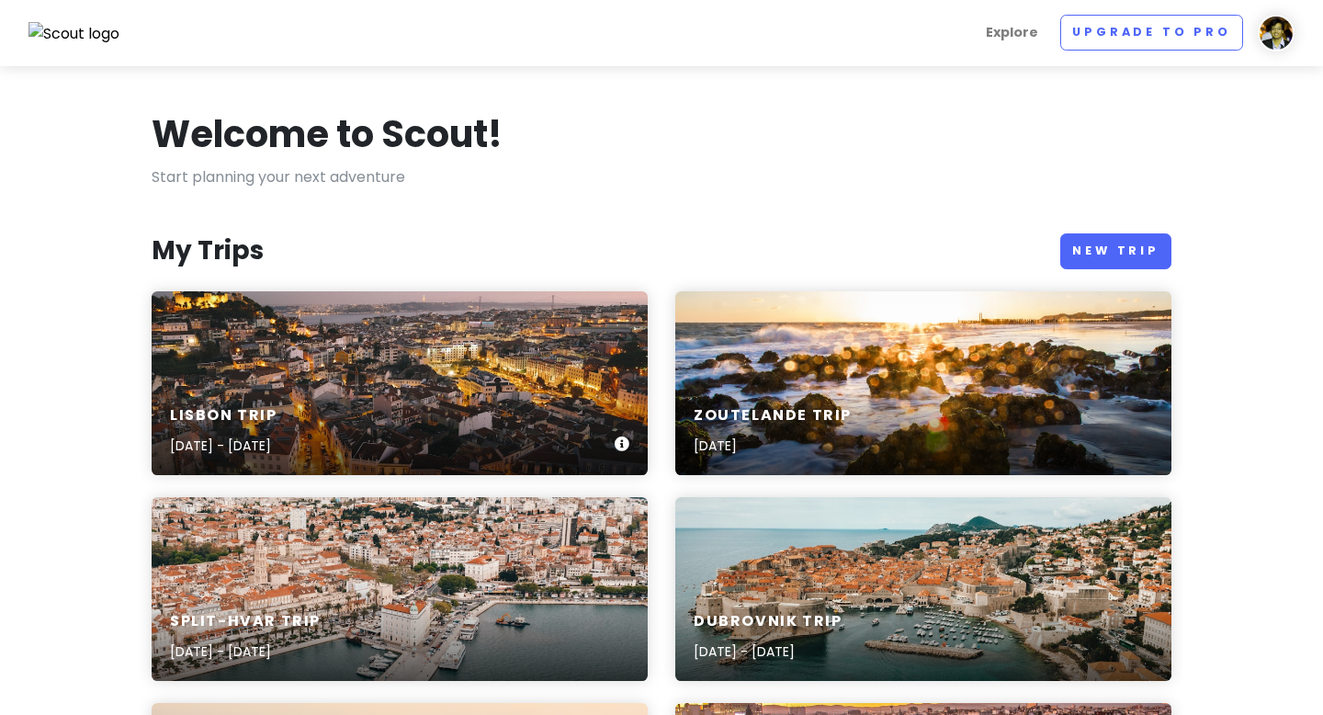
click at [455, 373] on div "Lisbon Trip [DATE] - [DATE]" at bounding box center [400, 383] width 496 height 184
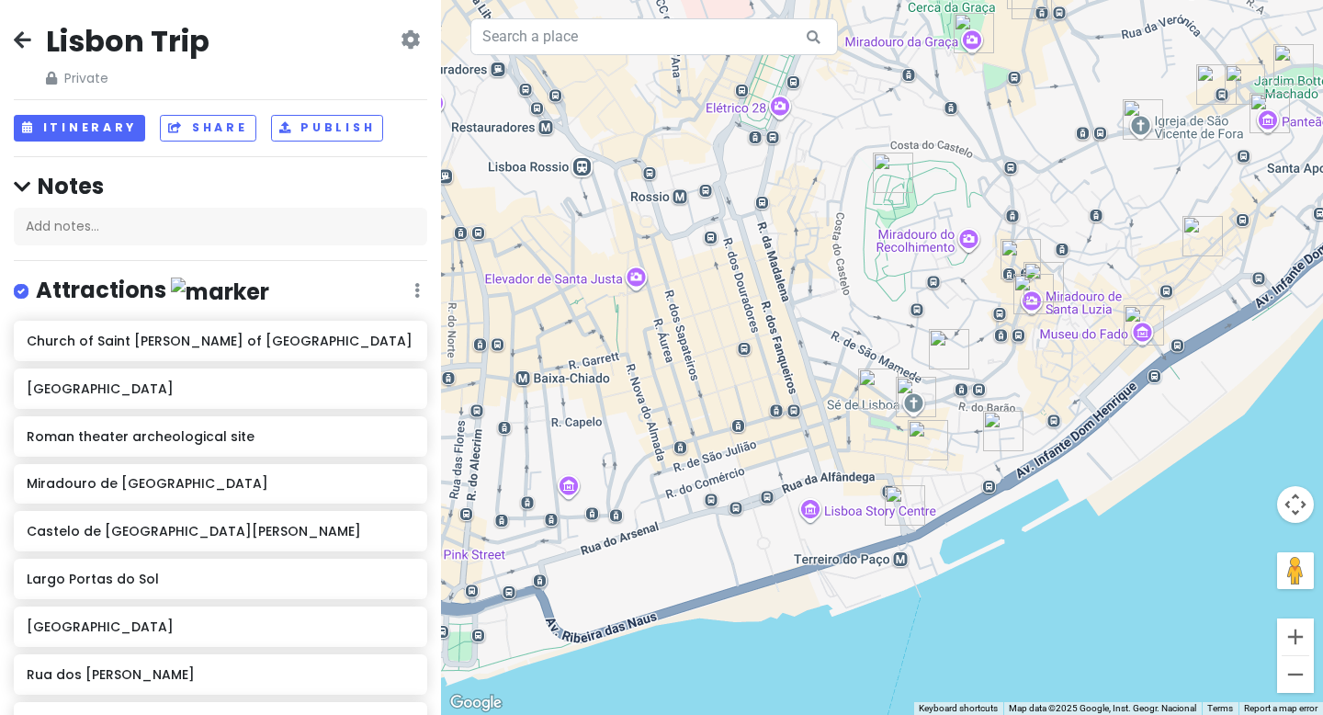
click at [24, 40] on icon at bounding box center [22, 39] width 17 height 15
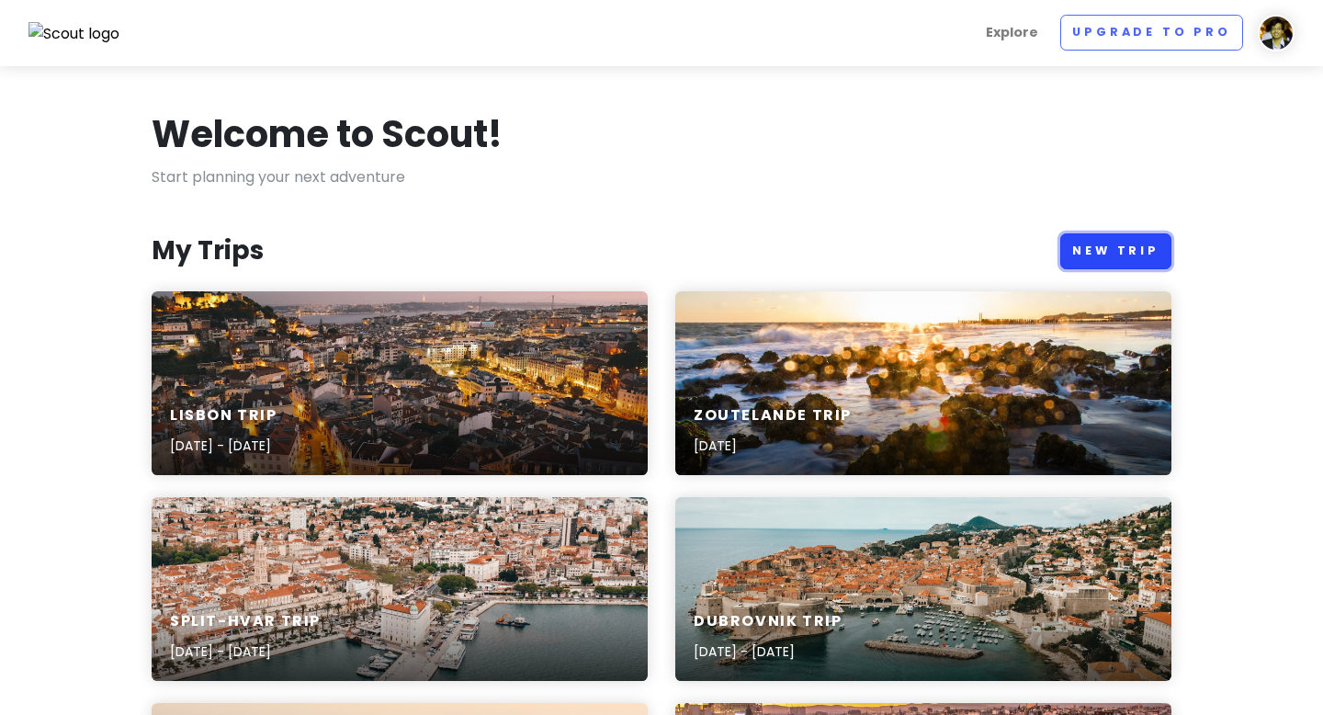
click at [1124, 255] on link "New Trip" at bounding box center [1116, 251] width 111 height 36
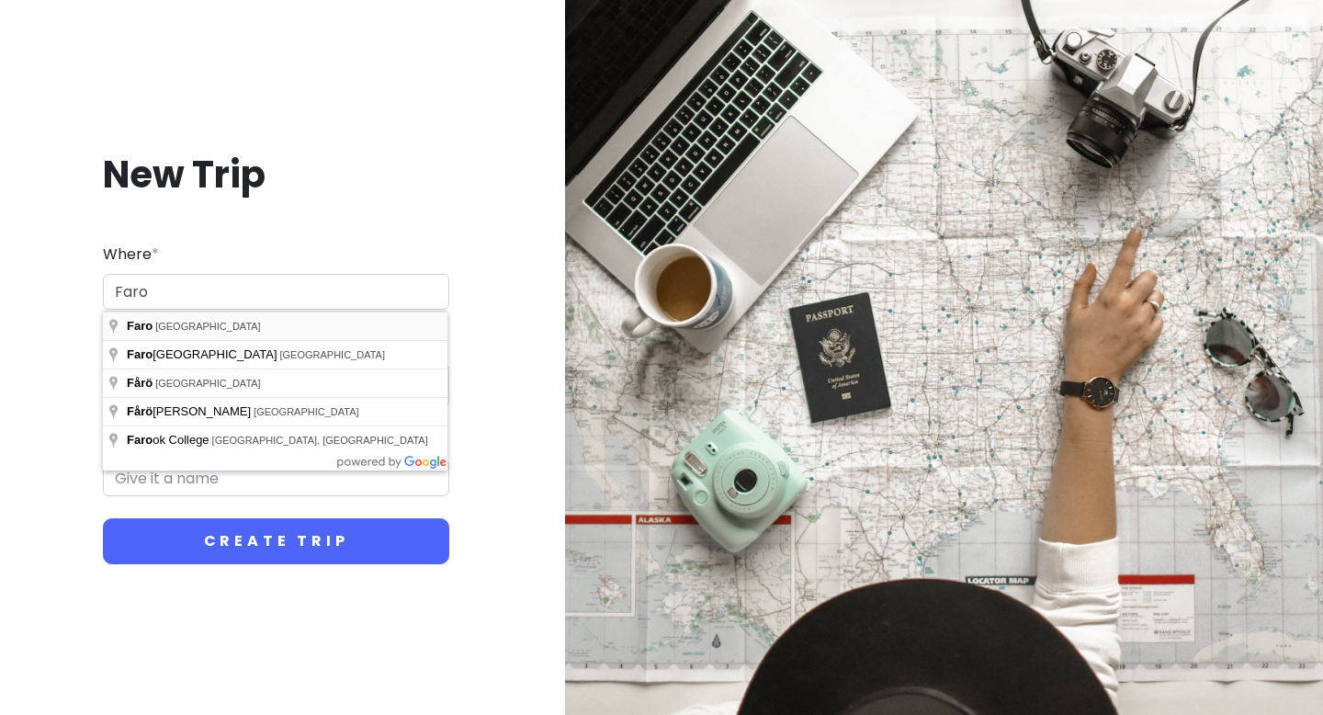
type input "[GEOGRAPHIC_DATA], [GEOGRAPHIC_DATA]"
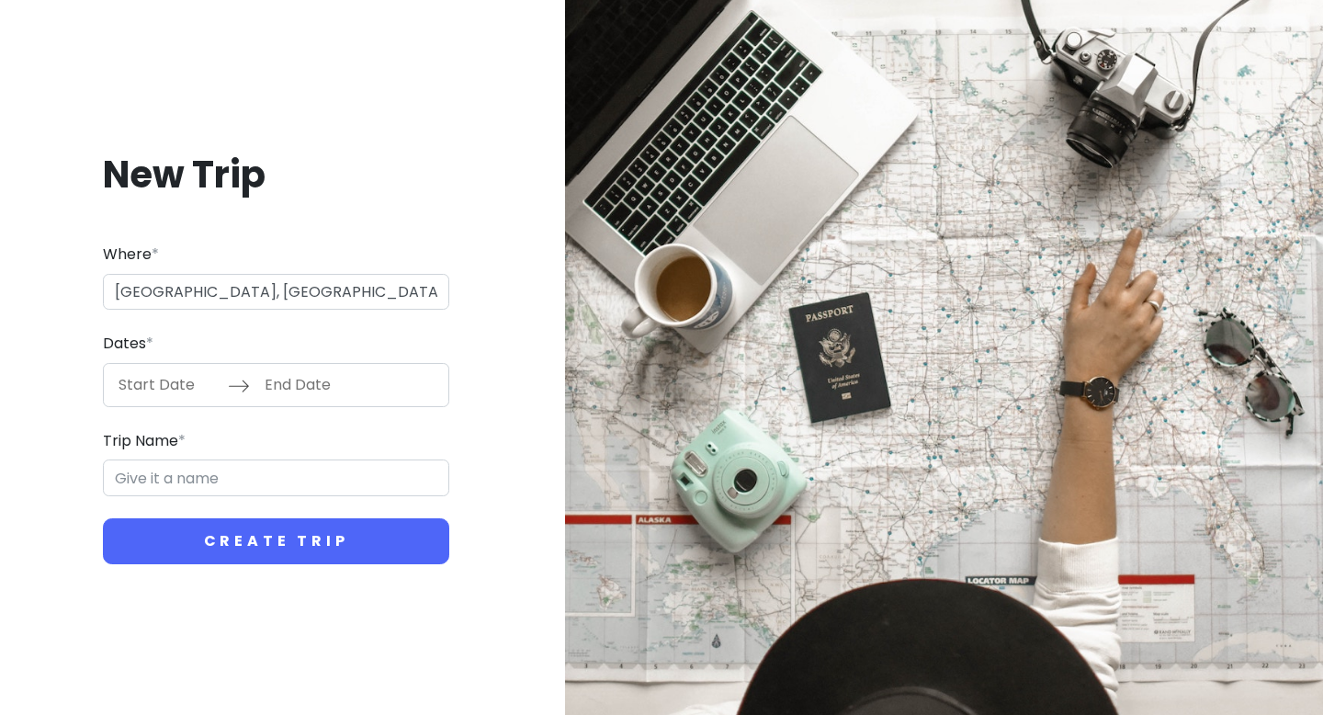
type input "Faro Trip"
click at [177, 389] on input "Start Date" at bounding box center [167, 385] width 119 height 42
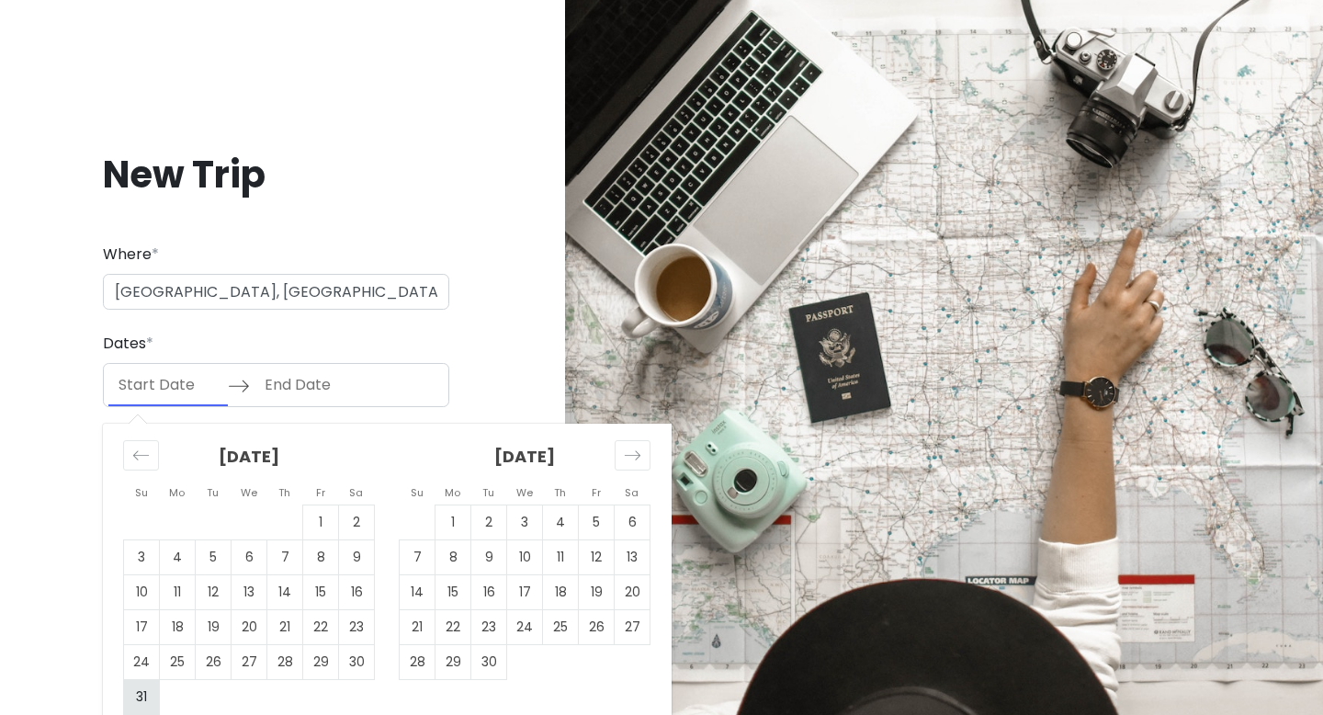
click at [149, 693] on td "31" at bounding box center [142, 696] width 36 height 35
type input "[DATE]"
click at [143, 693] on td "31" at bounding box center [142, 696] width 36 height 35
type input "[DATE]"
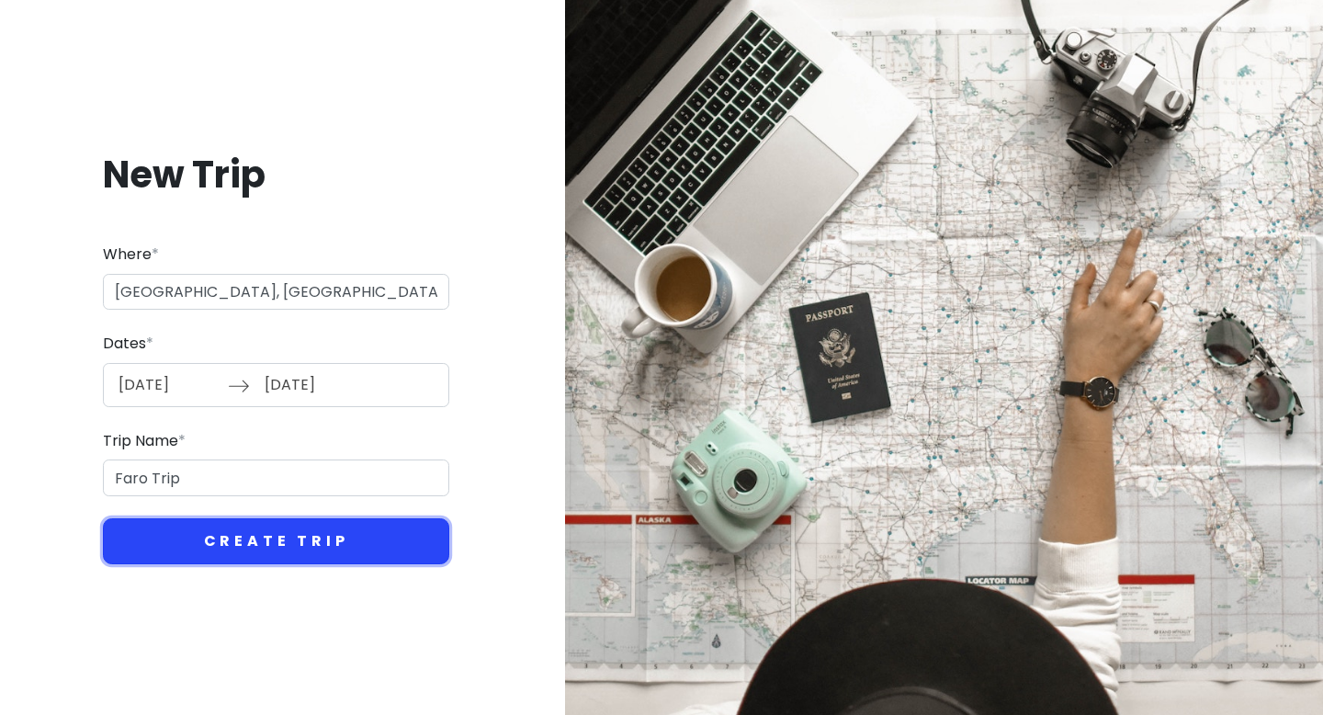
click at [281, 532] on button "Create Trip" at bounding box center [276, 541] width 346 height 46
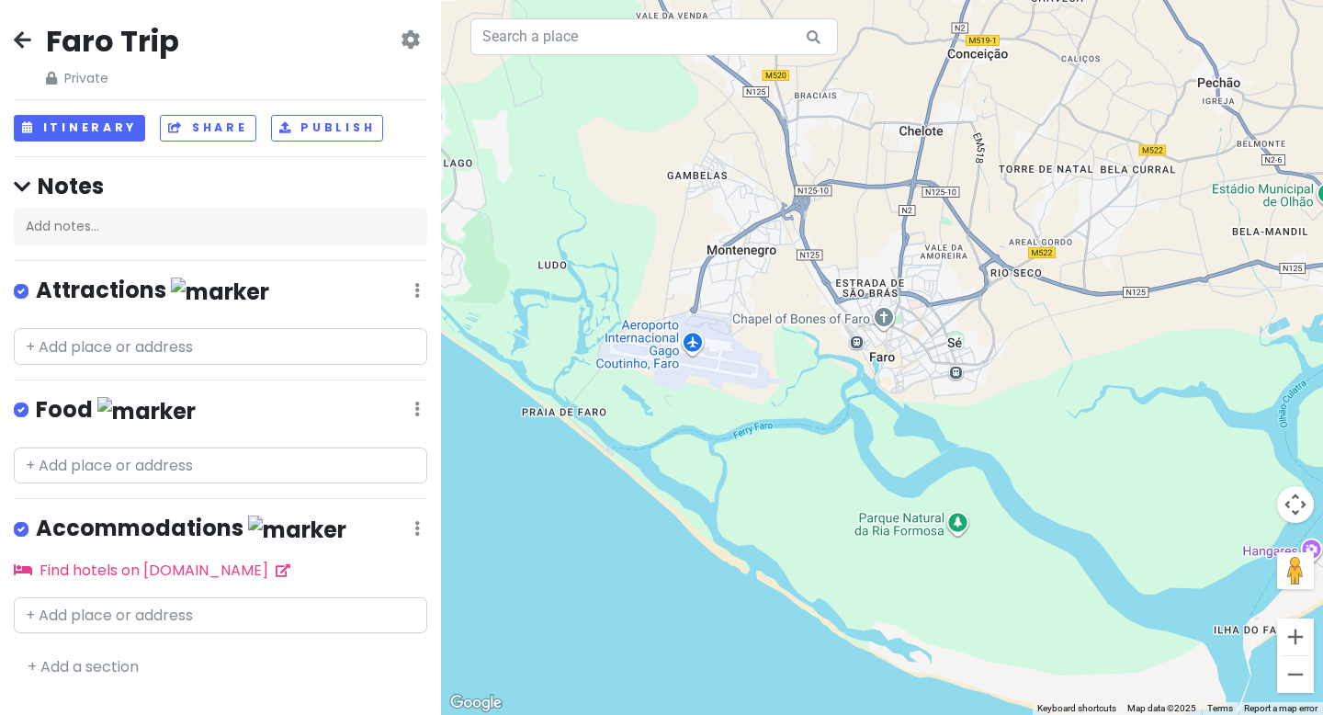
click at [401, 43] on icon at bounding box center [410, 39] width 19 height 15
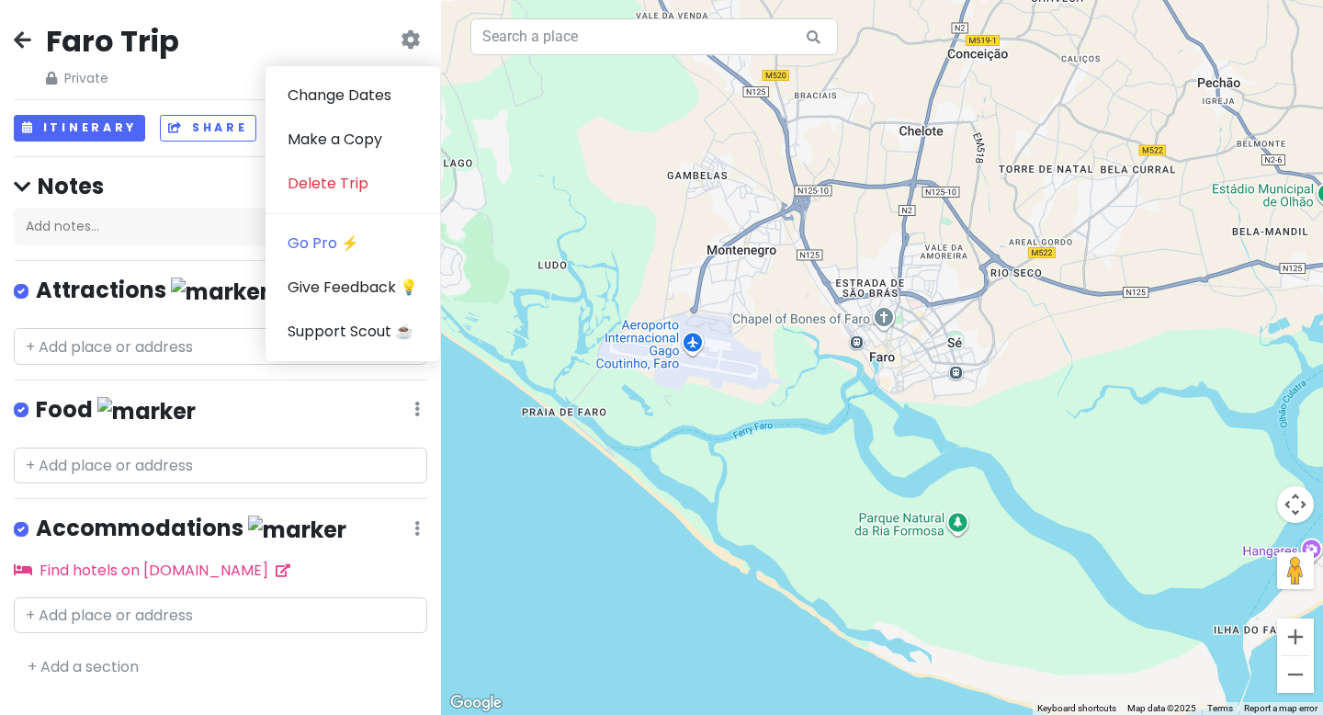
click at [163, 35] on h2 "Faro Trip" at bounding box center [112, 41] width 133 height 39
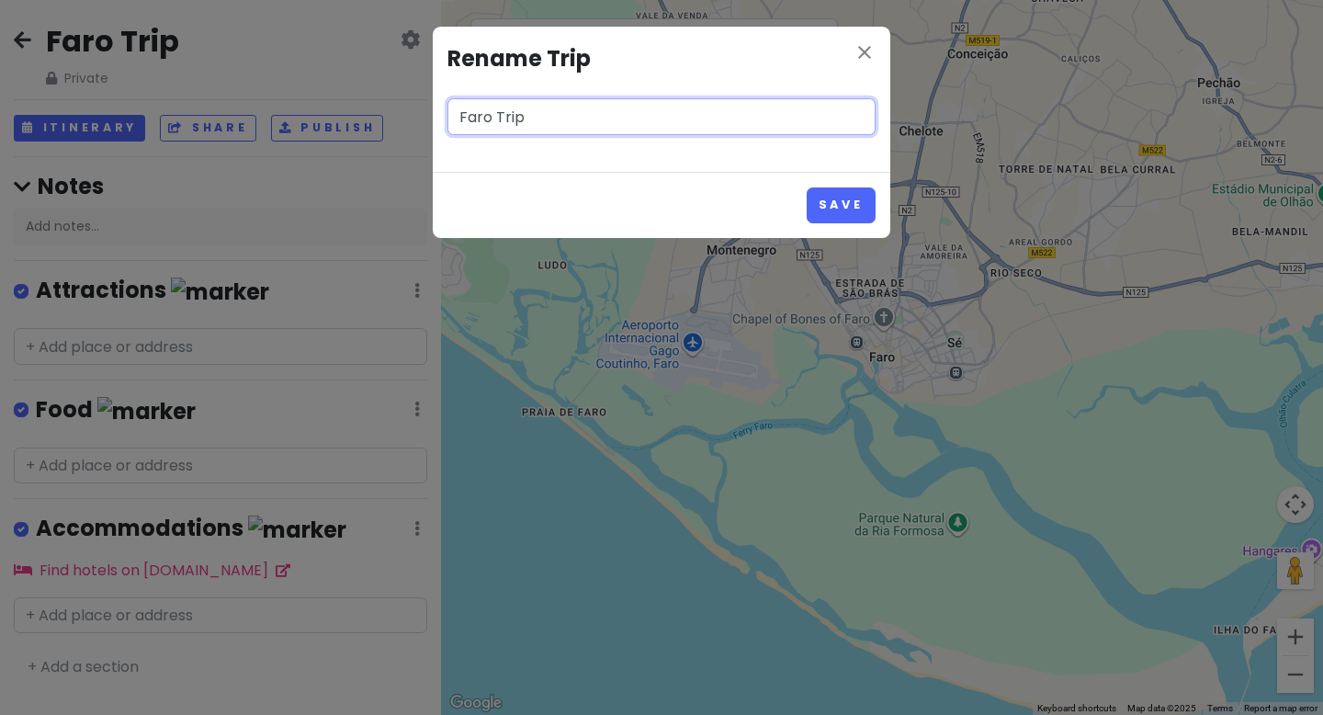
click at [496, 118] on input "Faro Trip" at bounding box center [662, 116] width 428 height 37
click at [570, 126] on input "Faro Walking Trip" at bounding box center [662, 116] width 428 height 37
type input "Faro Walking Tour"
click at [827, 208] on button "Save" at bounding box center [841, 205] width 69 height 36
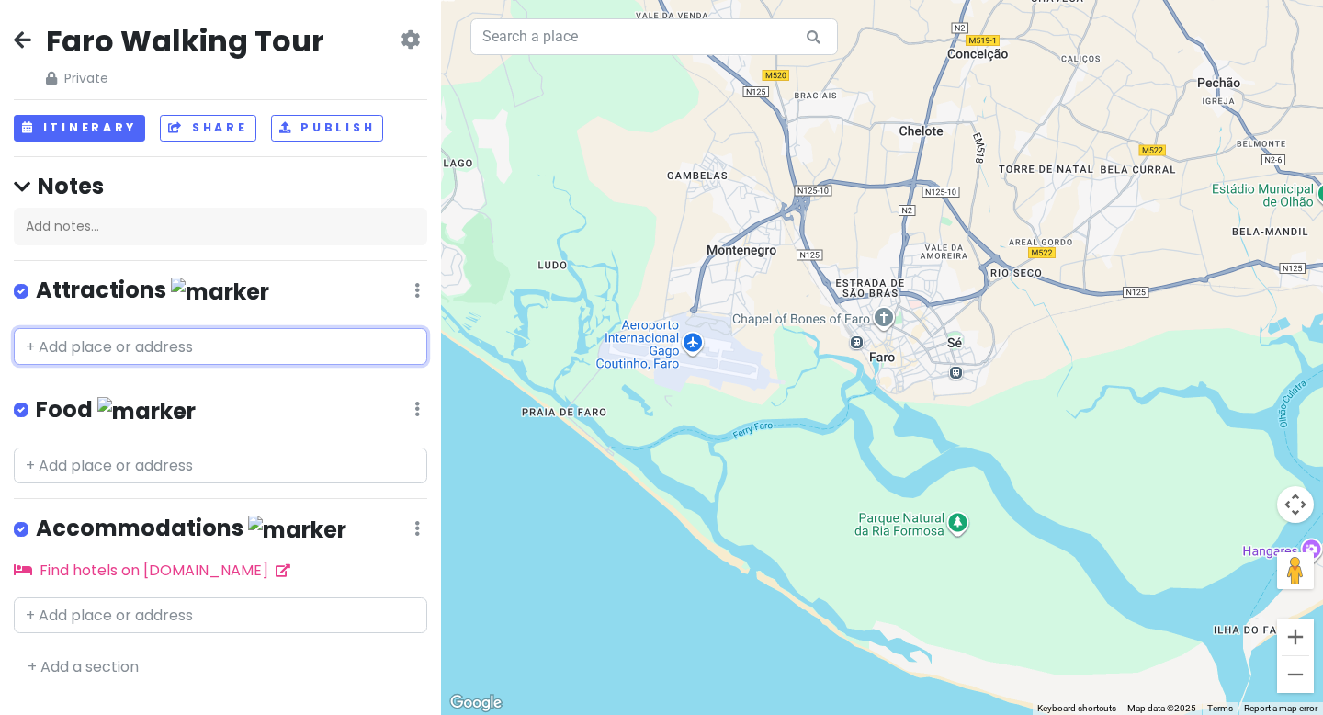
click at [239, 358] on input "text" at bounding box center [221, 346] width 414 height 37
paste input "Arco da Vila"
type input "Arco da Vila"
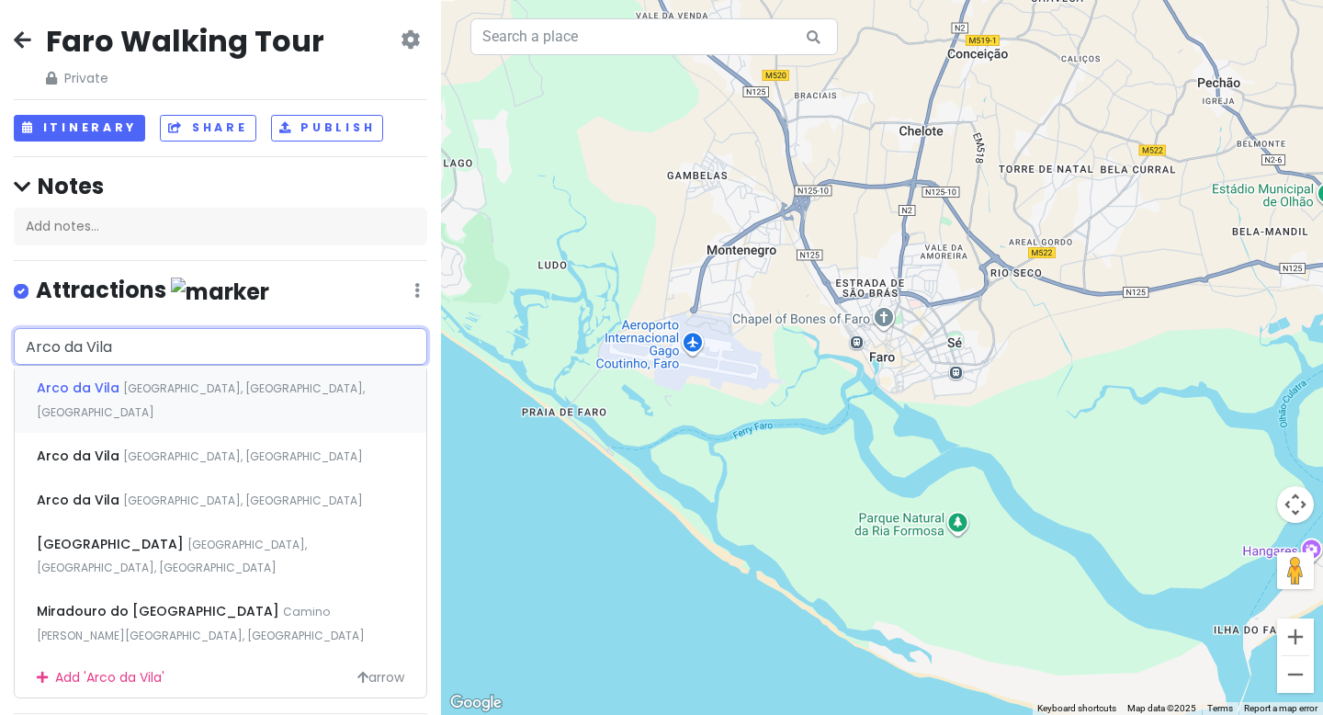
click at [234, 386] on span "[GEOGRAPHIC_DATA], [GEOGRAPHIC_DATA], [GEOGRAPHIC_DATA]" at bounding box center [201, 400] width 328 height 40
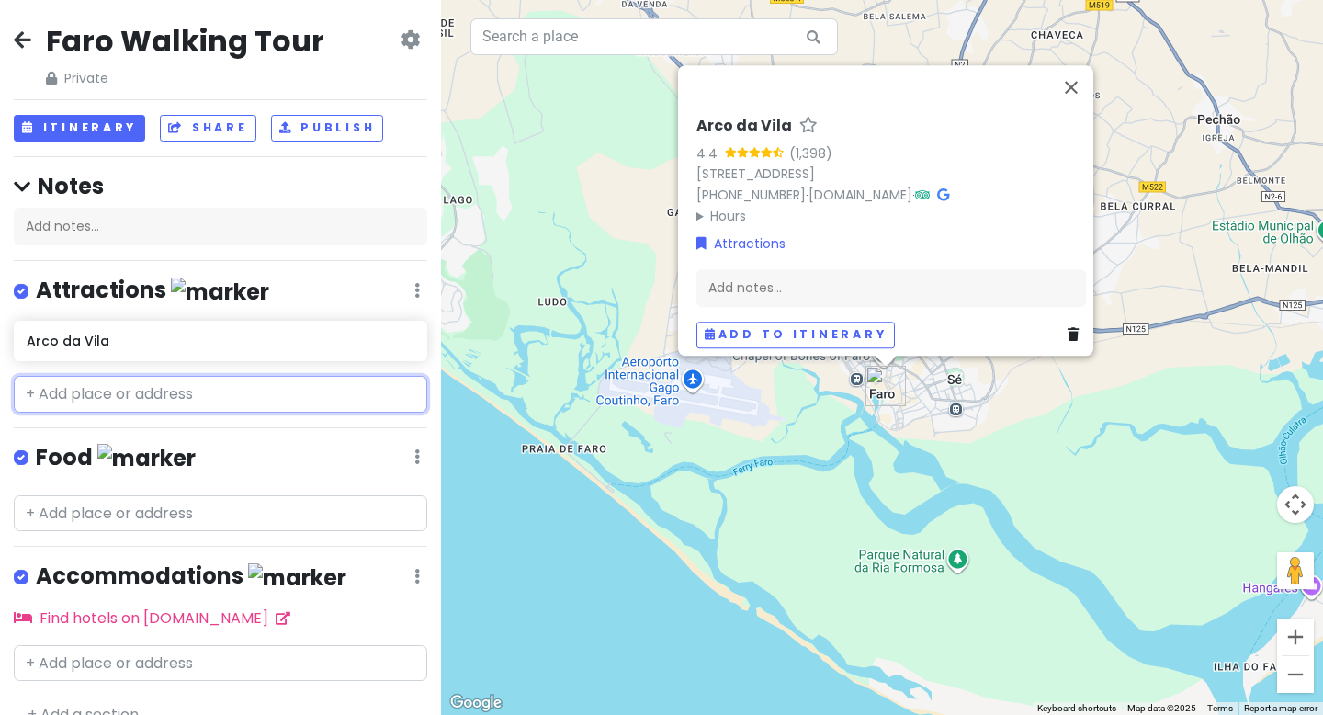
click at [176, 402] on input "text" at bounding box center [221, 394] width 414 height 37
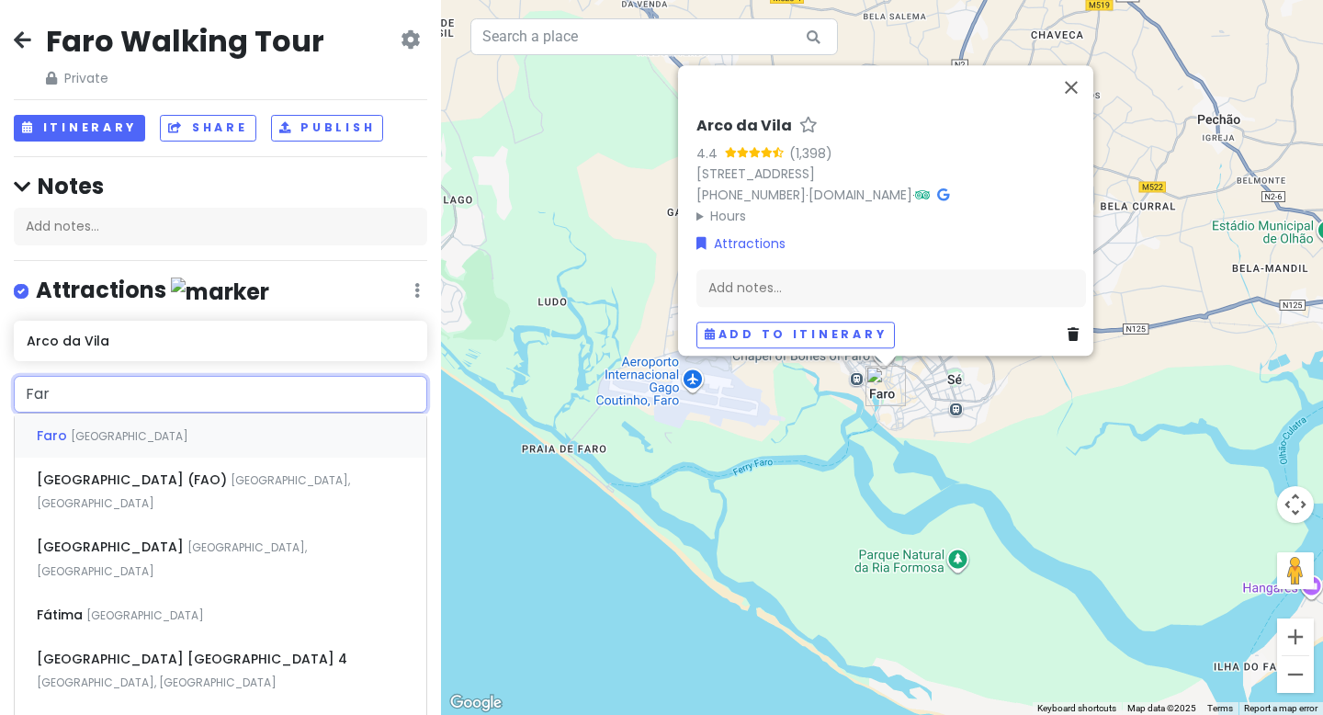
type input "Faro"
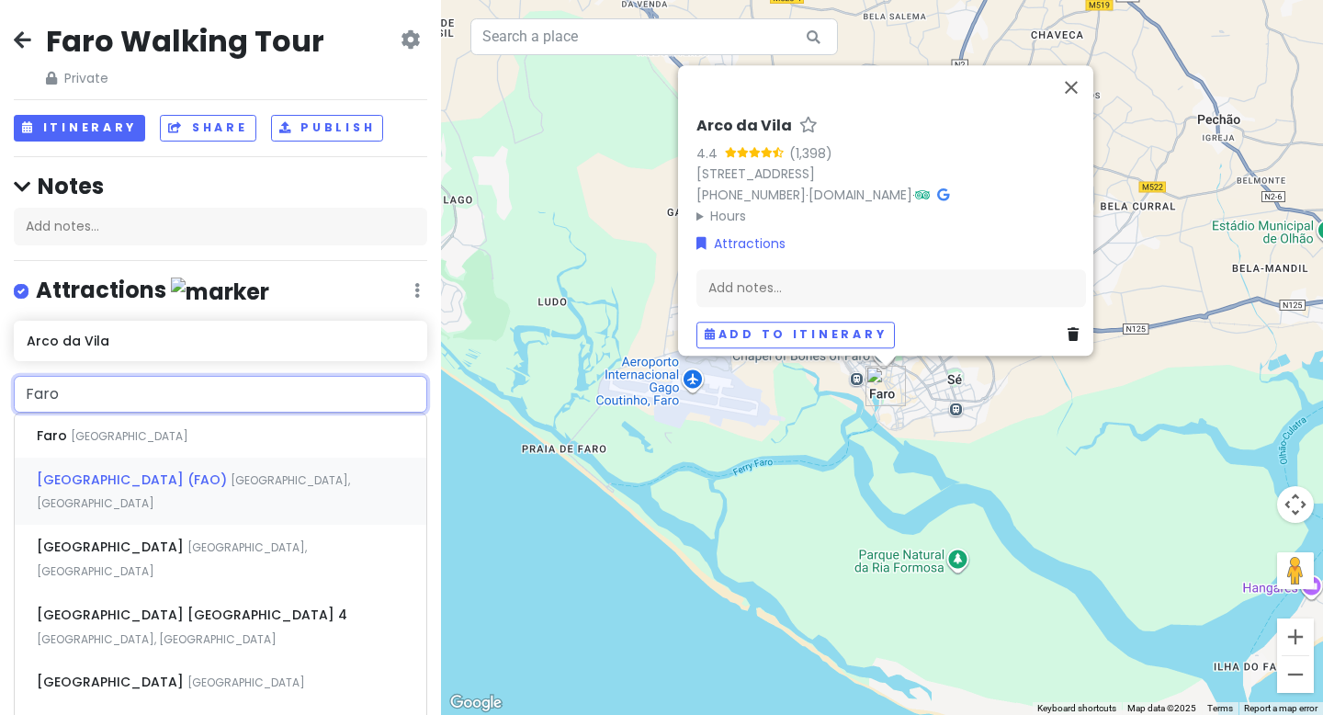
click at [71, 445] on span "[GEOGRAPHIC_DATA] (FAO)" at bounding box center [54, 435] width 34 height 18
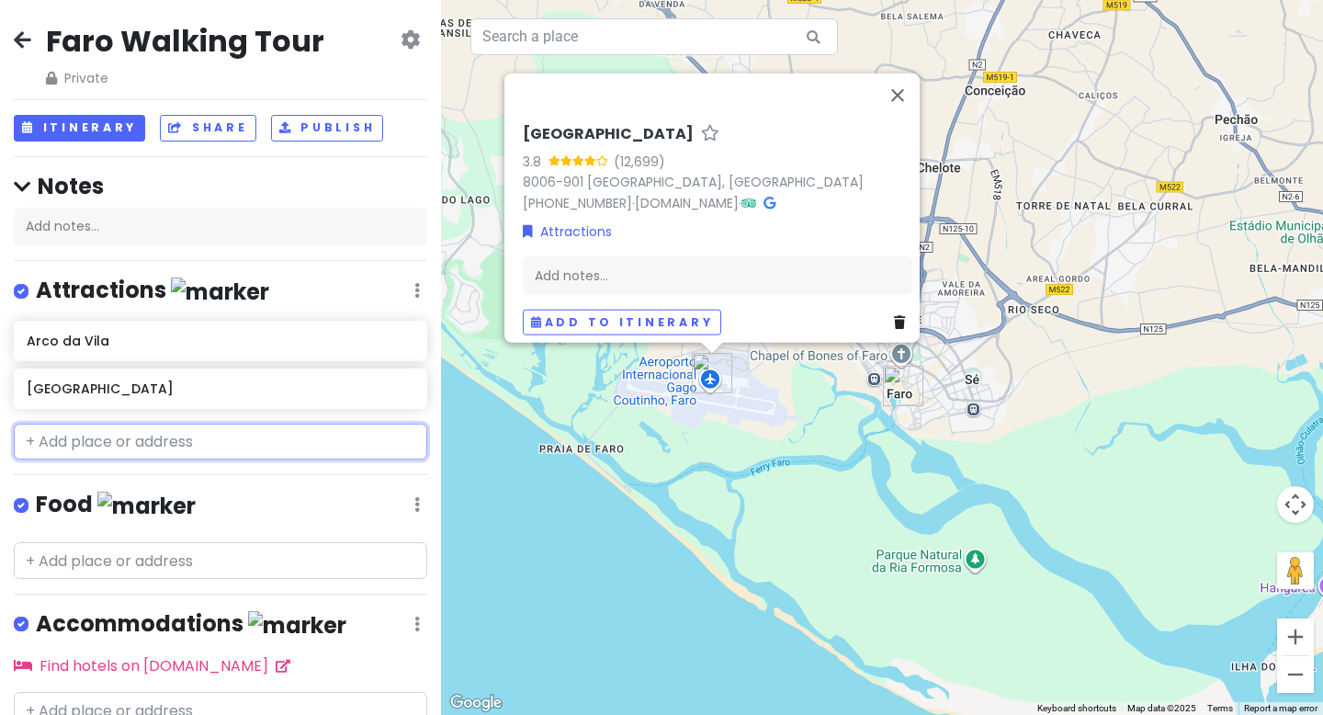
click at [180, 438] on input "text" at bounding box center [221, 442] width 414 height 37
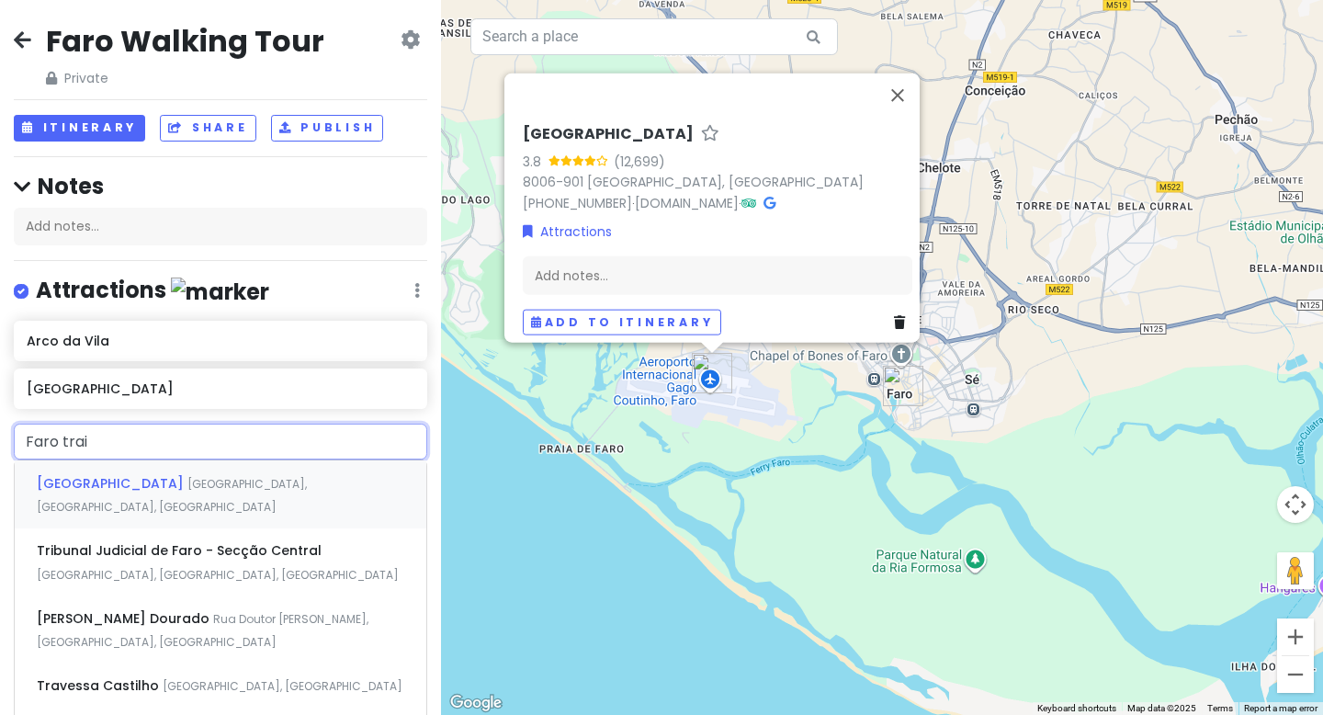
type input "Faro train"
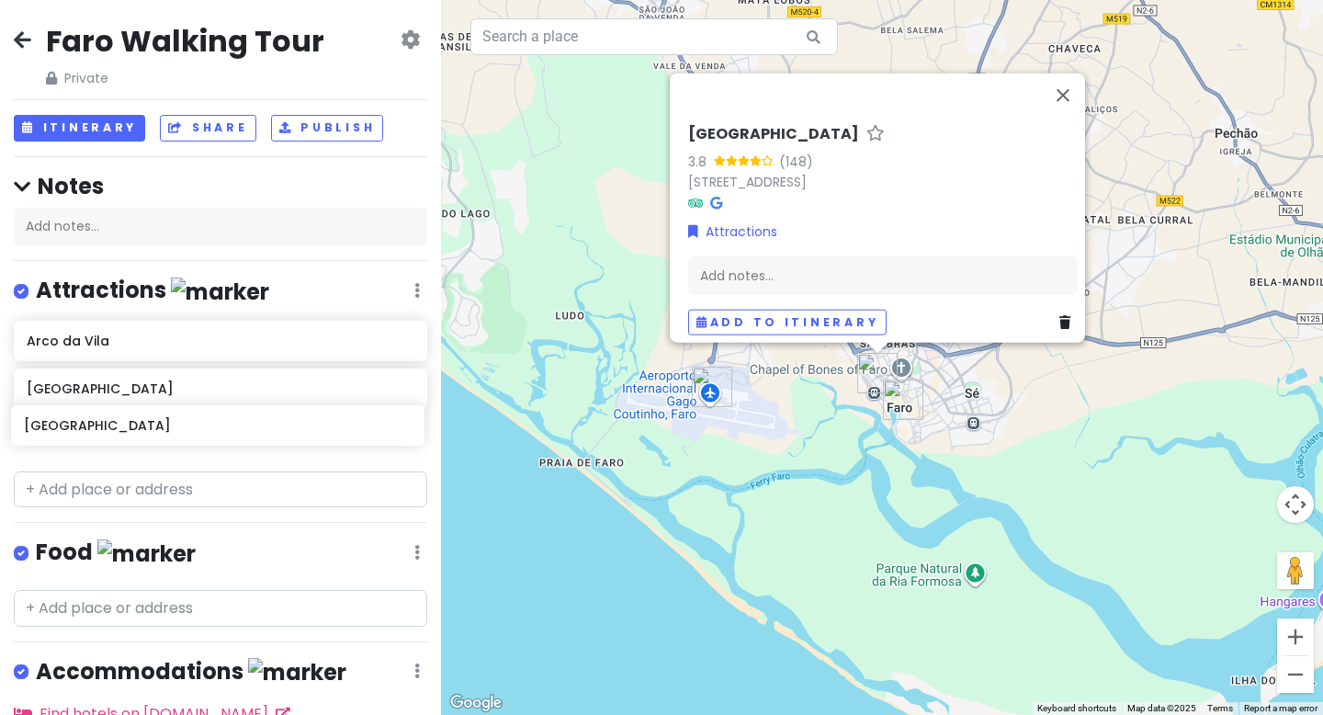
click at [153, 433] on div "[GEOGRAPHIC_DATA] [GEOGRAPHIC_DATA]" at bounding box center [220, 392] width 441 height 142
drag, startPoint x: 160, startPoint y: 342, endPoint x: 161, endPoint y: 431, distance: 89.2
click at [161, 432] on div "[GEOGRAPHIC_DATA] [GEOGRAPHIC_DATA]" at bounding box center [220, 392] width 441 height 142
click at [93, 490] on input "text" at bounding box center [221, 489] width 414 height 37
paste input "[GEOGRAPHIC_DATA][PERSON_NAME]"
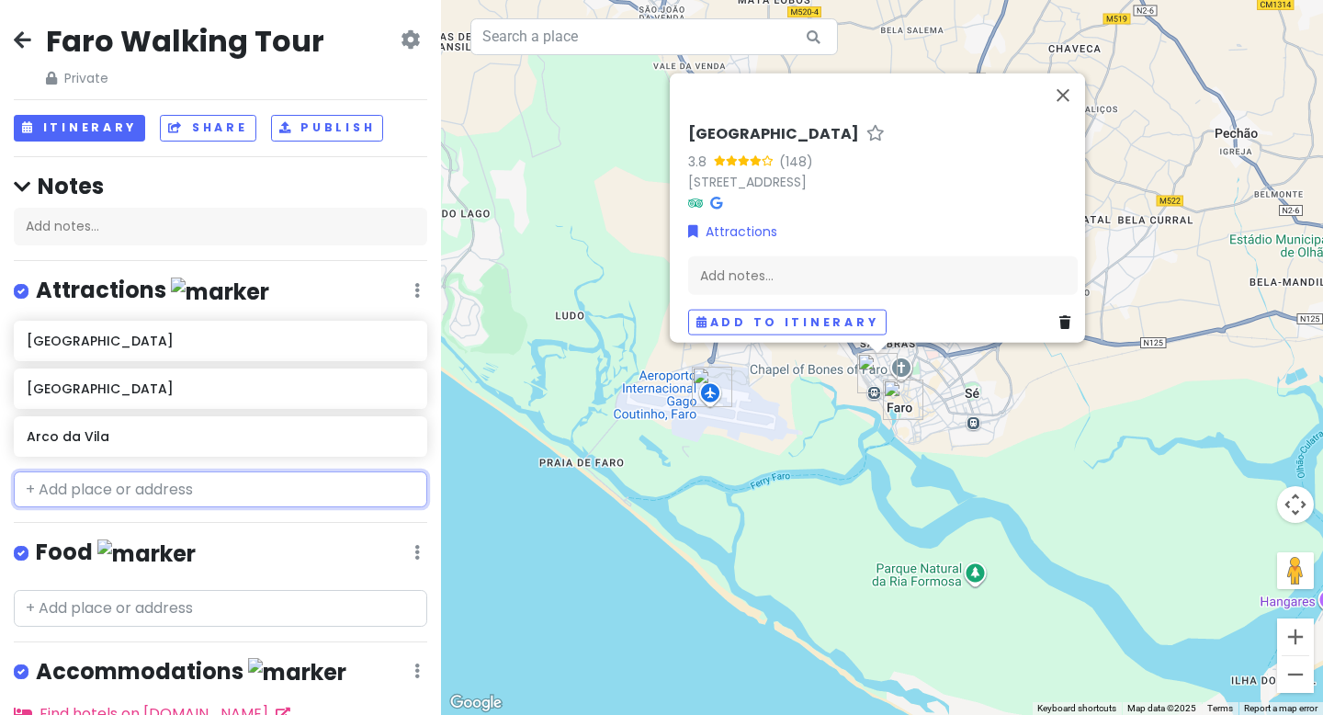
type input "[GEOGRAPHIC_DATA][PERSON_NAME]"
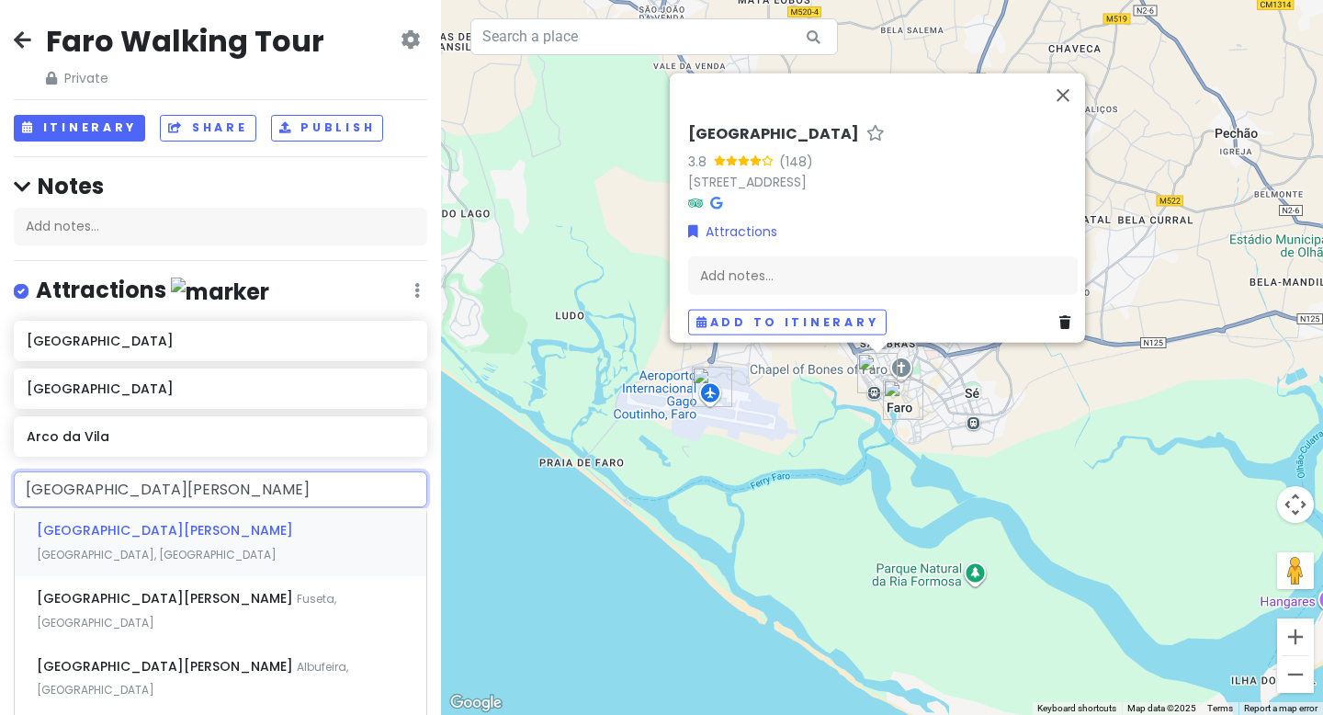
click at [120, 529] on span "[GEOGRAPHIC_DATA][PERSON_NAME]" at bounding box center [165, 530] width 256 height 18
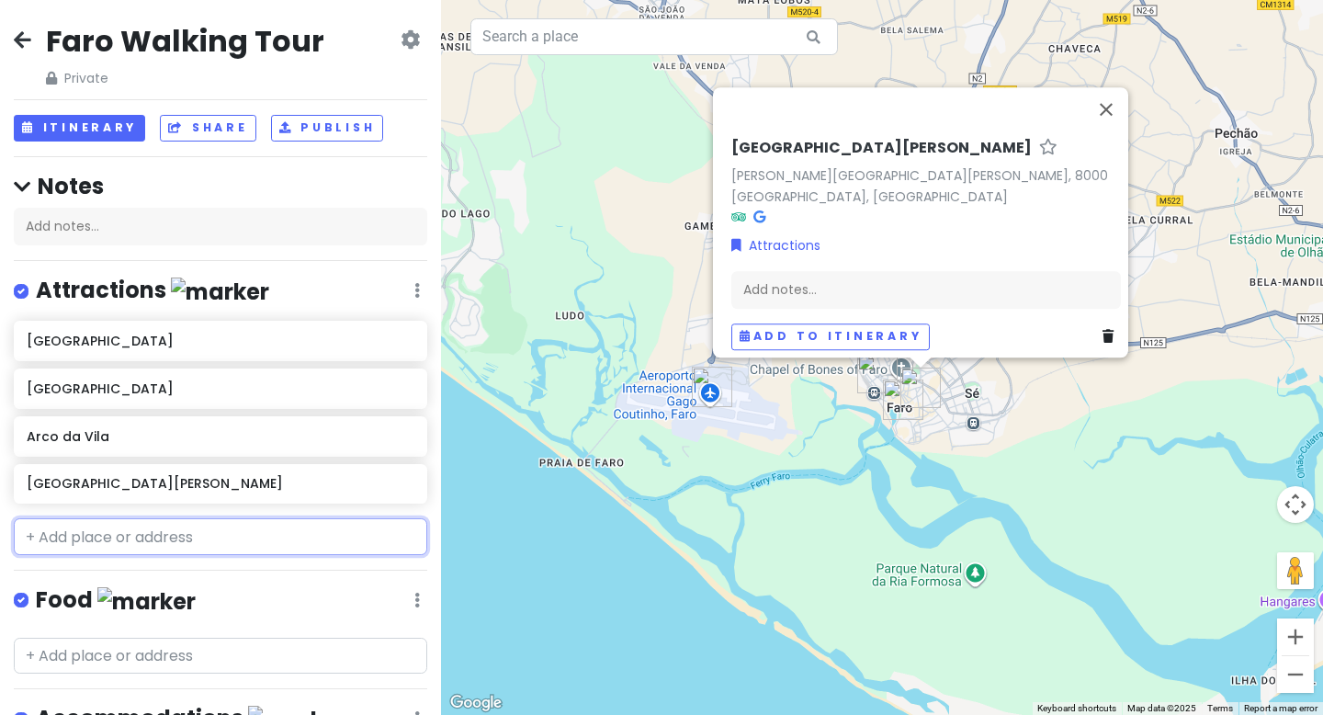
click at [73, 539] on input "text" at bounding box center [221, 536] width 414 height 37
paste input "[GEOGRAPHIC_DATA] ([GEOGRAPHIC_DATA])"
type input "[GEOGRAPHIC_DATA] ([GEOGRAPHIC_DATA])"
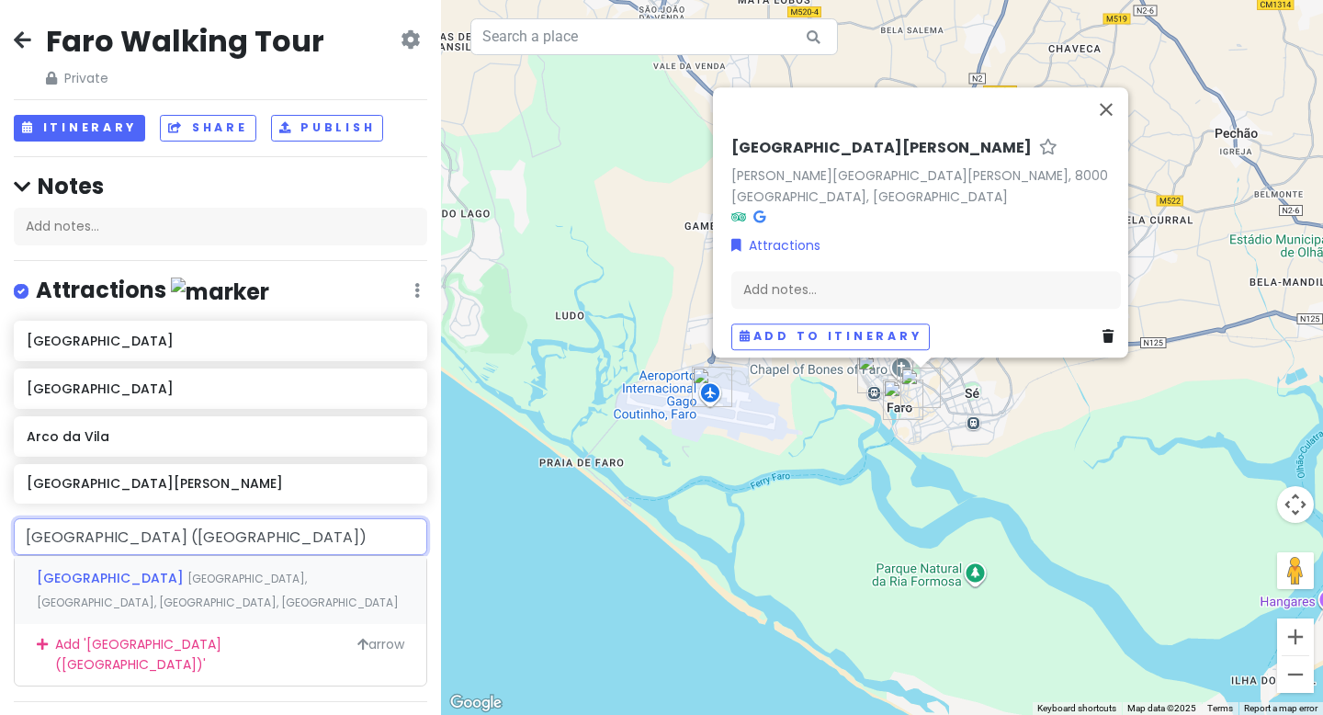
click at [94, 565] on div "[GEOGRAPHIC_DATA] [GEOGRAPHIC_DATA], [GEOGRAPHIC_DATA], [GEOGRAPHIC_DATA], [GEO…" at bounding box center [221, 590] width 412 height 68
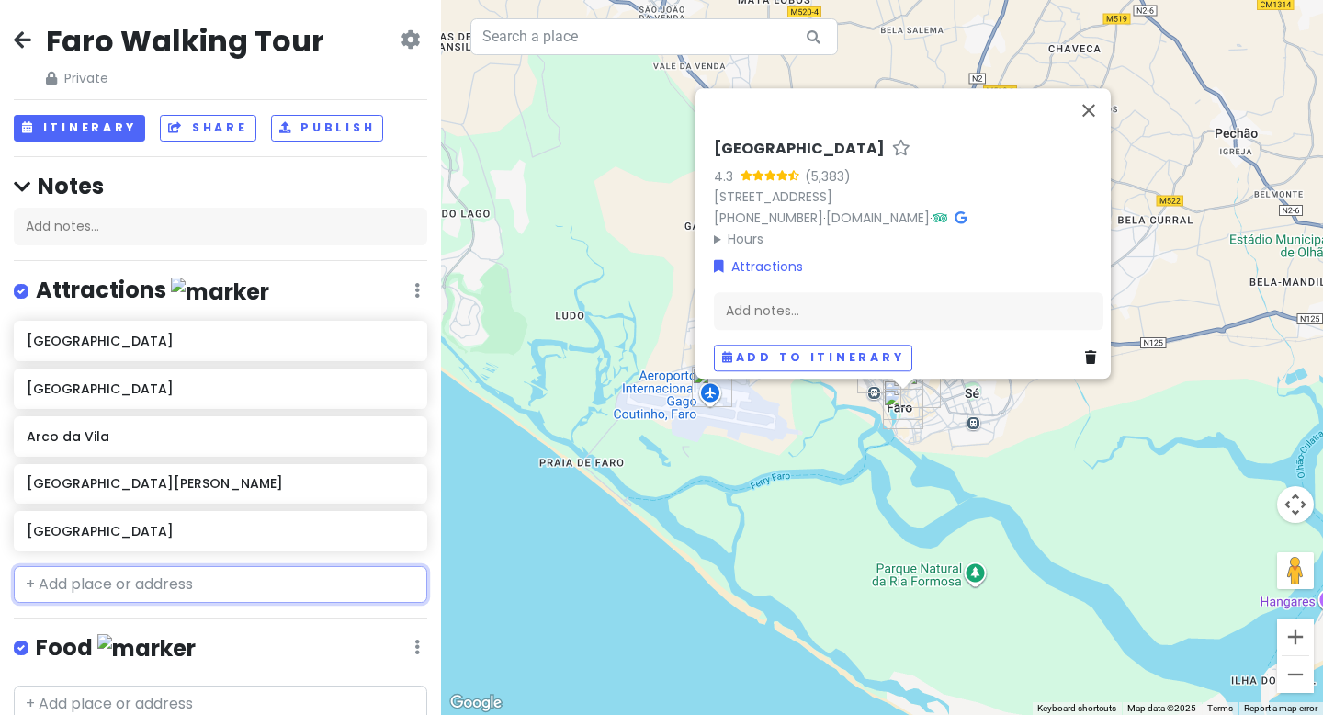
click at [106, 592] on input "text" at bounding box center [221, 584] width 414 height 37
paste input "Museu Municipal"
type input "Museu Municipal"
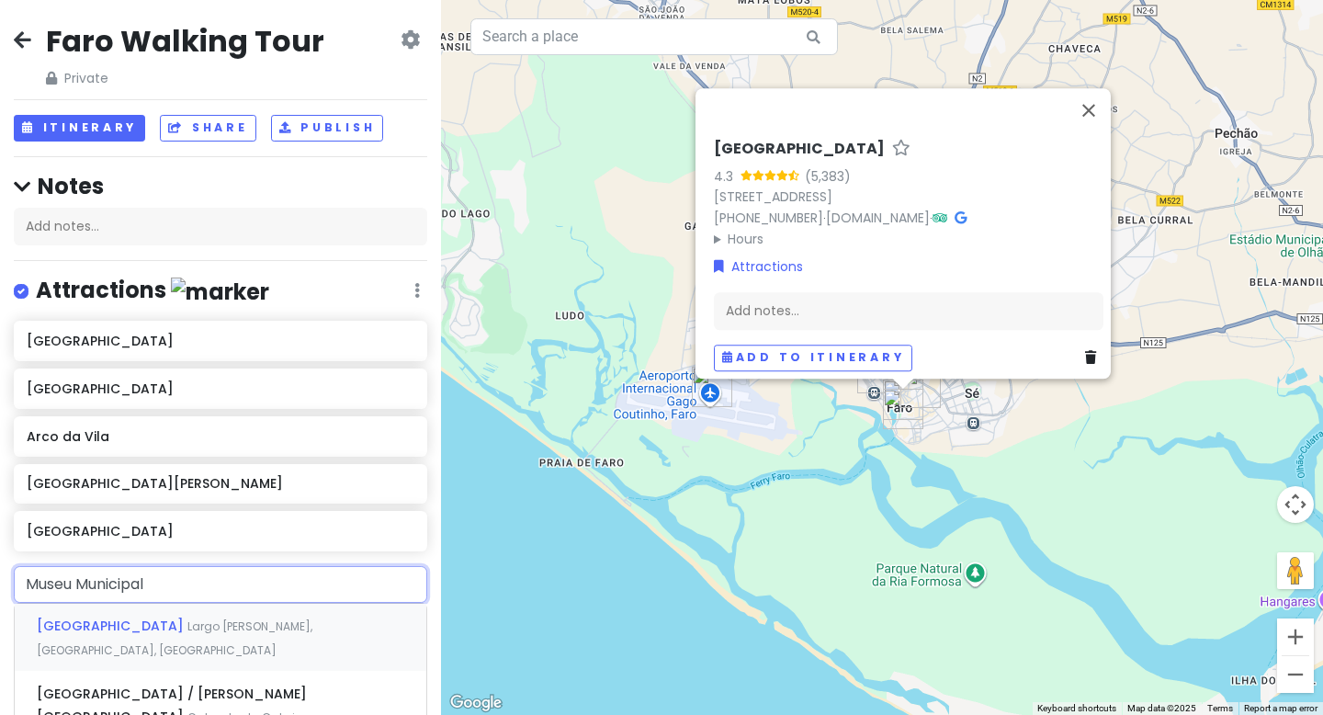
click at [119, 624] on span "[GEOGRAPHIC_DATA]" at bounding box center [112, 626] width 151 height 18
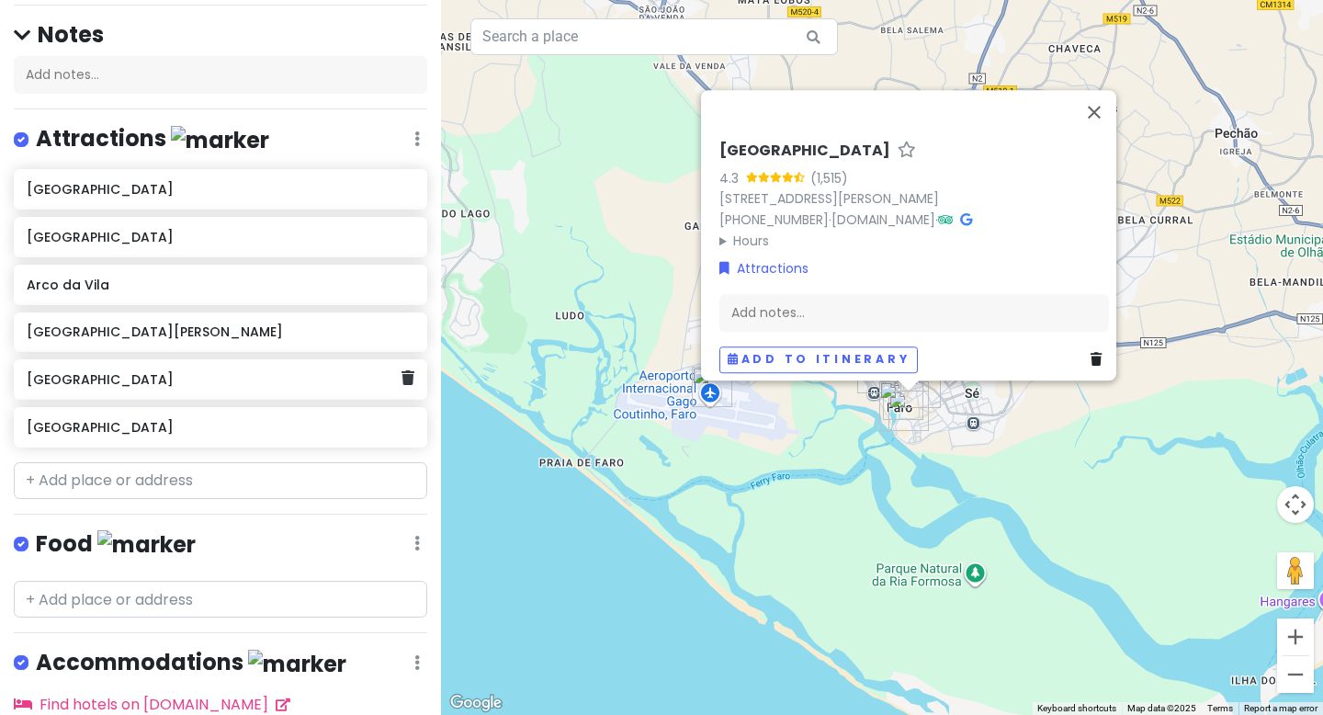
scroll to position [194, 0]
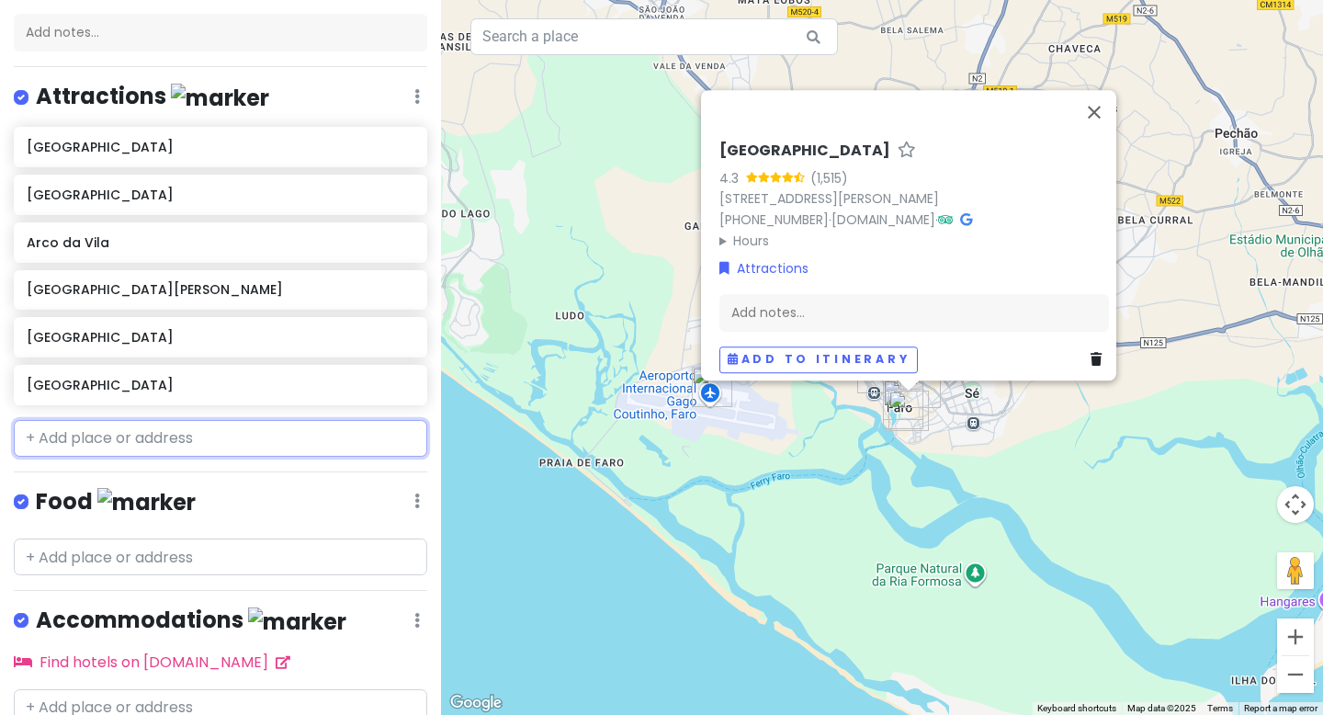
click at [238, 440] on input "text" at bounding box center [221, 438] width 414 height 37
paste input "Largo da [DEMOGRAPHIC_DATA] do Carmo"
type input "Largo da [DEMOGRAPHIC_DATA] do Carmo"
paste input "[PERSON_NAME][GEOGRAPHIC_DATA][PERSON_NAME], [GEOGRAPHIC_DATA], [GEOGRAPHIC_DAT…"
type input "[PERSON_NAME][GEOGRAPHIC_DATA][PERSON_NAME], [GEOGRAPHIC_DATA], [GEOGRAPHIC_DAT…"
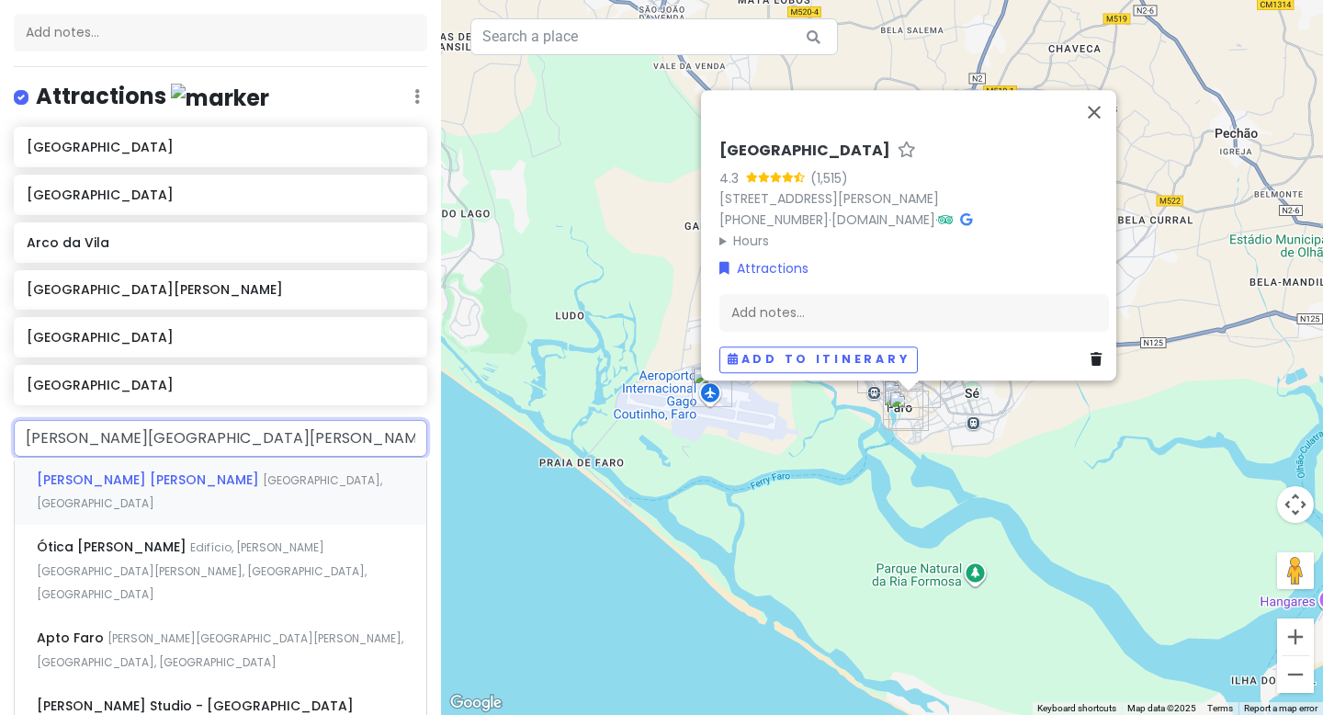
click at [188, 482] on span "[GEOGRAPHIC_DATA], [GEOGRAPHIC_DATA]" at bounding box center [210, 492] width 346 height 40
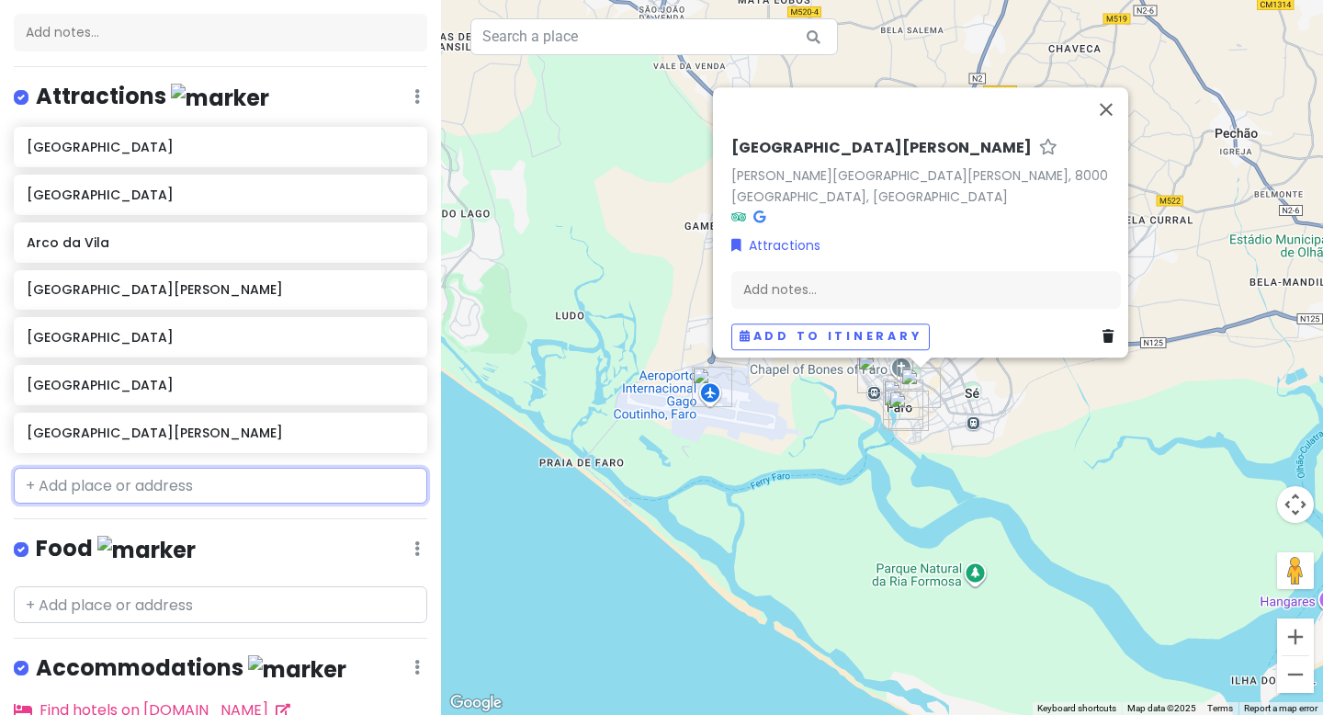
click at [113, 484] on input "text" at bounding box center [221, 486] width 414 height 37
paste input "[DEMOGRAPHIC_DATA] do Carmo"
type input "[DEMOGRAPHIC_DATA] do Carmo"
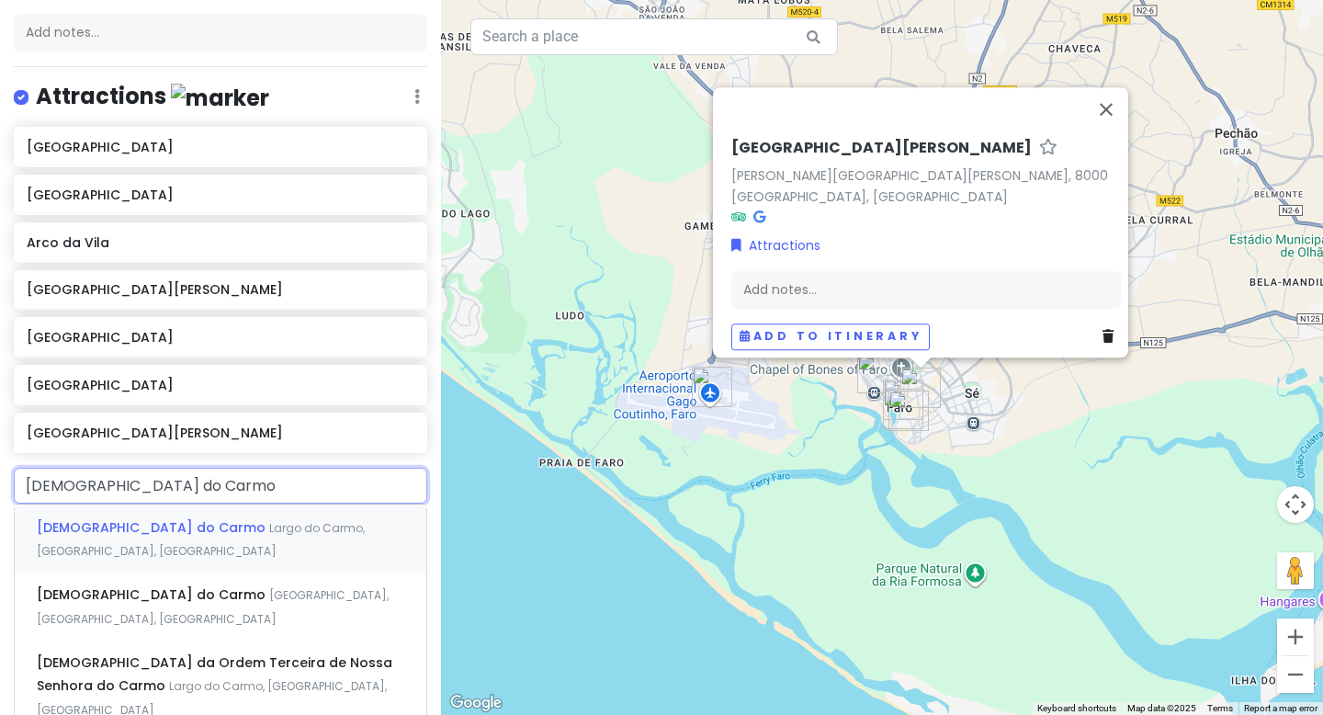
click at [123, 524] on span "[DEMOGRAPHIC_DATA] do Carmo" at bounding box center [153, 527] width 233 height 18
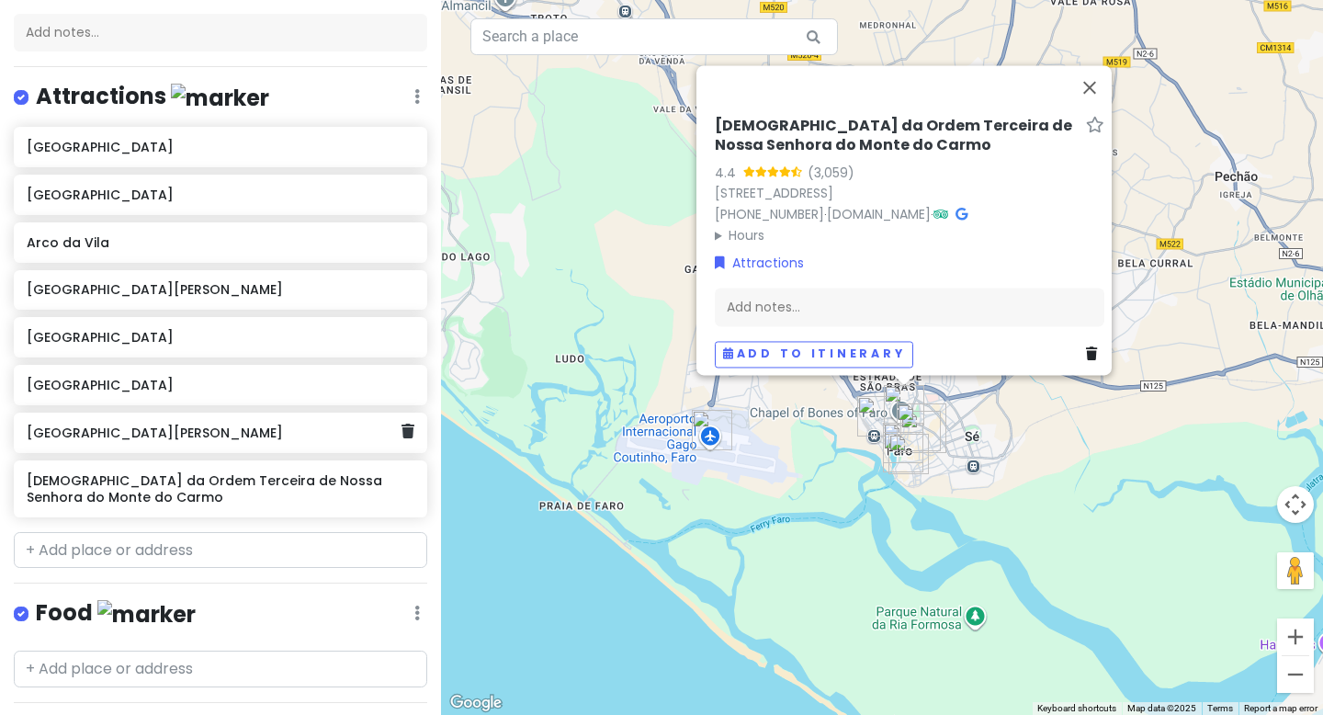
click at [147, 438] on h6 "[GEOGRAPHIC_DATA][PERSON_NAME]" at bounding box center [214, 433] width 374 height 17
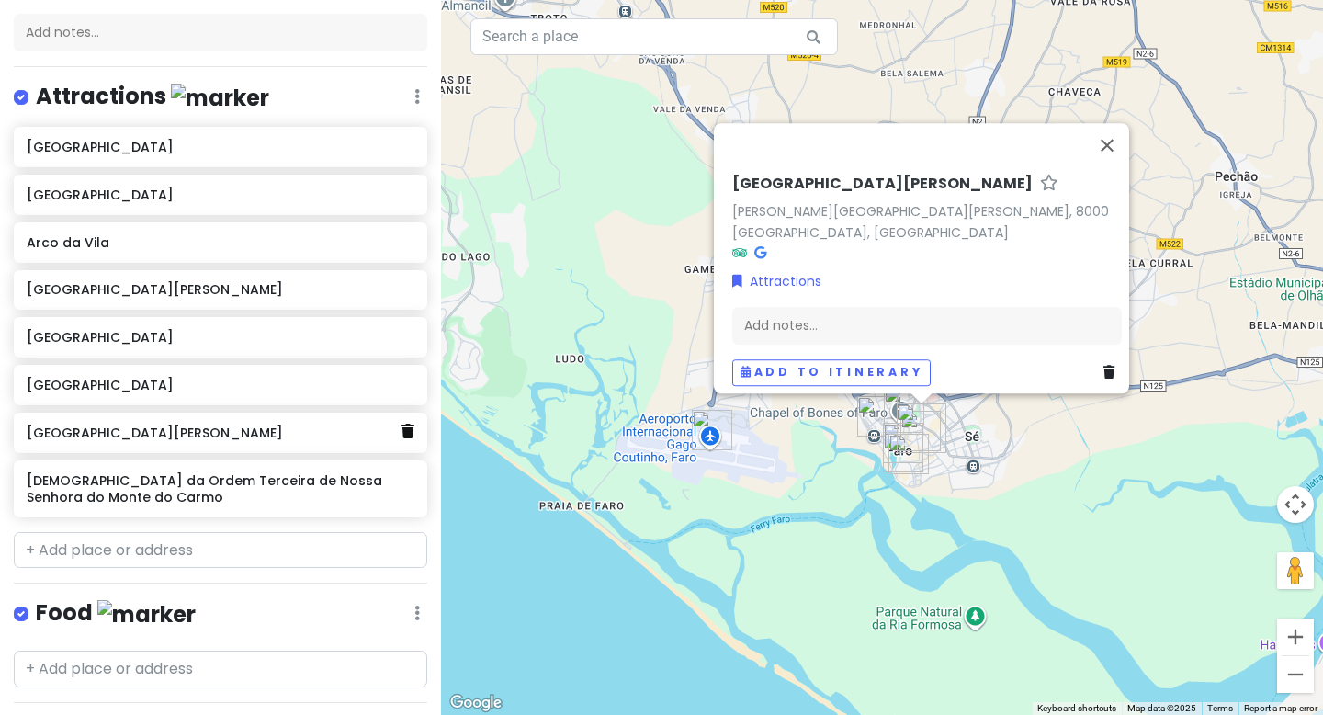
click at [407, 434] on icon at bounding box center [408, 431] width 13 height 15
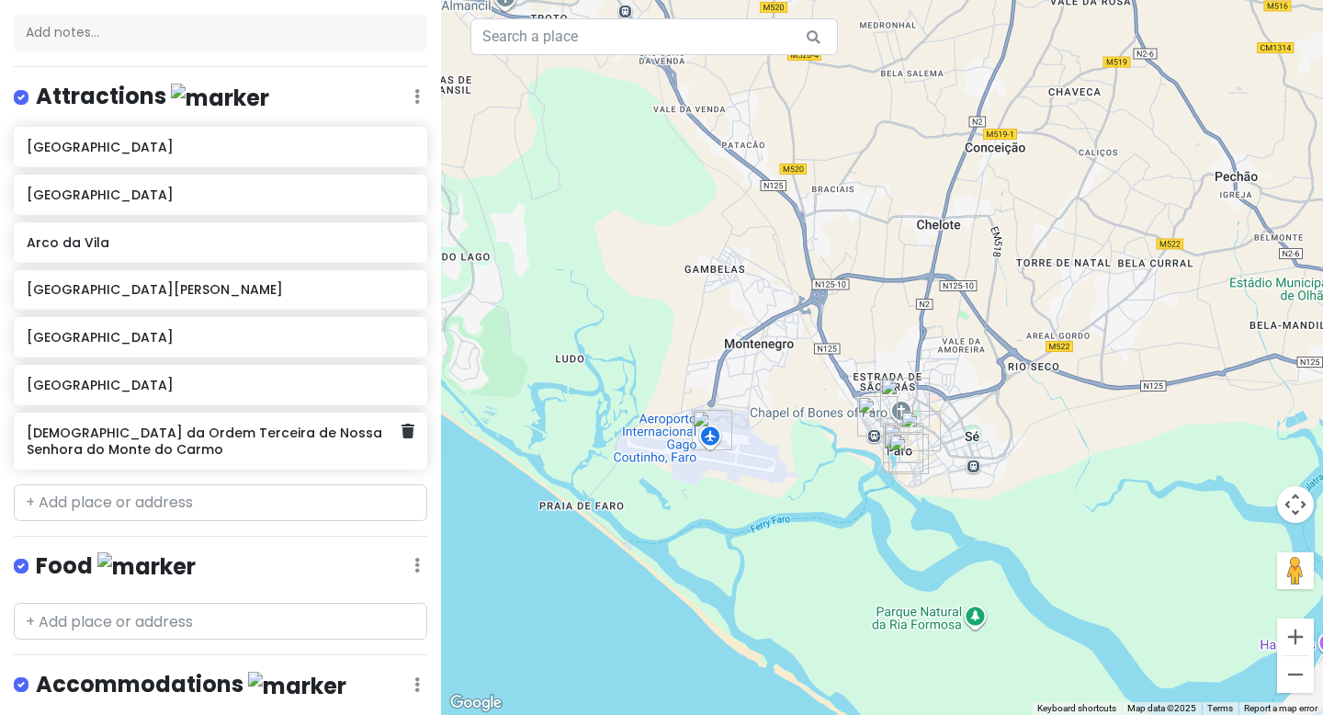
click at [271, 437] on h6 "[DEMOGRAPHIC_DATA] da Ordem Terceira de Nossa Senhora do Monte do Carmo" at bounding box center [214, 441] width 374 height 33
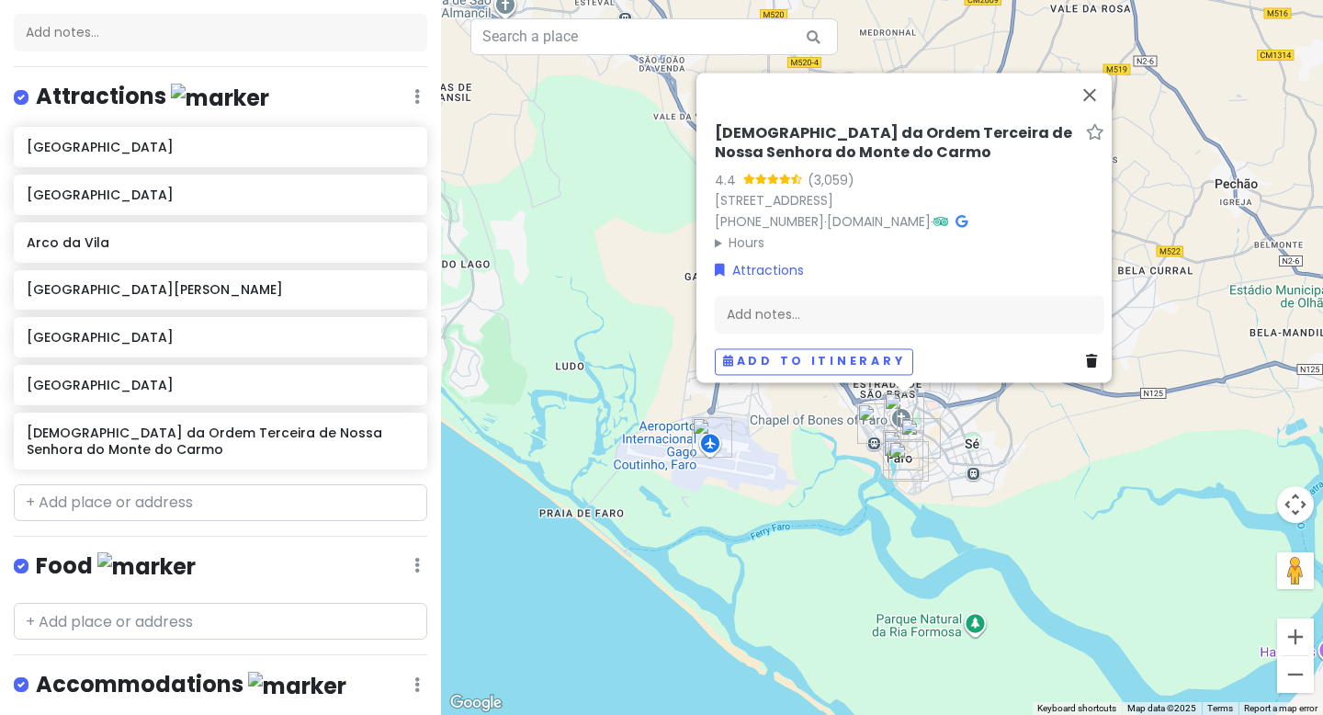
click at [968, 215] on icon at bounding box center [962, 221] width 12 height 13
click at [1100, 86] on button "Close" at bounding box center [1090, 95] width 44 height 44
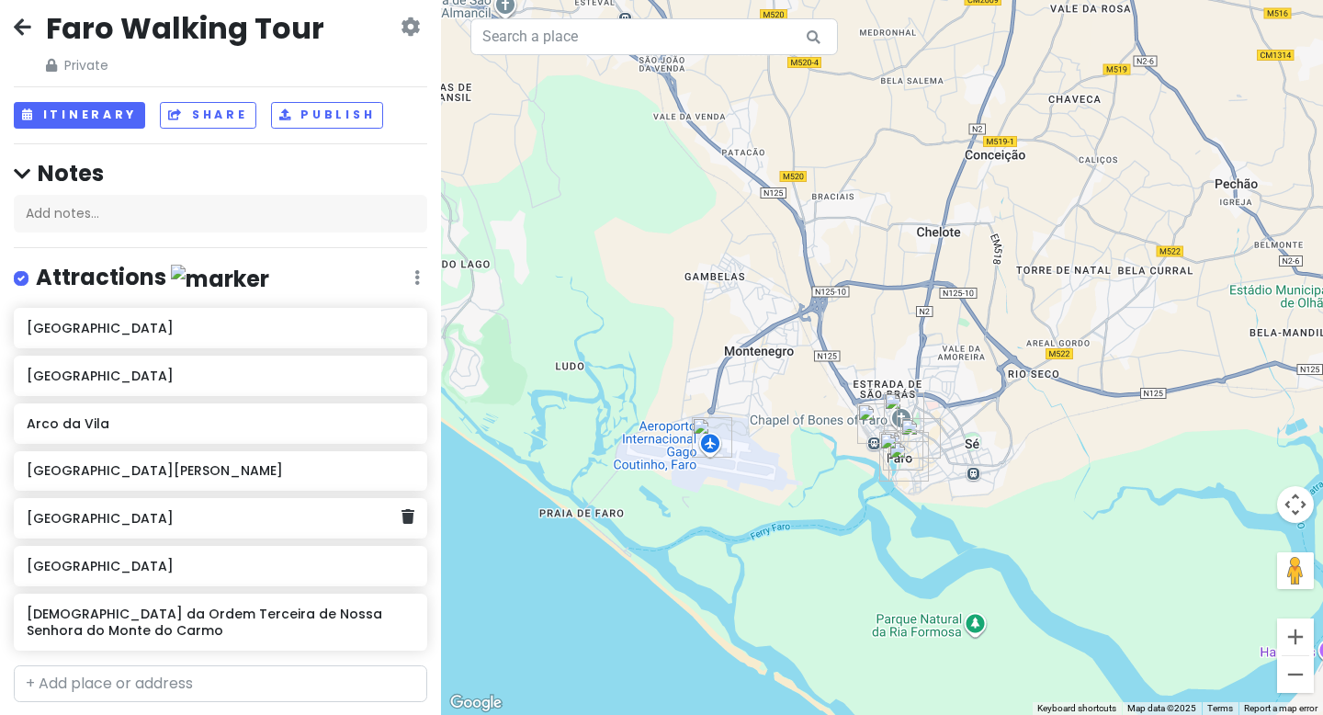
scroll to position [11, 0]
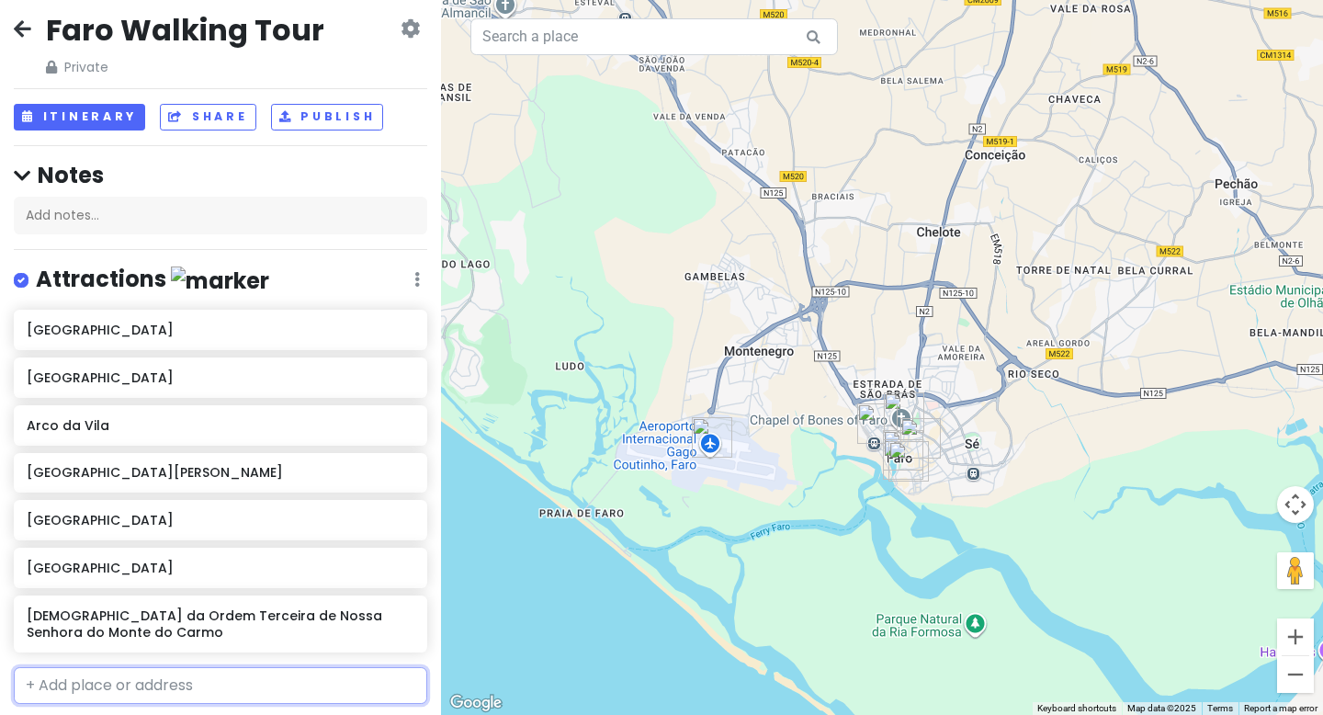
click at [202, 675] on input "text" at bounding box center [221, 685] width 414 height 37
paste input "Batalha Collection"
type input "Batalha Collection"
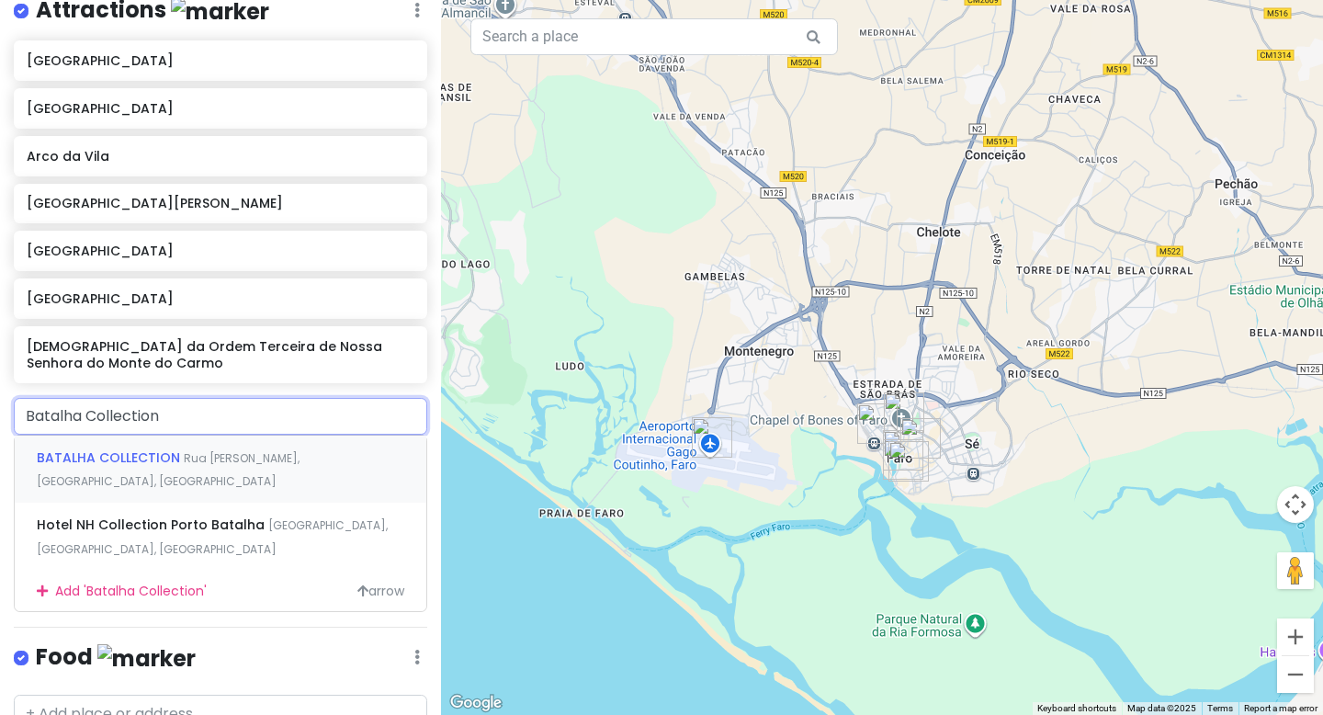
scroll to position [343, 0]
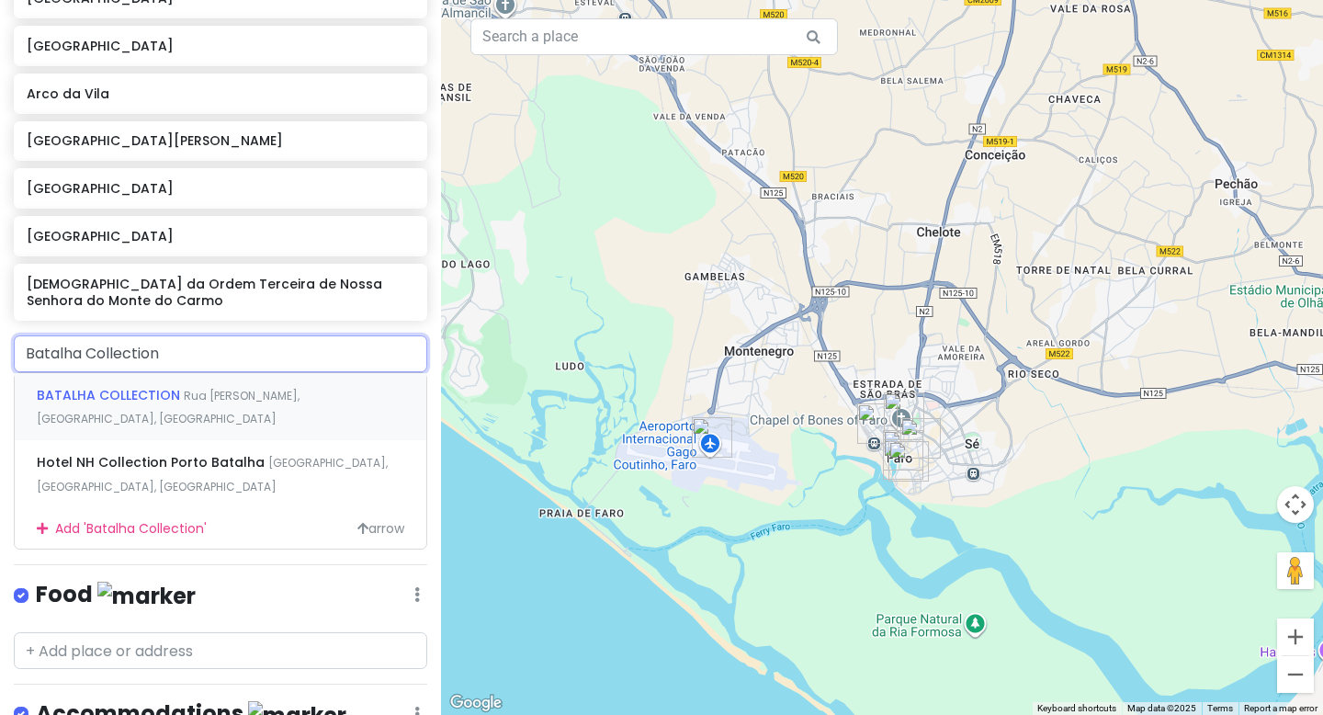
click at [237, 398] on span "Rua [PERSON_NAME], [GEOGRAPHIC_DATA], [GEOGRAPHIC_DATA]" at bounding box center [168, 408] width 263 height 40
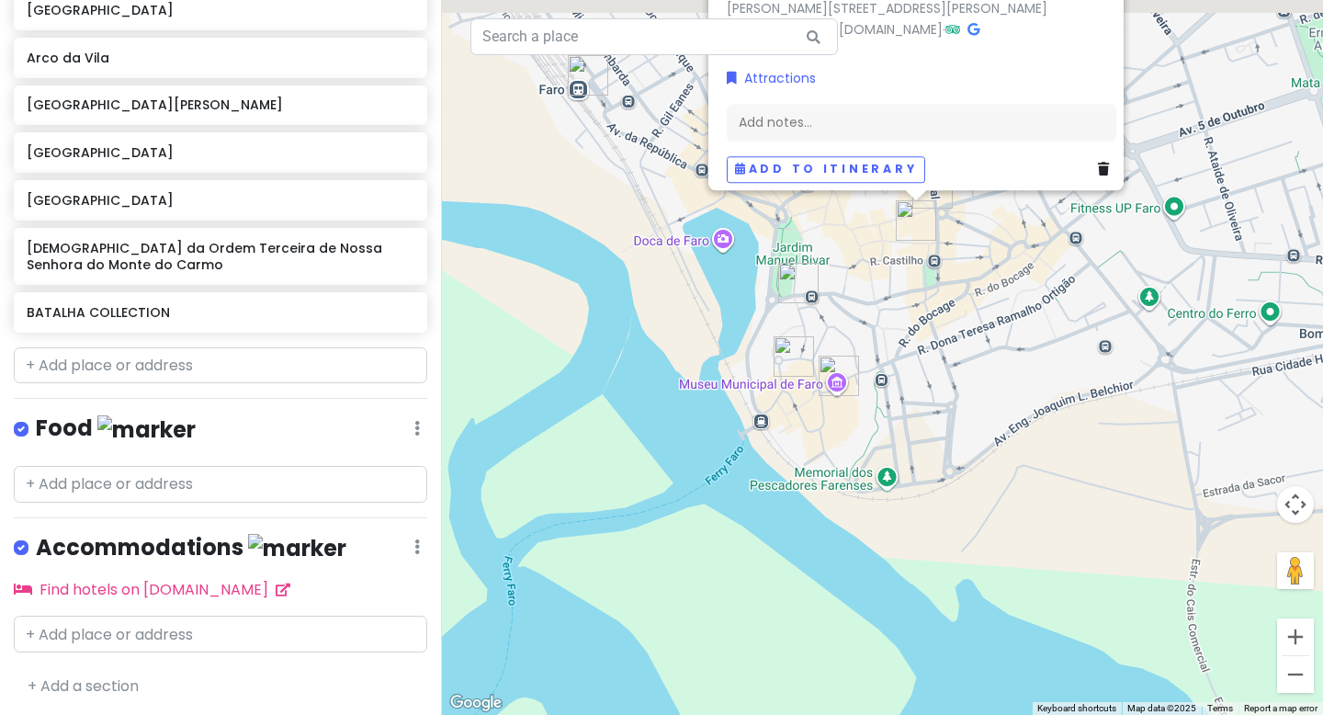
drag, startPoint x: 902, startPoint y: 235, endPoint x: 1182, endPoint y: 572, distance: 437.3
click at [1182, 572] on div "BATALHA COLLECTION 4.9 (54) [PERSON_NAME] [PERSON_NAME] 47, 8000-417 [GEOGRAPHI…" at bounding box center [882, 357] width 882 height 715
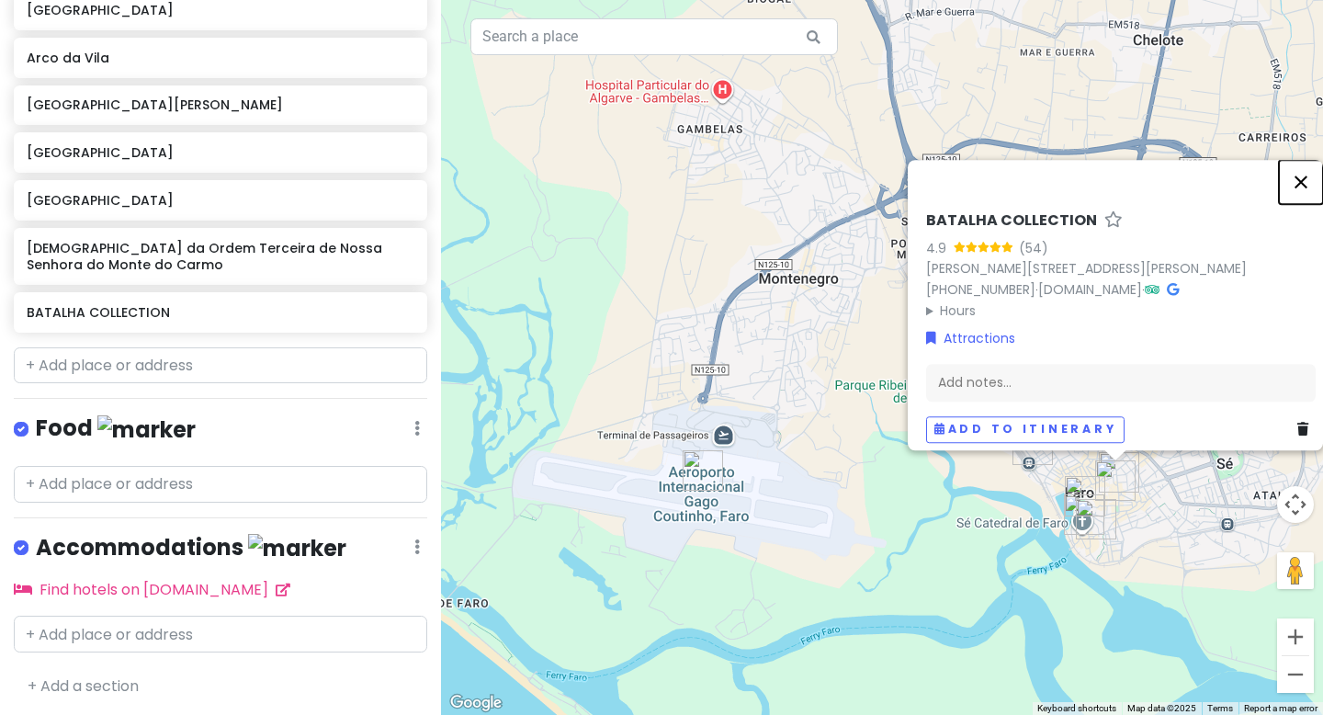
click at [1312, 174] on button "Close" at bounding box center [1301, 182] width 44 height 44
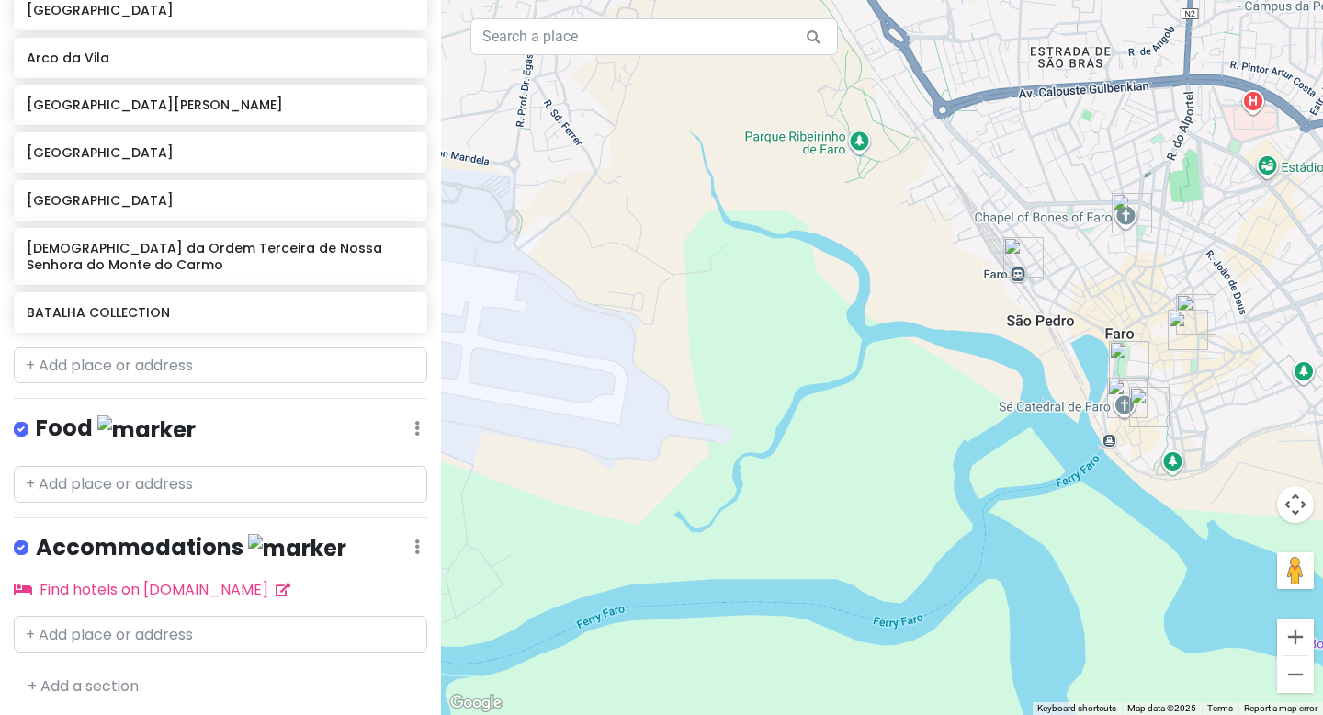
drag, startPoint x: 1061, startPoint y: 521, endPoint x: 1079, endPoint y: 384, distance: 138.2
click at [1079, 384] on div at bounding box center [882, 357] width 882 height 715
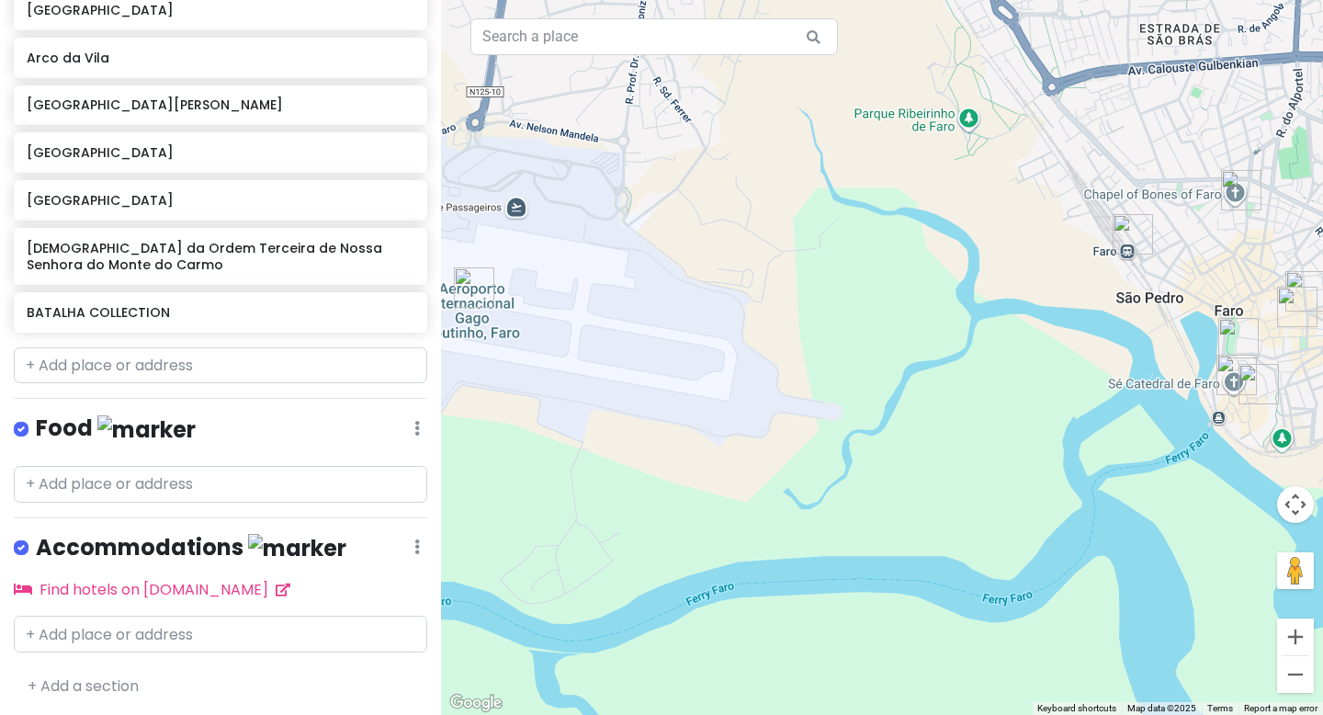
drag, startPoint x: 1079, startPoint y: 384, endPoint x: 1194, endPoint y: 361, distance: 117.2
click at [1195, 361] on div at bounding box center [882, 357] width 882 height 715
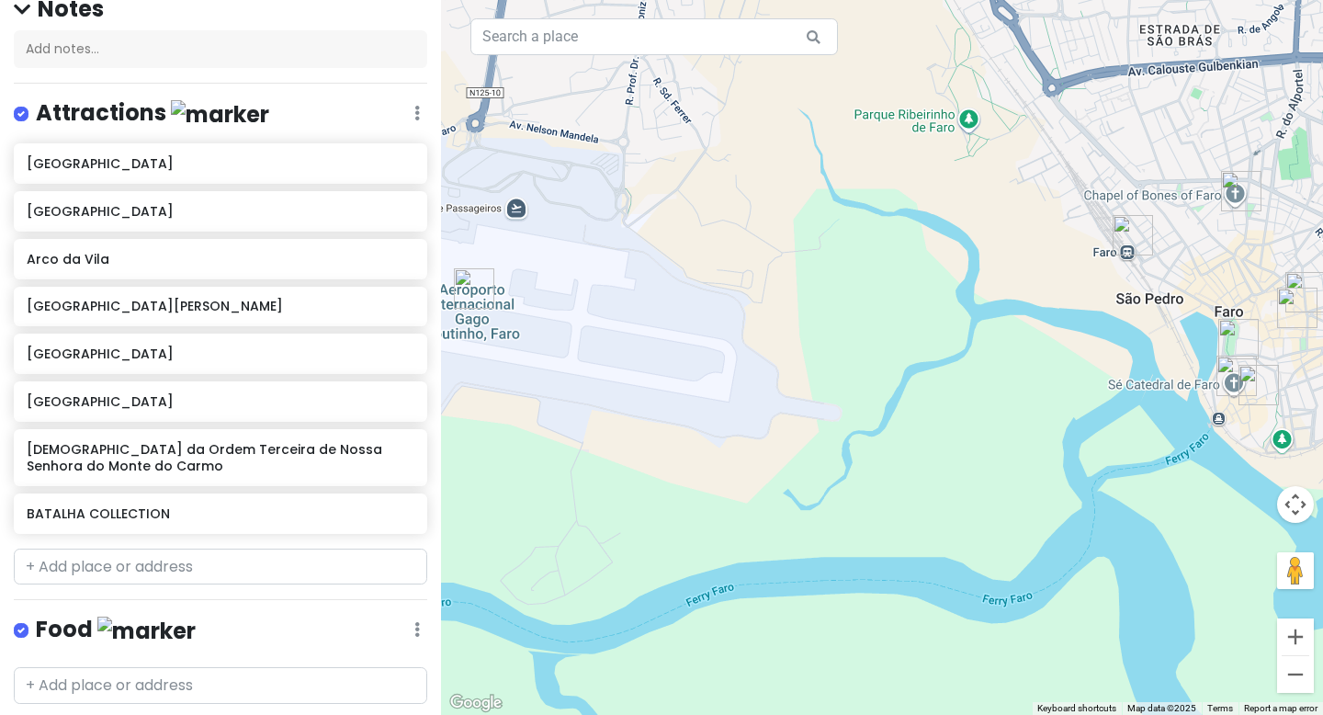
scroll to position [0, 0]
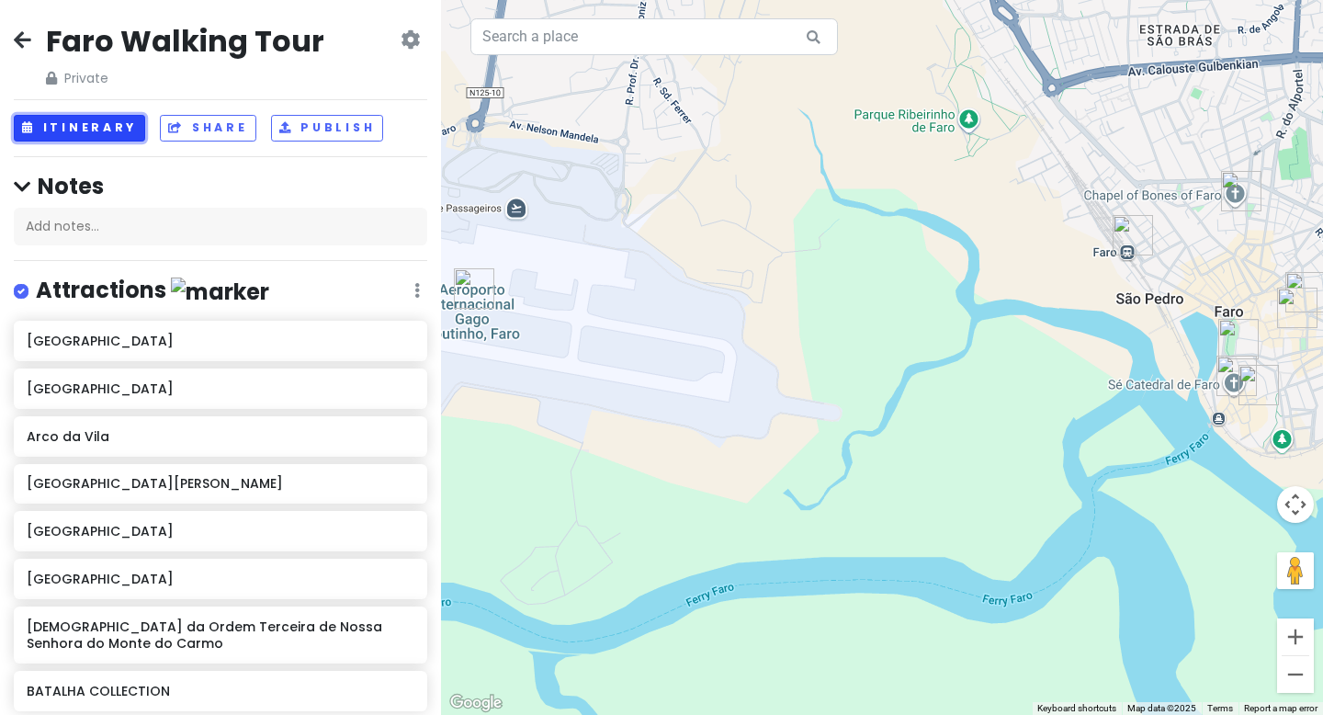
click at [118, 124] on button "Itinerary" at bounding box center [79, 128] width 131 height 27
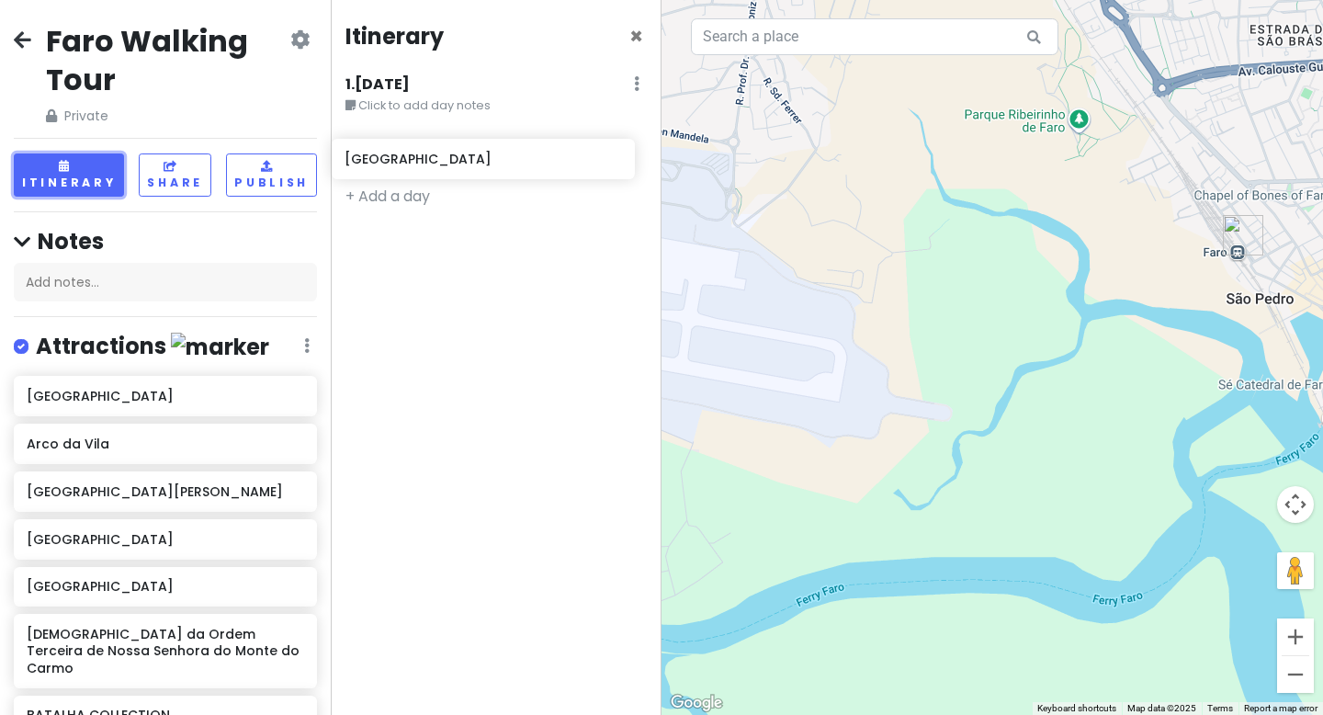
drag, startPoint x: 125, startPoint y: 395, endPoint x: 441, endPoint y: 151, distance: 399.6
click at [441, 151] on div "Faro Walking Tour Private Change Dates Make a Copy Delete Trip Go Pro ⚡️ Give F…" at bounding box center [661, 357] width 1323 height 715
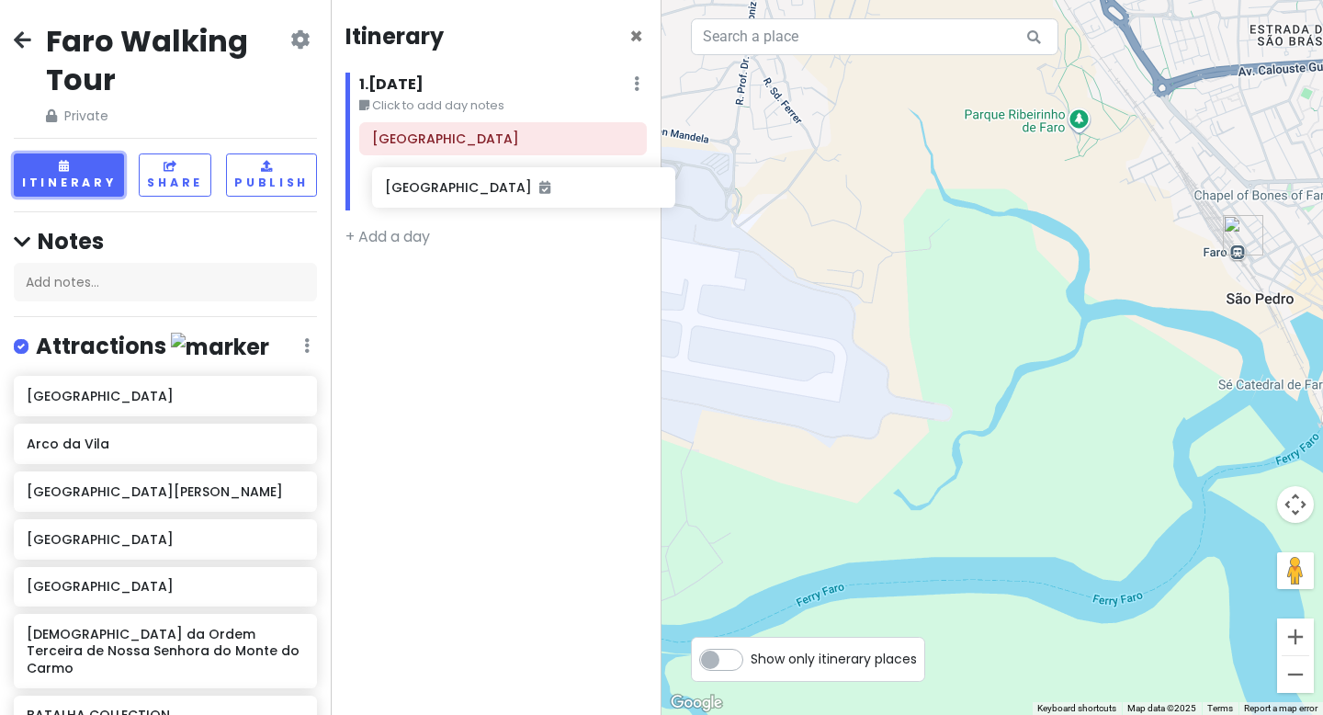
drag, startPoint x: 151, startPoint y: 400, endPoint x: 505, endPoint y: 189, distance: 411.7
click at [505, 190] on div "Faro Walking Tour Private Change Dates Make a Copy Delete Trip Go Pro ⚡️ Give F…" at bounding box center [661, 357] width 1323 height 715
drag, startPoint x: 151, startPoint y: 441, endPoint x: 486, endPoint y: 186, distance: 421.7
click at [486, 186] on div "Faro Walking Tour Private Change Dates Make a Copy Delete Trip Go Pro ⚡️ Give F…" at bounding box center [661, 357] width 1323 height 715
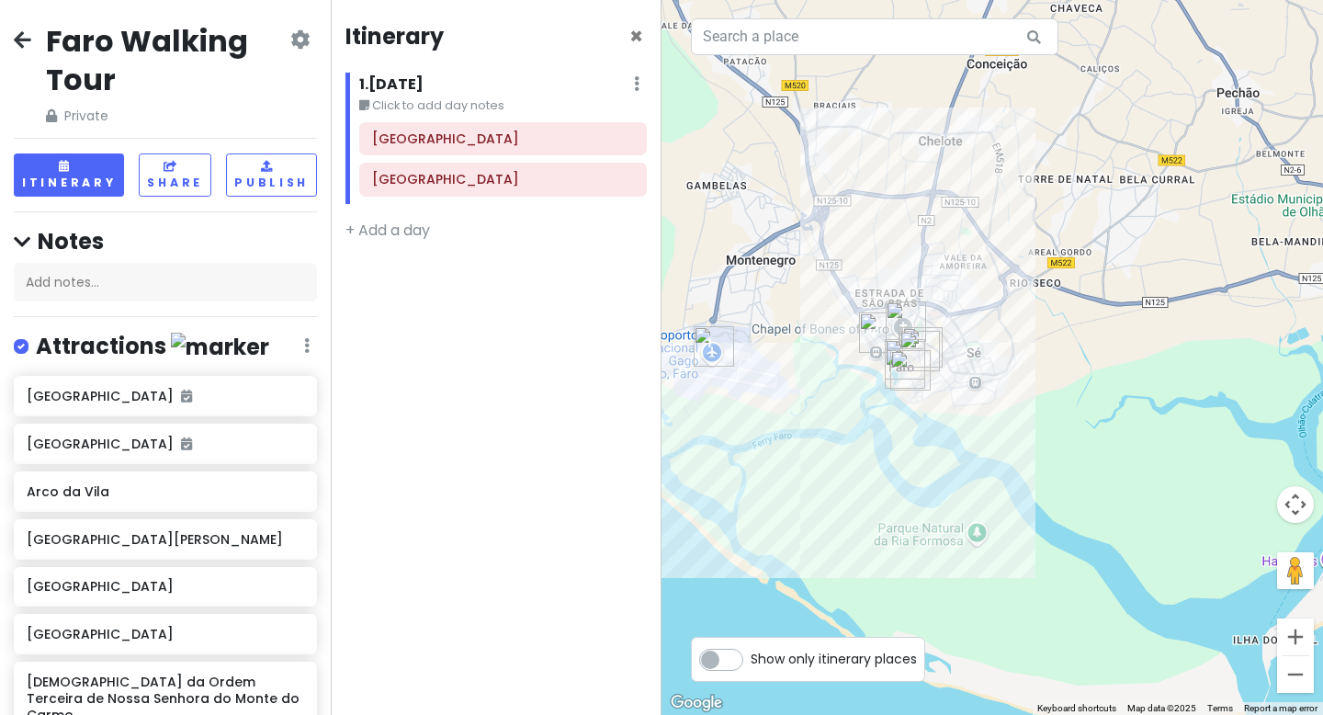
drag, startPoint x: 1005, startPoint y: 437, endPoint x: 868, endPoint y: 445, distance: 136.3
click at [868, 445] on div at bounding box center [993, 357] width 662 height 715
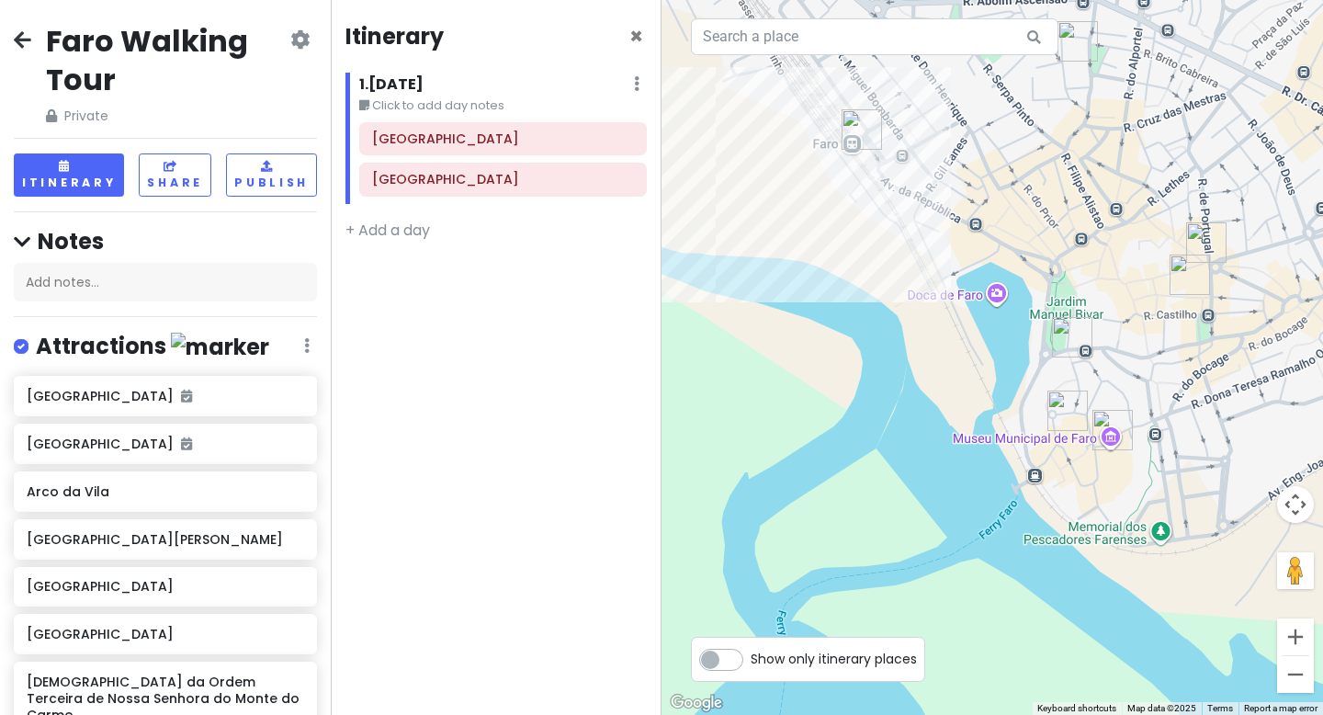
click at [1071, 340] on img "Arco da Vila" at bounding box center [1072, 337] width 40 height 40
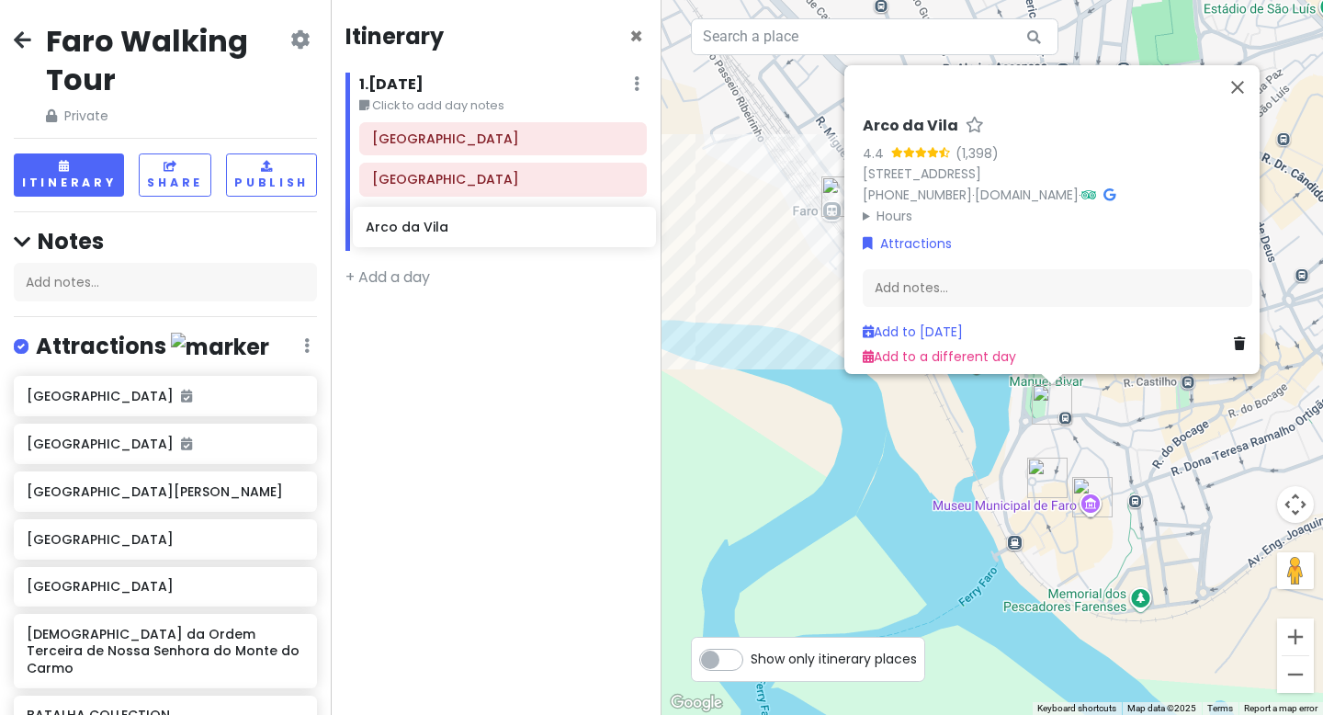
drag, startPoint x: 144, startPoint y: 486, endPoint x: 483, endPoint y: 222, distance: 429.6
click at [483, 223] on div "Faro Walking Tour Private Change Dates Make a Copy Delete Trip Go Pro ⚡️ Give F…" at bounding box center [661, 357] width 1323 height 715
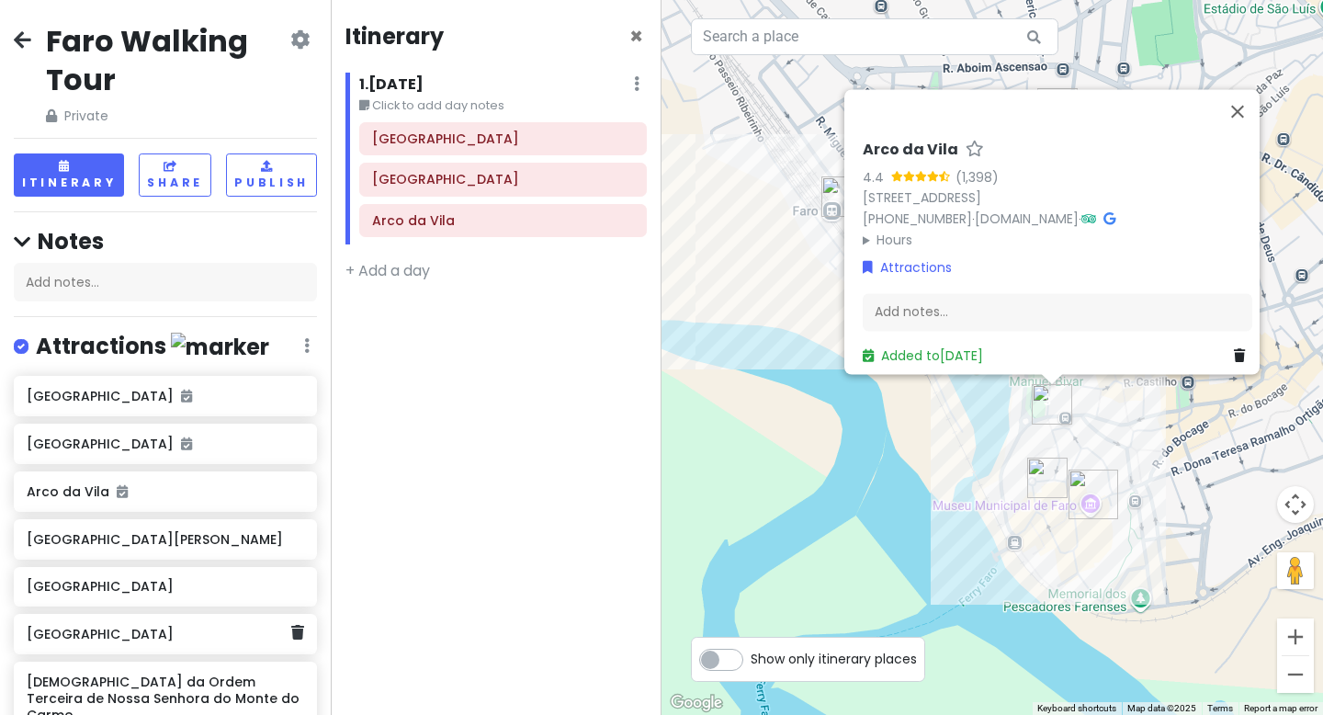
scroll to position [4, 0]
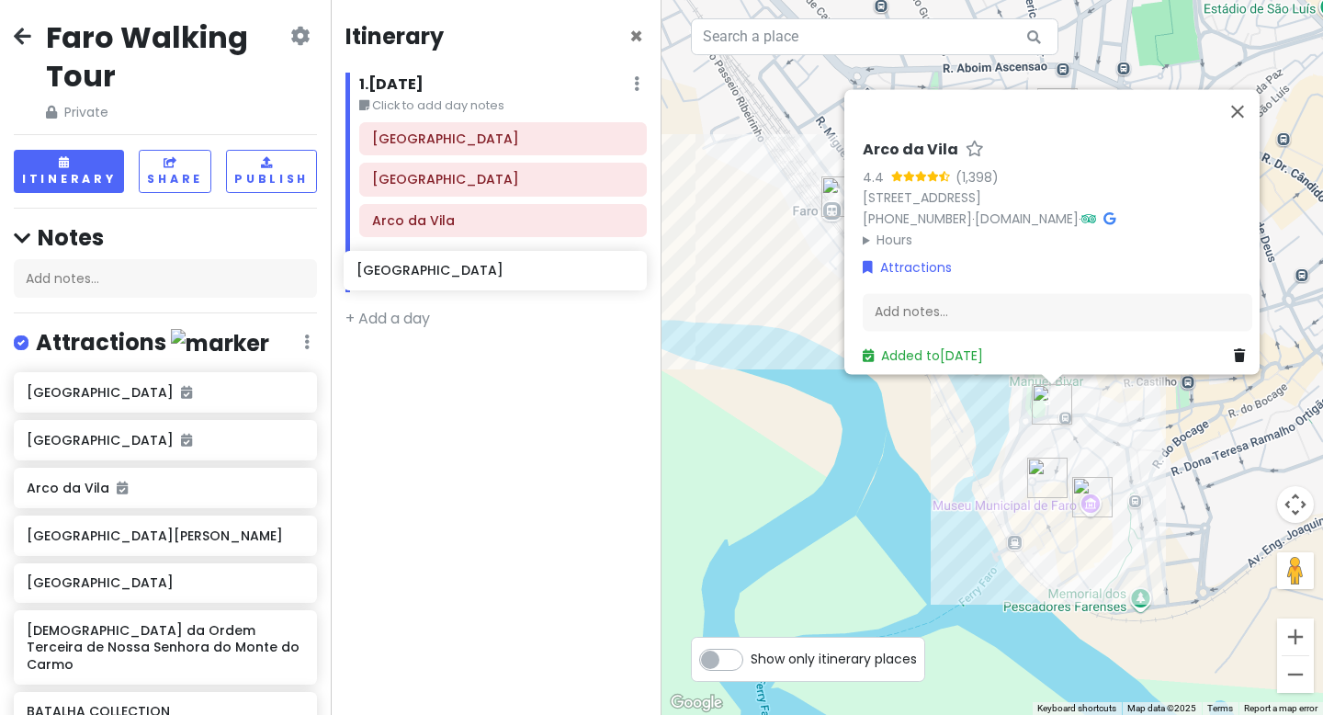
drag, startPoint x: 107, startPoint y: 638, endPoint x: 437, endPoint y: 276, distance: 489.9
click at [437, 276] on div "Faro Walking Tour Private Change Dates Make a Copy Delete Trip Go Pro ⚡️ Give F…" at bounding box center [661, 357] width 1323 height 715
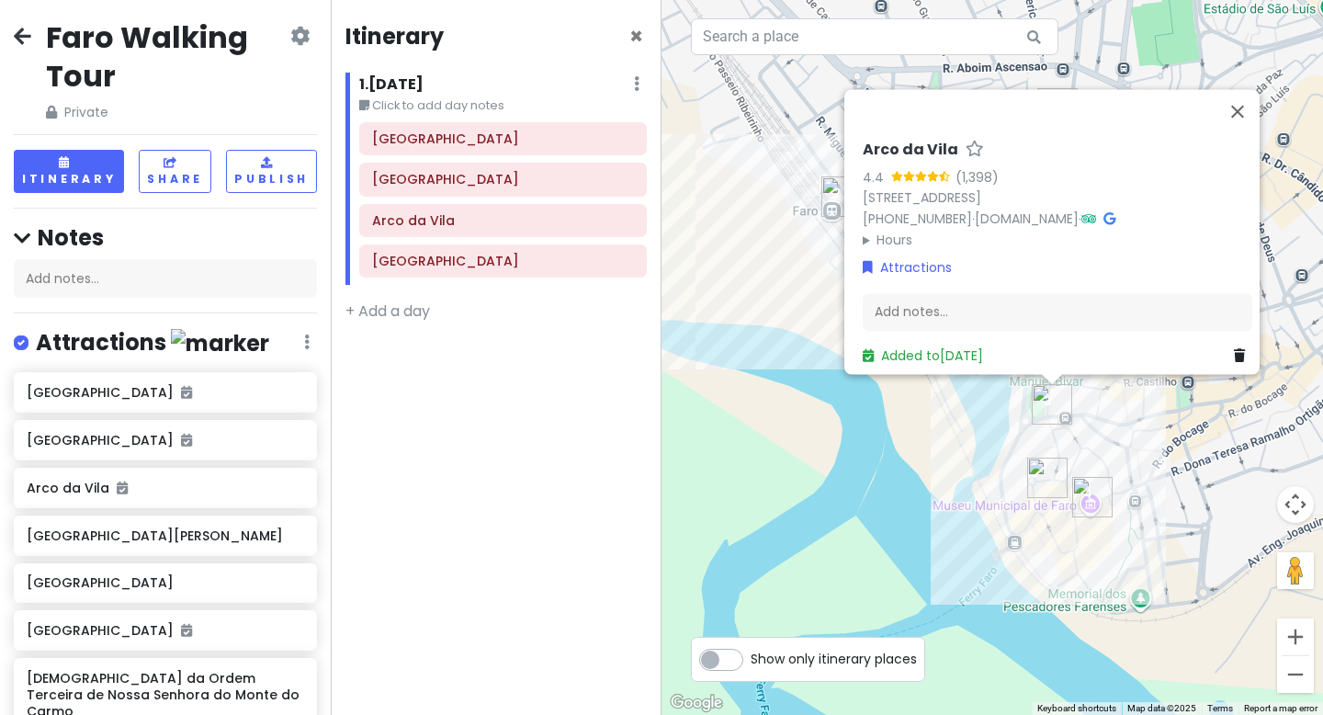
click at [1042, 474] on img "Faro Cathedral" at bounding box center [1047, 478] width 40 height 40
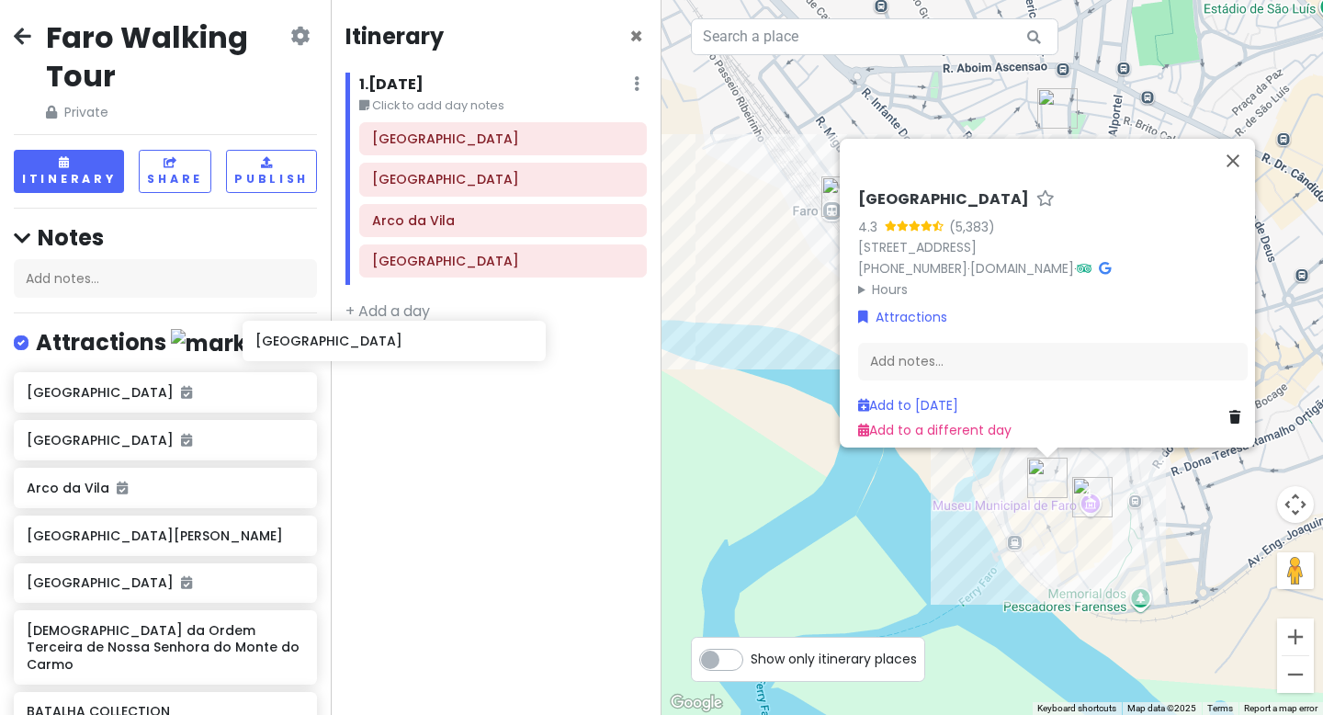
scroll to position [6, 0]
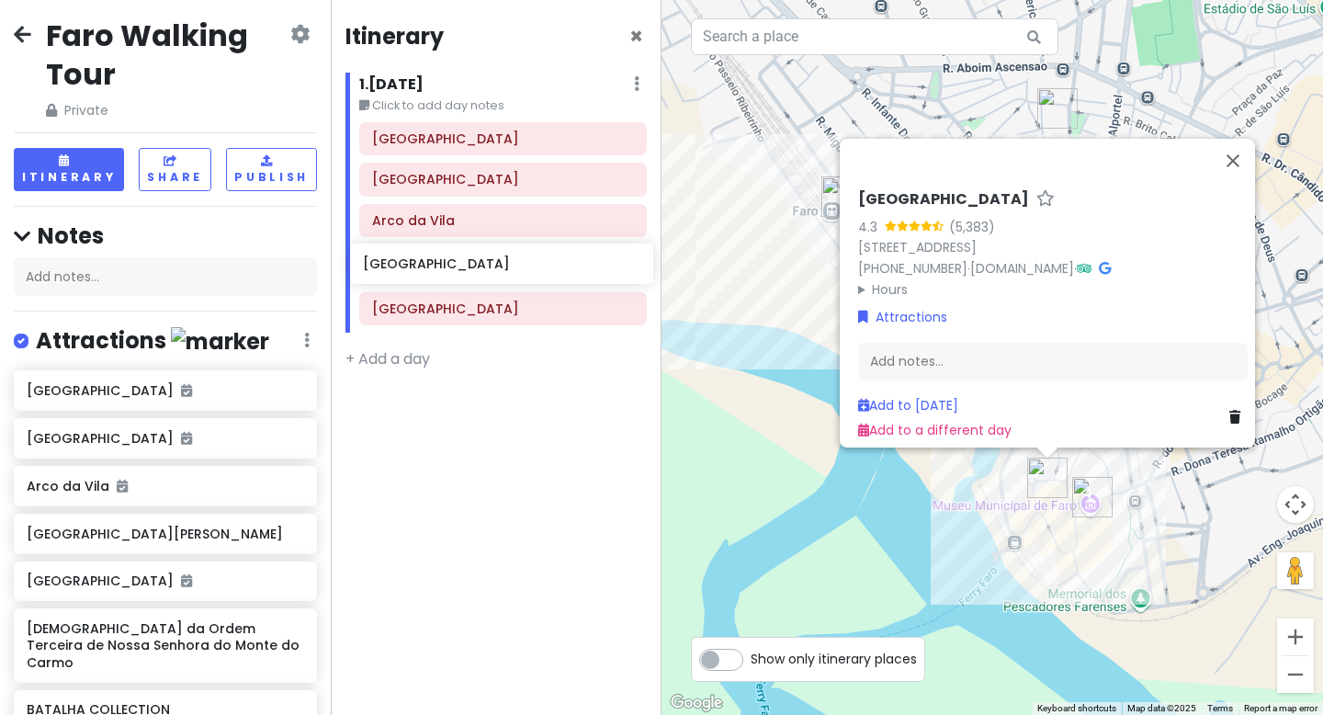
drag, startPoint x: 58, startPoint y: 588, endPoint x: 394, endPoint y: 270, distance: 462.9
click at [394, 270] on div "Faro Walking Tour Private Change Dates Make a Copy Delete Trip Go Pro ⚡️ Give F…" at bounding box center [661, 357] width 1323 height 715
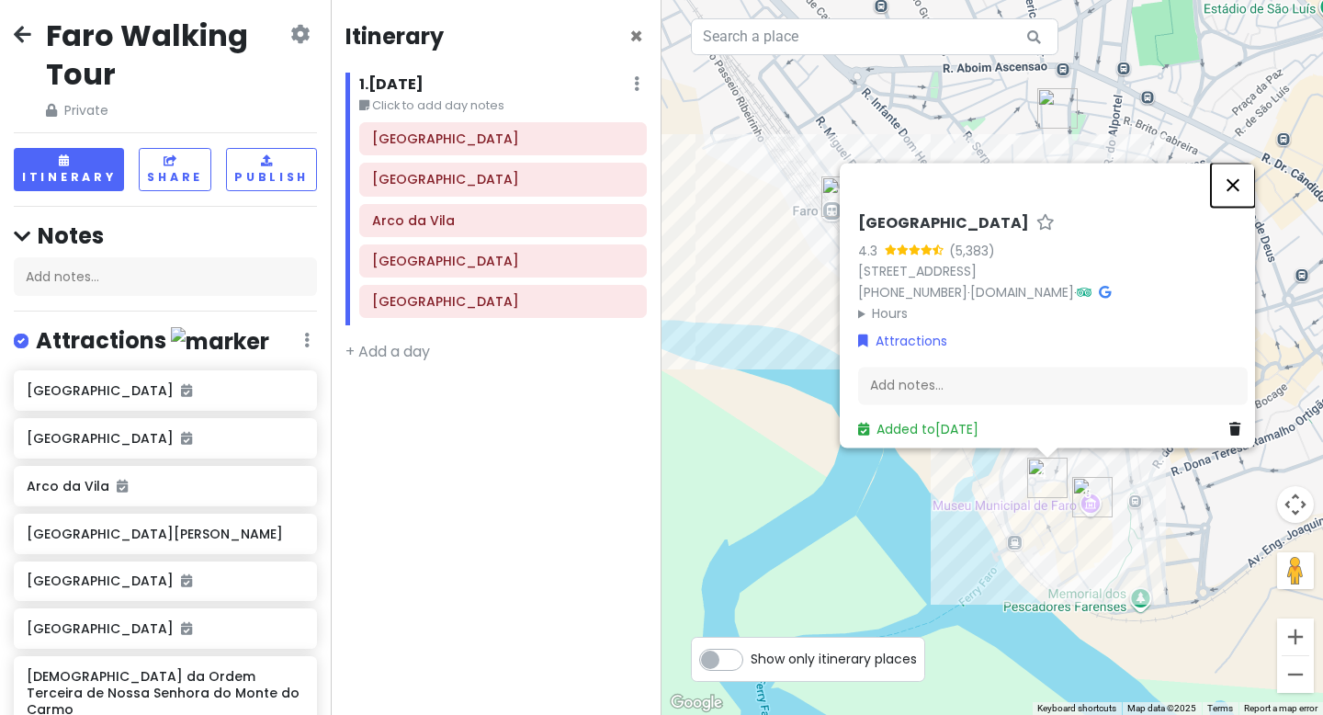
click at [1248, 173] on button "Close" at bounding box center [1233, 185] width 44 height 44
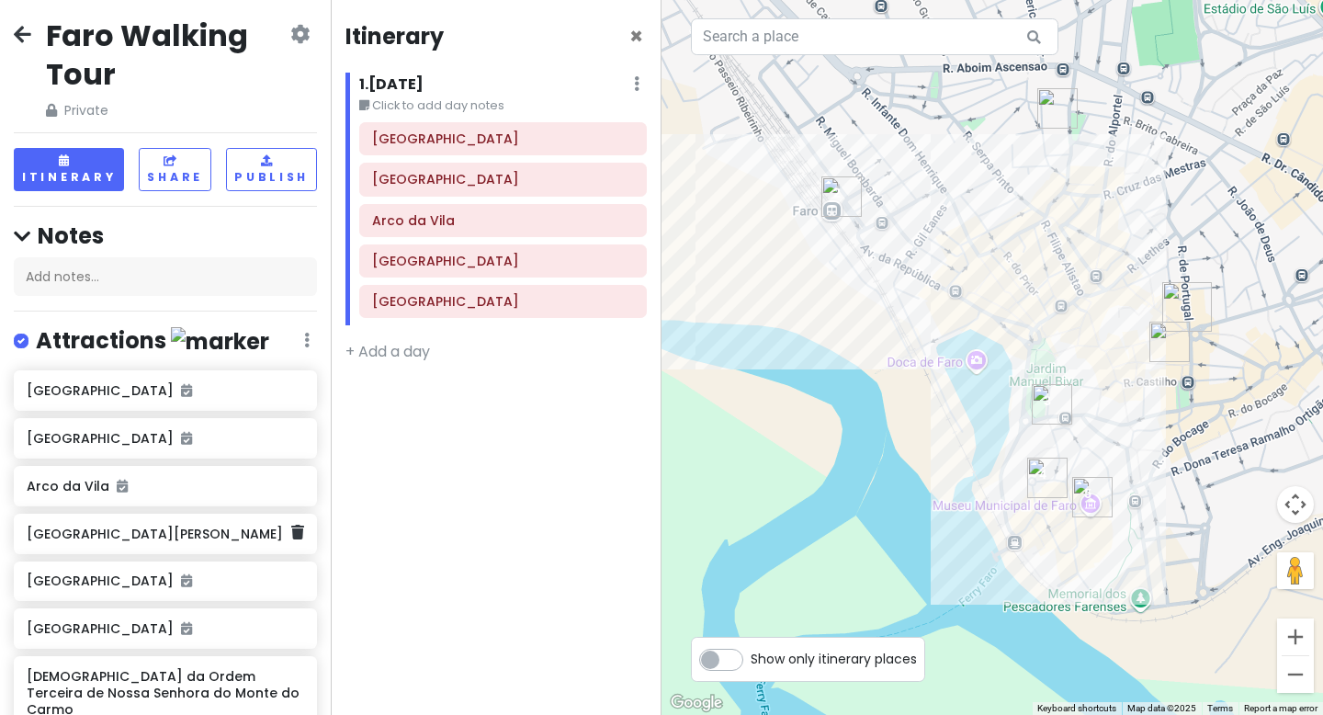
click at [143, 538] on h6 "[GEOGRAPHIC_DATA][PERSON_NAME]" at bounding box center [159, 534] width 264 height 17
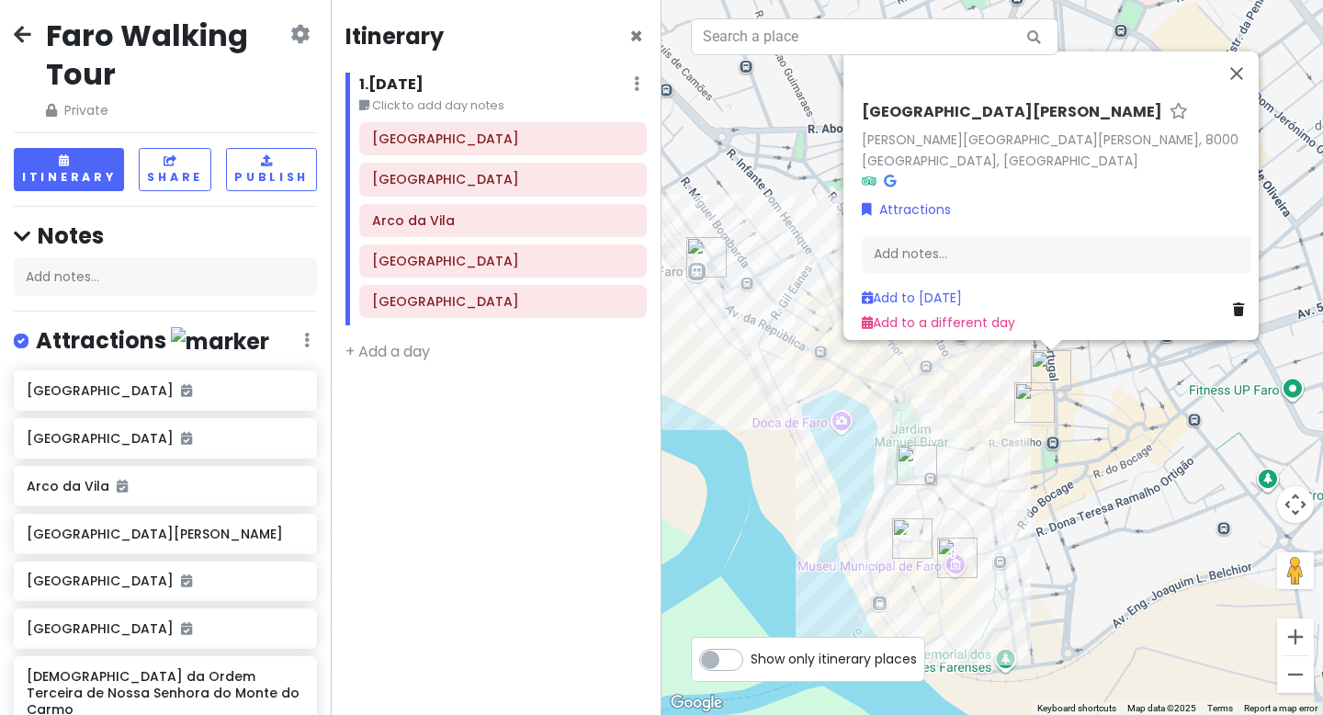
click at [1036, 402] on img "BATALHA COLLECTION" at bounding box center [1035, 402] width 40 height 40
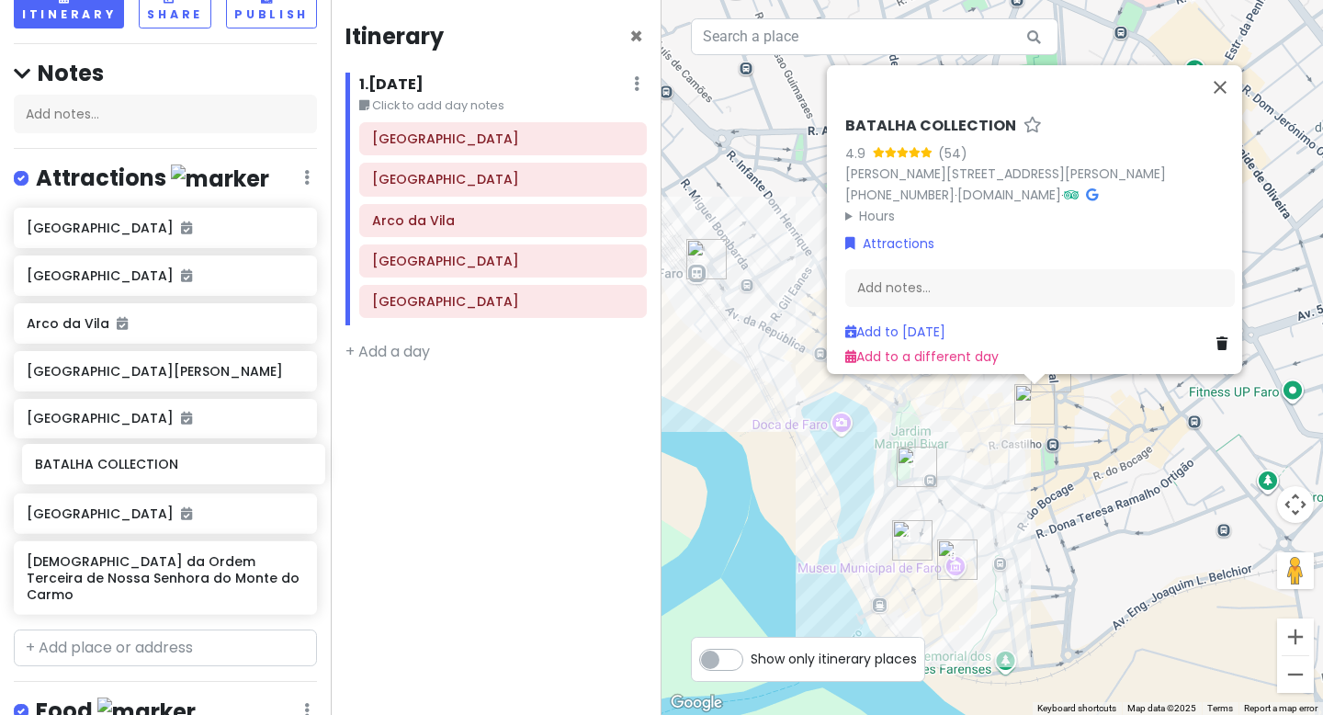
scroll to position [171, 0]
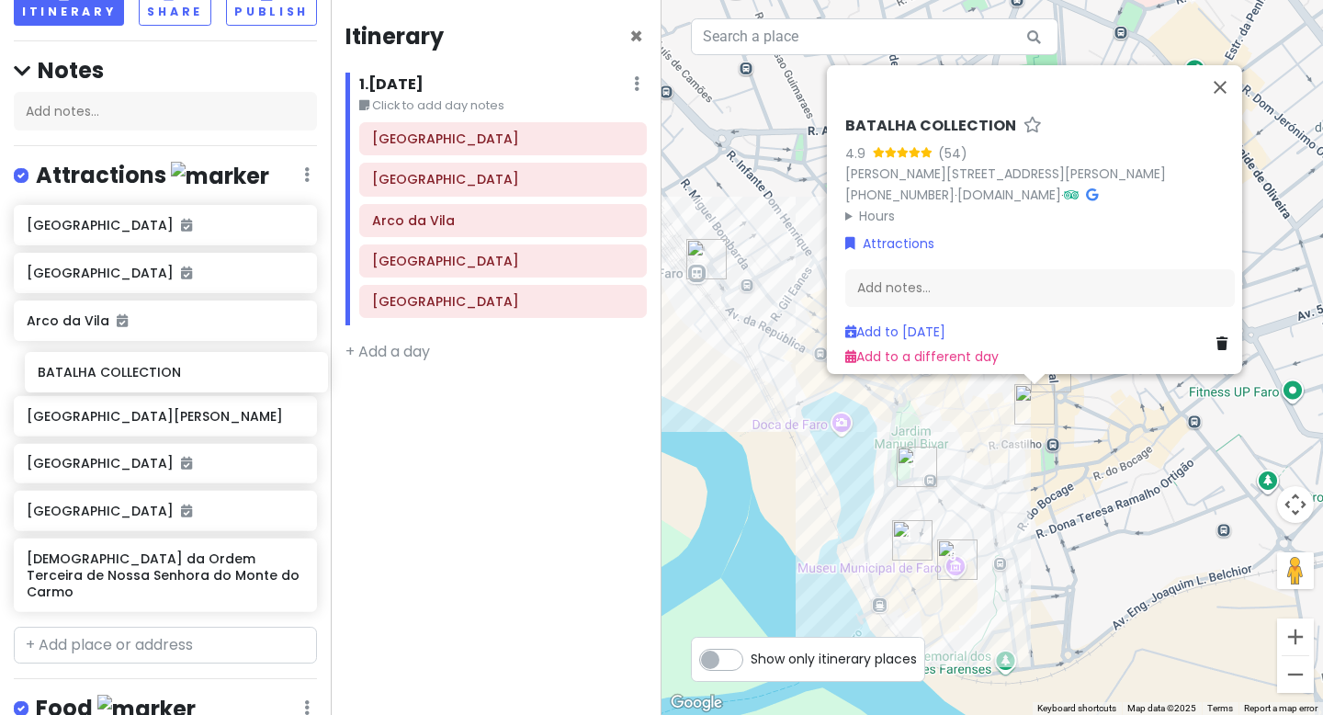
drag, startPoint x: 148, startPoint y: 584, endPoint x: 159, endPoint y: 380, distance: 204.3
click at [159, 380] on div "[GEOGRAPHIC_DATA] [GEOGRAPHIC_DATA] [GEOGRAPHIC_DATA] da [GEOGRAPHIC_DATA][PERS…" at bounding box center [165, 412] width 331 height 414
drag, startPoint x: 134, startPoint y: 415, endPoint x: 139, endPoint y: 509, distance: 93.9
click at [139, 510] on div "[GEOGRAPHIC_DATA] [GEOGRAPHIC_DATA] [GEOGRAPHIC_DATA] da Vila BATALHA COLLECTIO…" at bounding box center [165, 412] width 331 height 414
drag, startPoint x: 126, startPoint y: 372, endPoint x: 129, endPoint y: 465, distance: 92.9
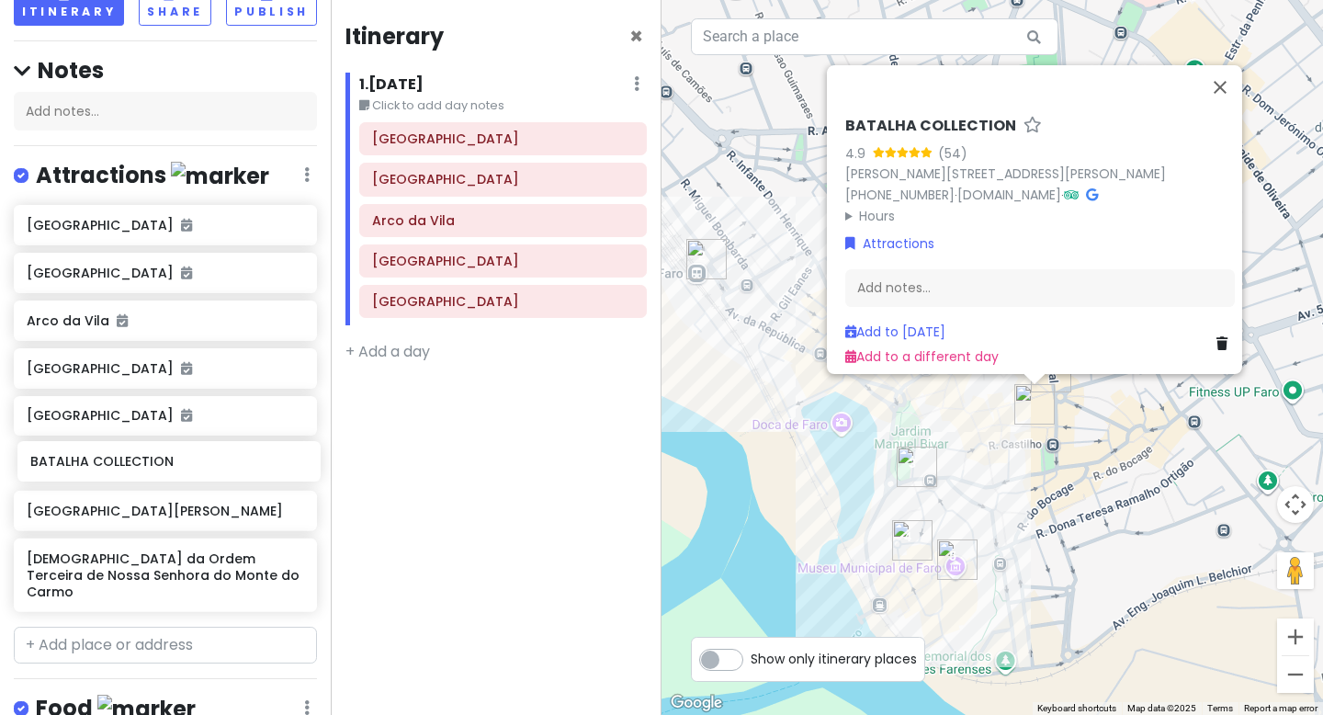
click at [129, 465] on div "[GEOGRAPHIC_DATA] [GEOGRAPHIC_DATA] [GEOGRAPHIC_DATA] COLLECTION [GEOGRAPHIC_DA…" at bounding box center [165, 412] width 331 height 414
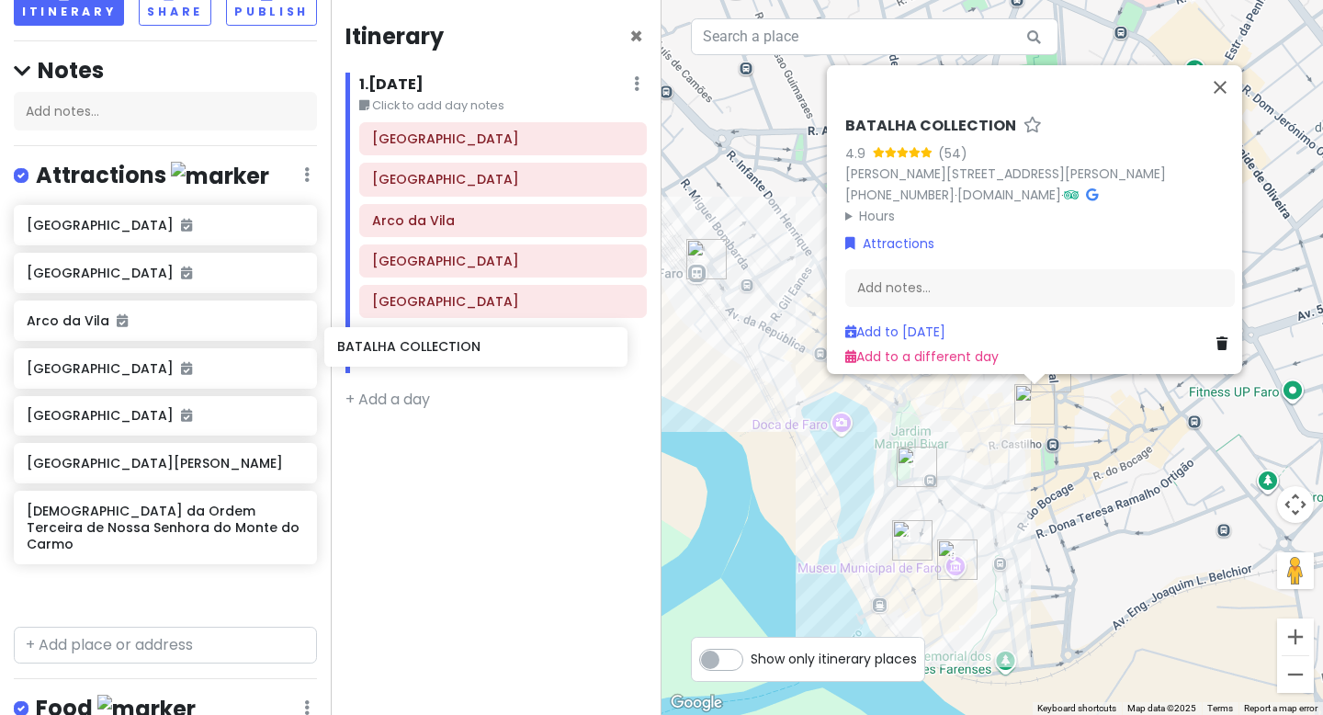
drag, startPoint x: 114, startPoint y: 458, endPoint x: 426, endPoint y: 344, distance: 331.7
click at [426, 344] on div "Faro Walking Tour Private Change Dates Make a Copy Delete Trip Go Pro ⚡️ Give F…" at bounding box center [661, 357] width 1323 height 715
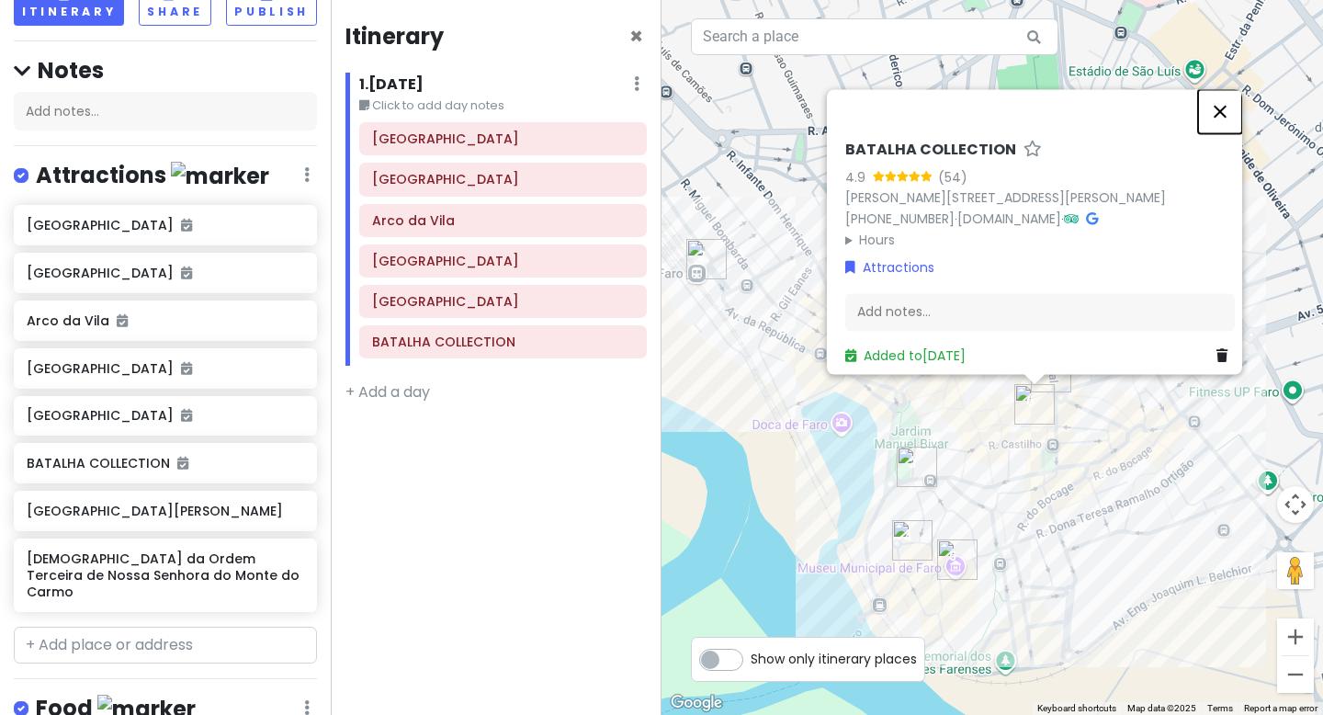
click at [1232, 105] on button "Close" at bounding box center [1220, 111] width 44 height 44
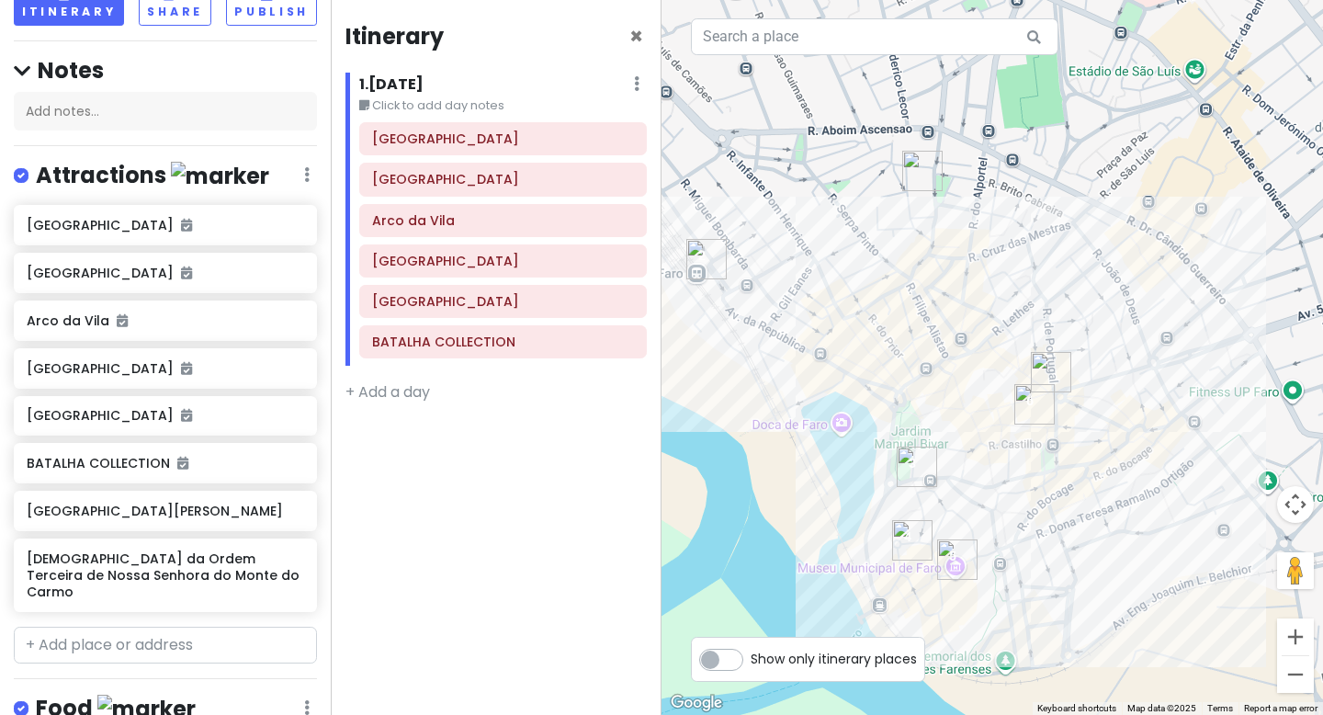
click at [1048, 370] on img "Rua de Santo Antonio" at bounding box center [1051, 372] width 40 height 40
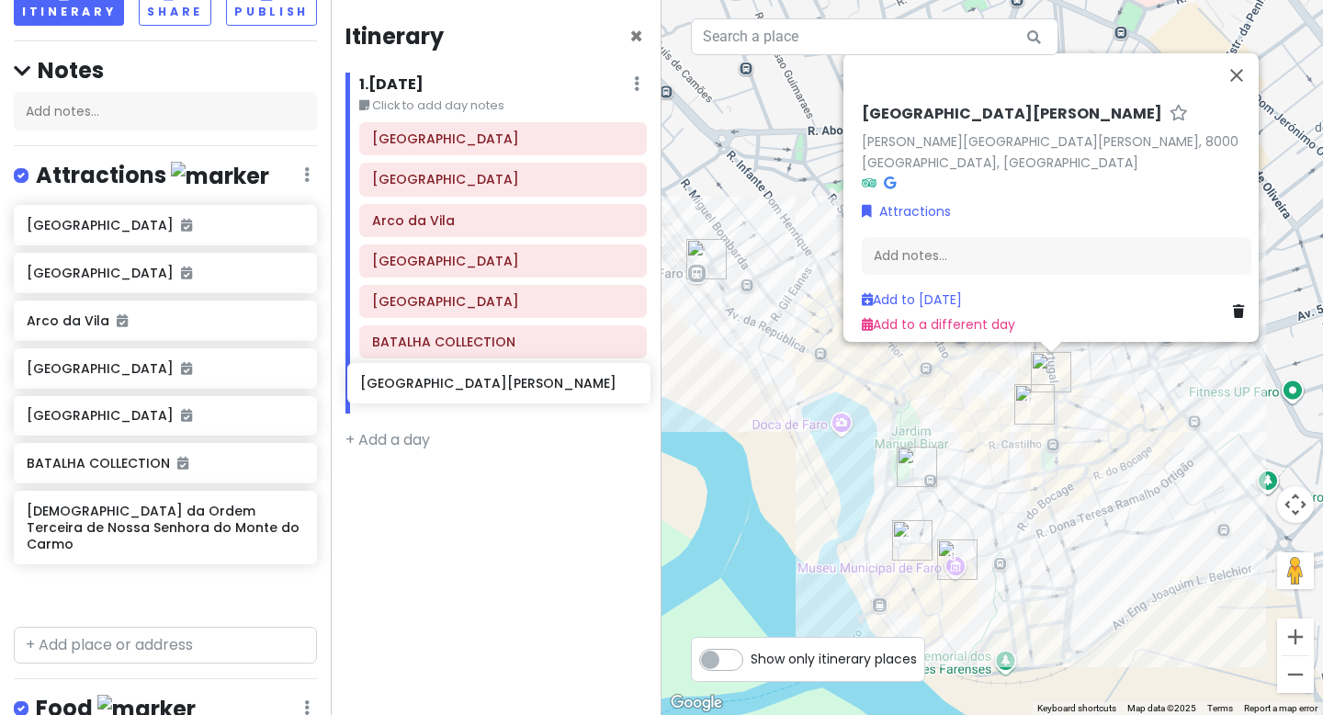
drag, startPoint x: 127, startPoint y: 516, endPoint x: 460, endPoint y: 390, distance: 356.6
click at [460, 390] on div "Faro Walking Tour Private Change Dates Make a Copy Delete Trip Go Pro ⚡️ Give F…" at bounding box center [661, 357] width 1323 height 715
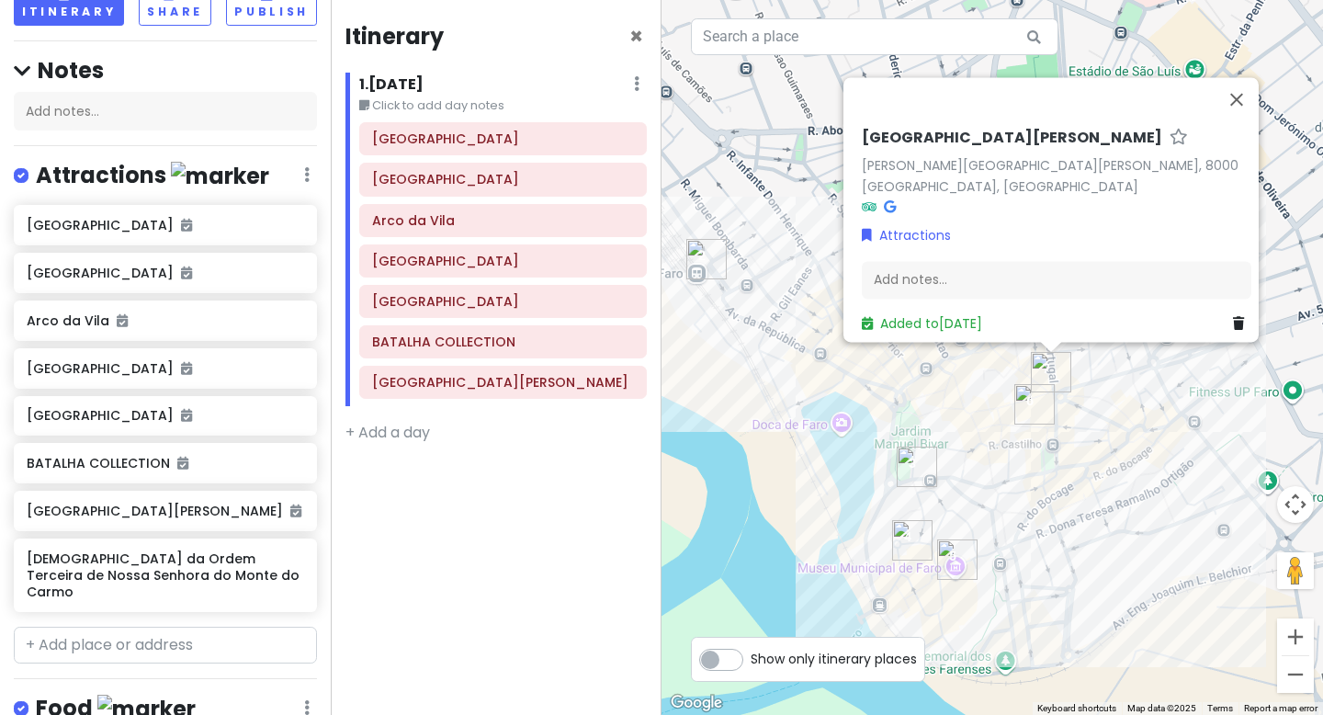
click at [914, 460] on img "Arco da Vila" at bounding box center [917, 467] width 40 height 40
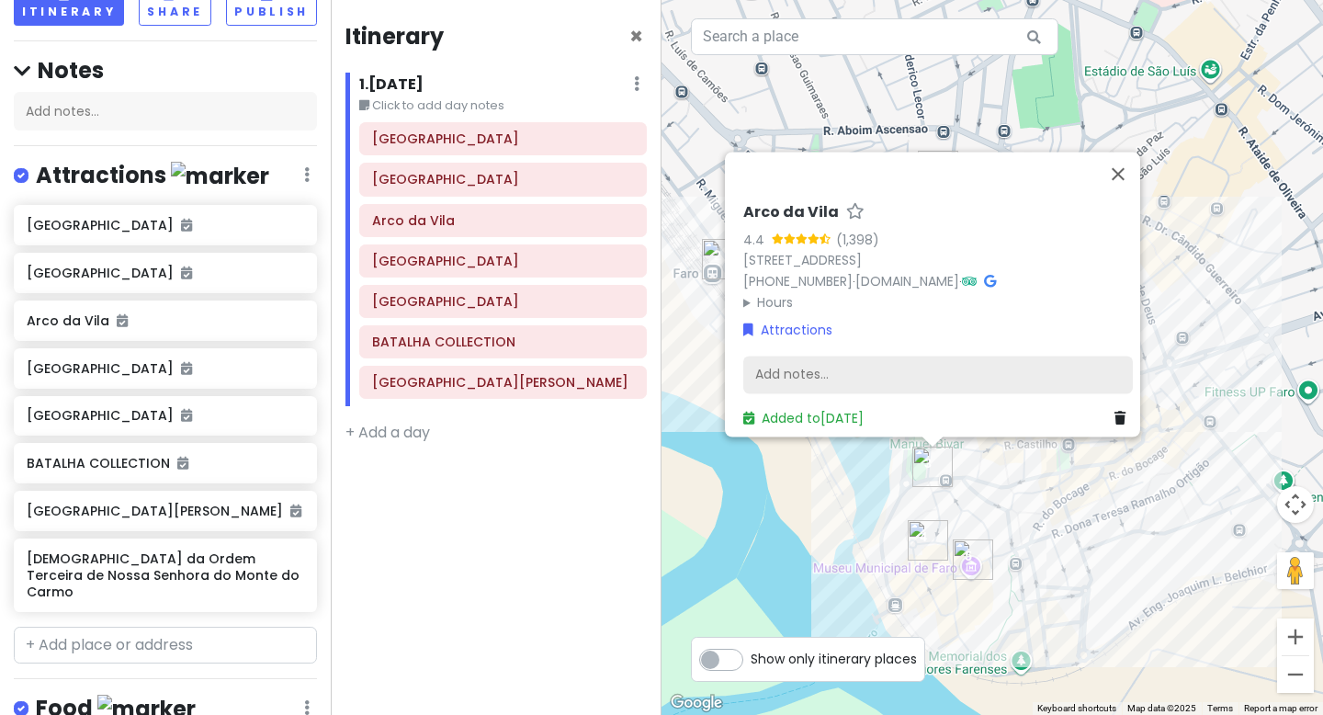
click at [881, 363] on div "Add notes..." at bounding box center [938, 375] width 390 height 39
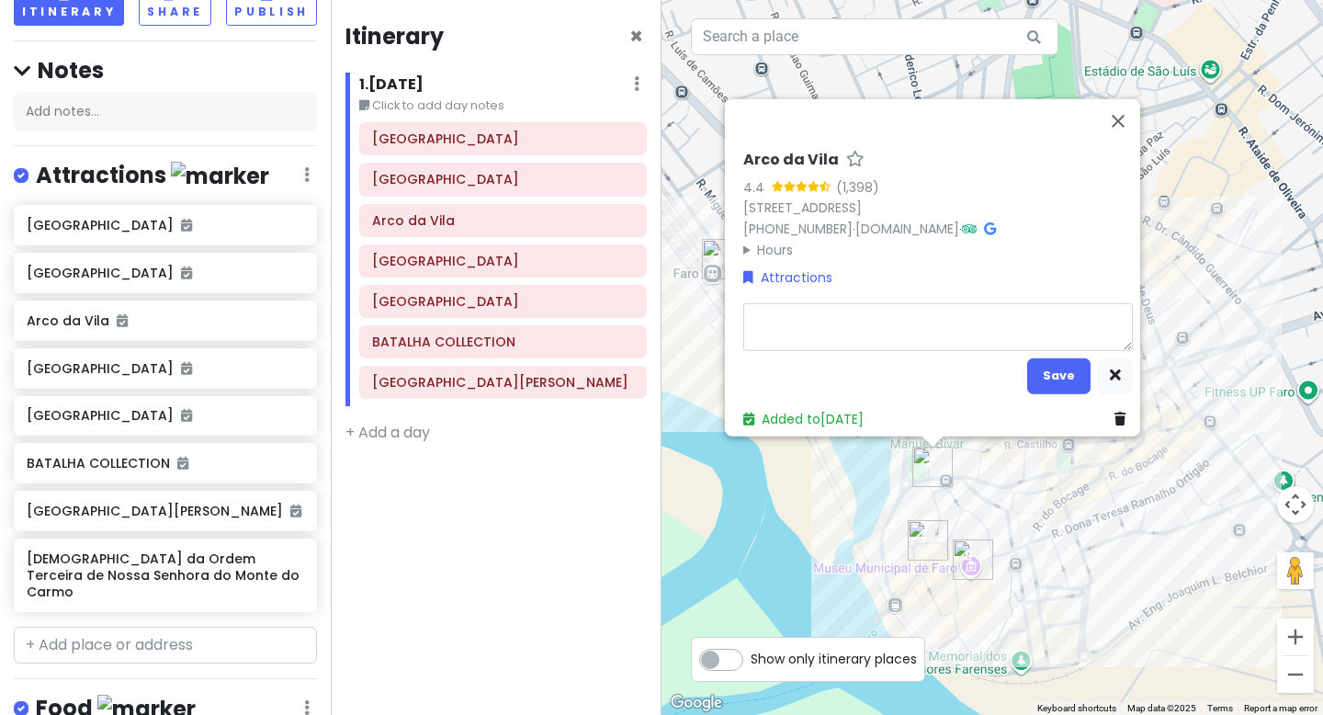
type textarea "x"
type textarea "arch gateway into [GEOGRAPHIC_DATA]"
click at [1046, 362] on button "Save" at bounding box center [1058, 376] width 63 height 36
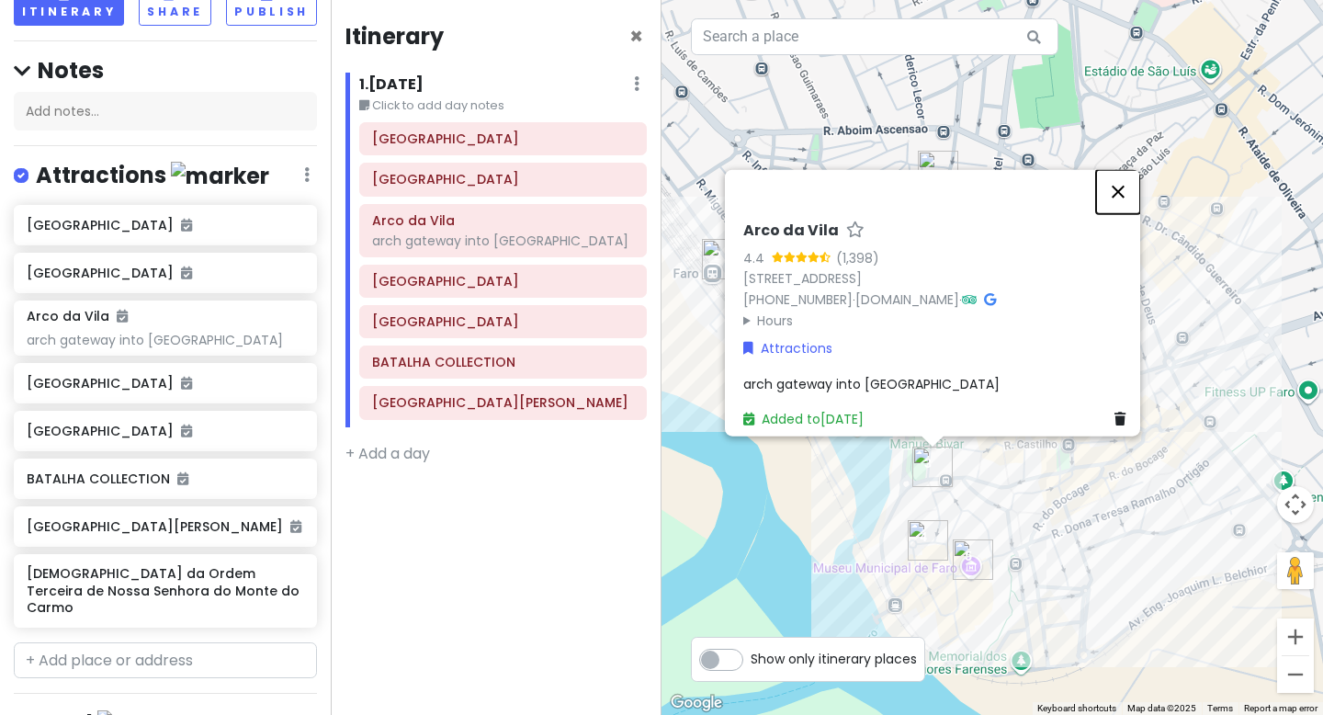
click at [1133, 186] on button "Close" at bounding box center [1118, 192] width 44 height 44
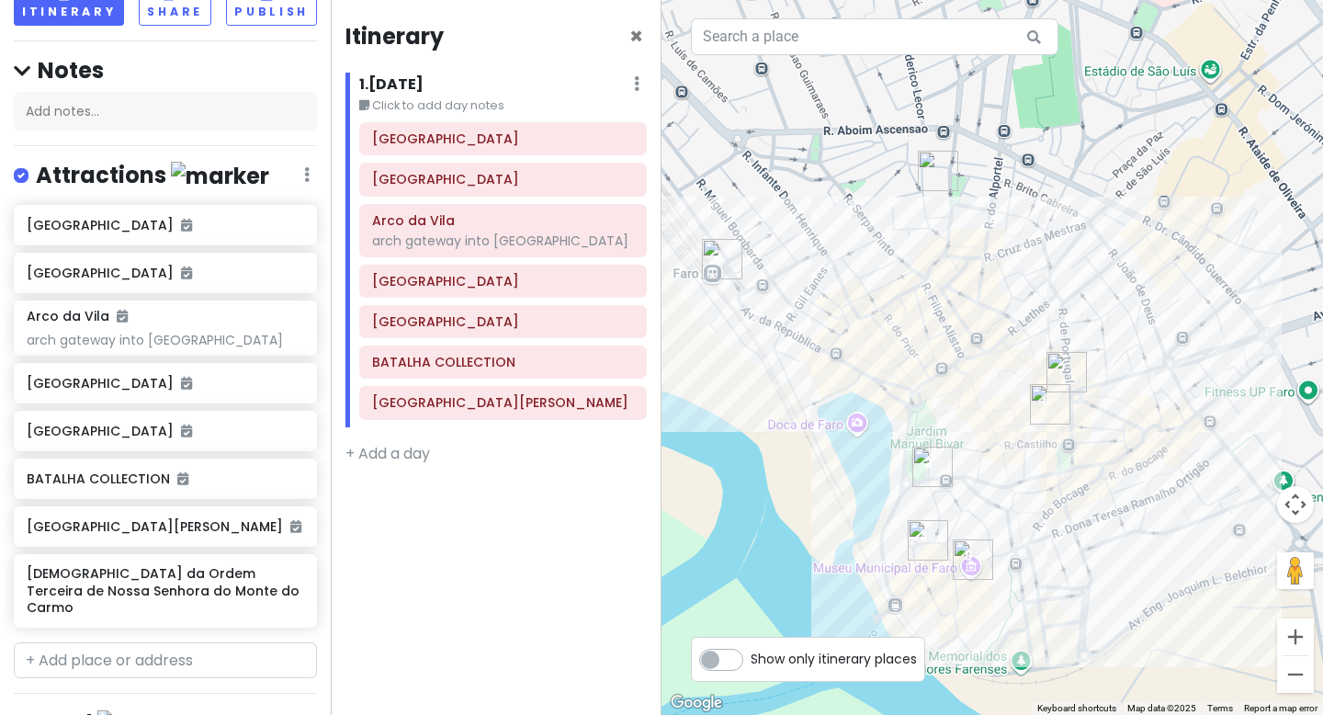
click at [1062, 368] on img "Rua de Santo Antonio" at bounding box center [1067, 372] width 40 height 40
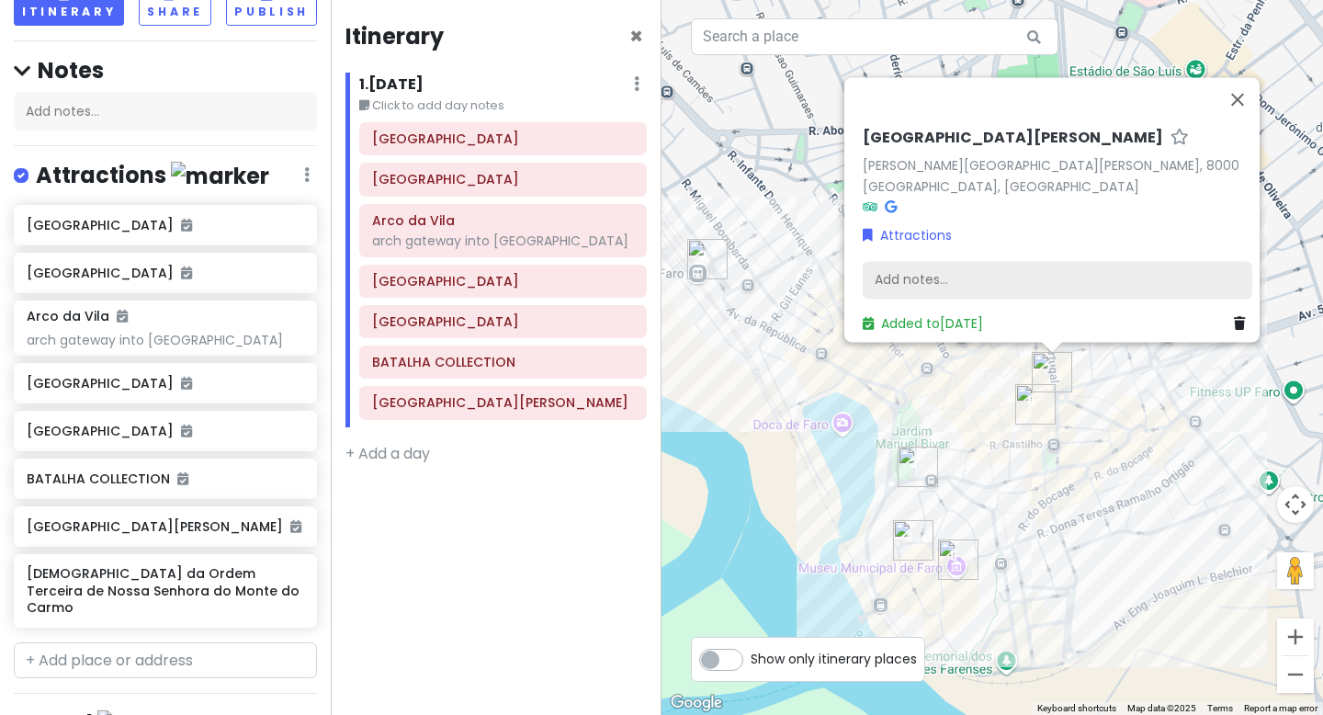
click at [945, 264] on div "Add notes..." at bounding box center [1058, 280] width 390 height 39
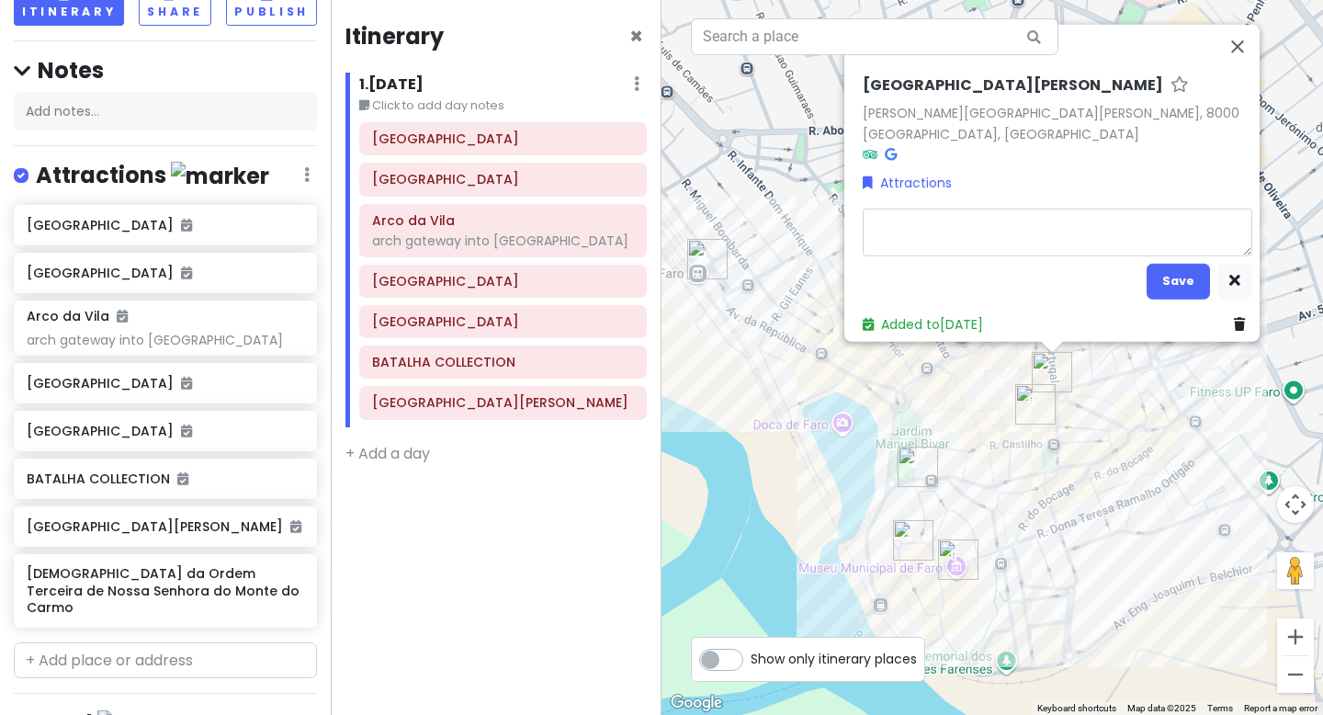
type textarea "x"
type textarea "pedestrian street with cafes & shops"
click at [1169, 276] on button "Save" at bounding box center [1178, 281] width 63 height 36
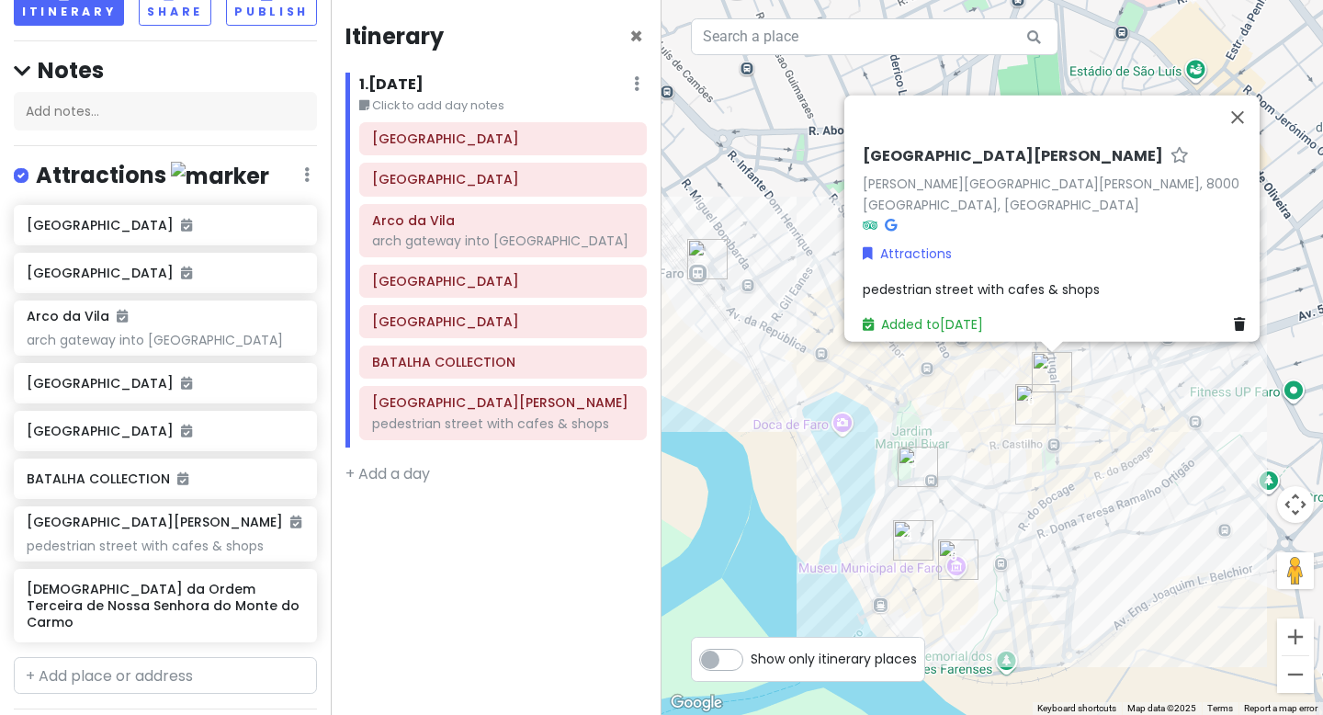
click at [907, 538] on img "Faro Cathedral" at bounding box center [913, 540] width 40 height 40
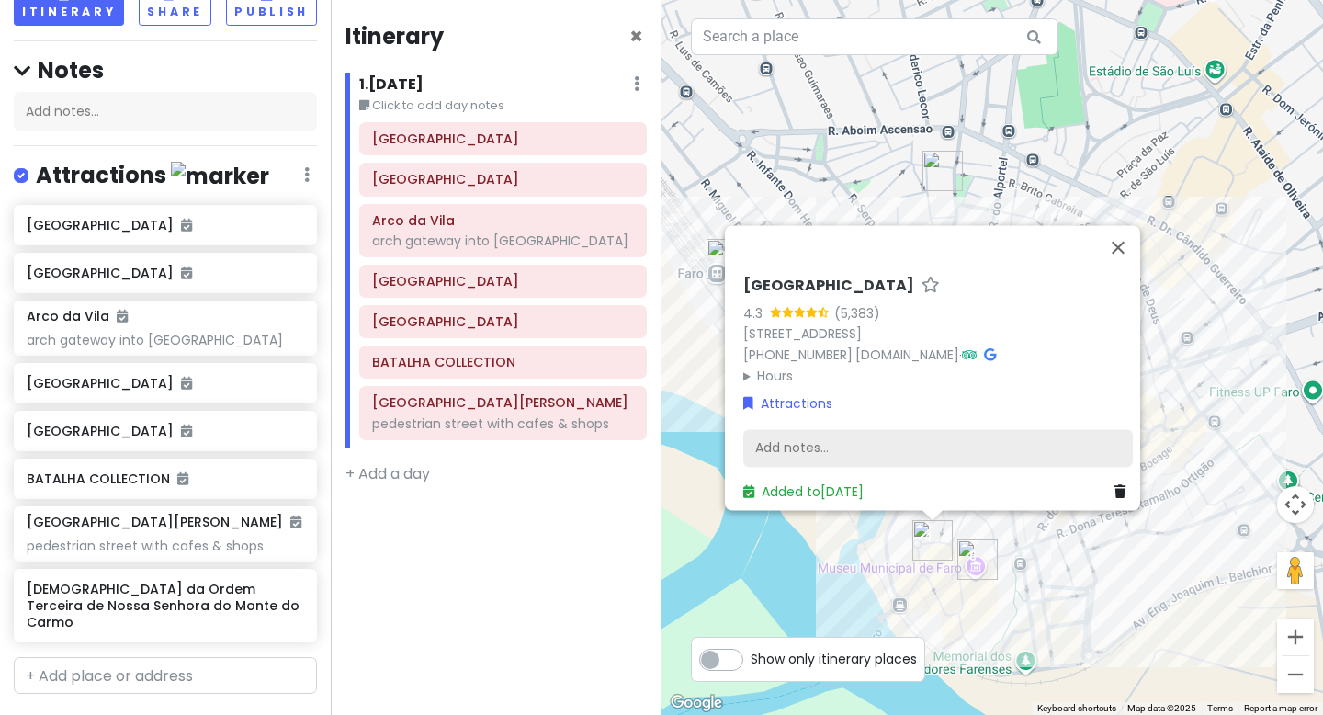
click at [906, 431] on div "Add notes..." at bounding box center [938, 448] width 390 height 39
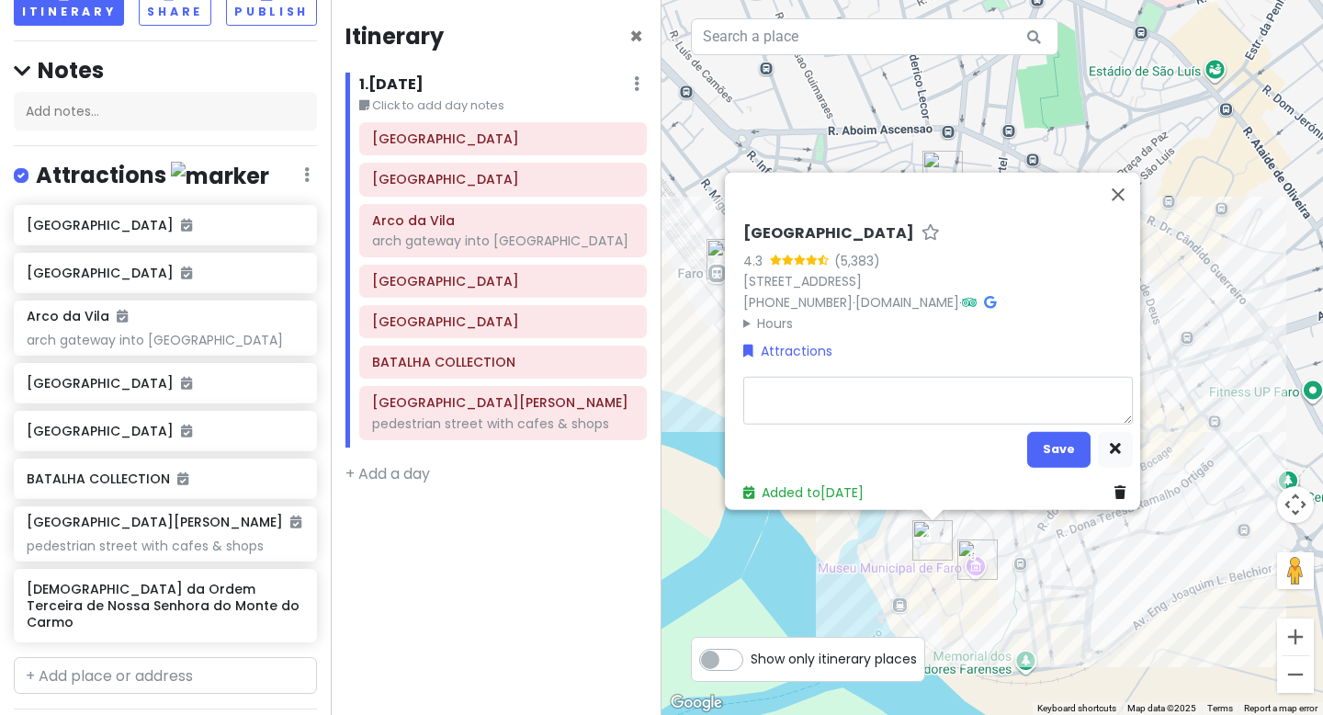
type textarea "x"
type textarea "and adjacent square"
click at [1057, 440] on button "Save" at bounding box center [1058, 449] width 63 height 36
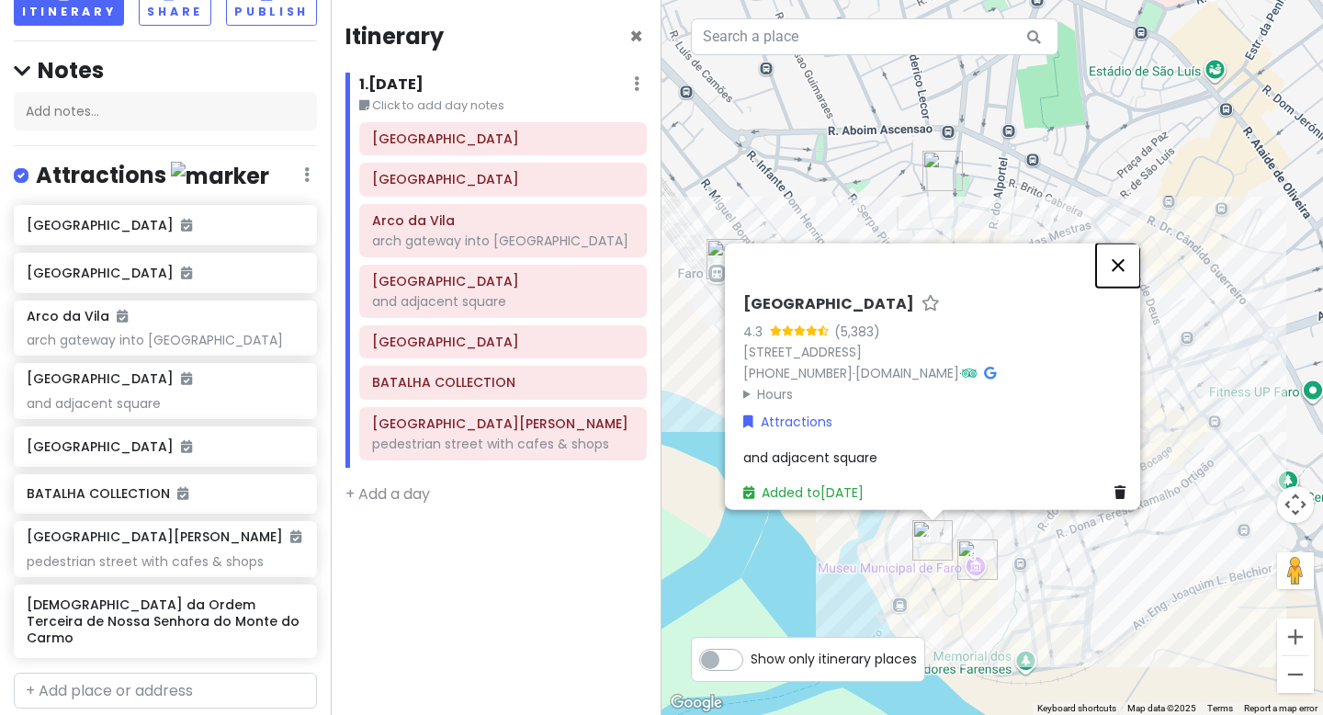
click at [1133, 257] on button "Close" at bounding box center [1118, 266] width 44 height 44
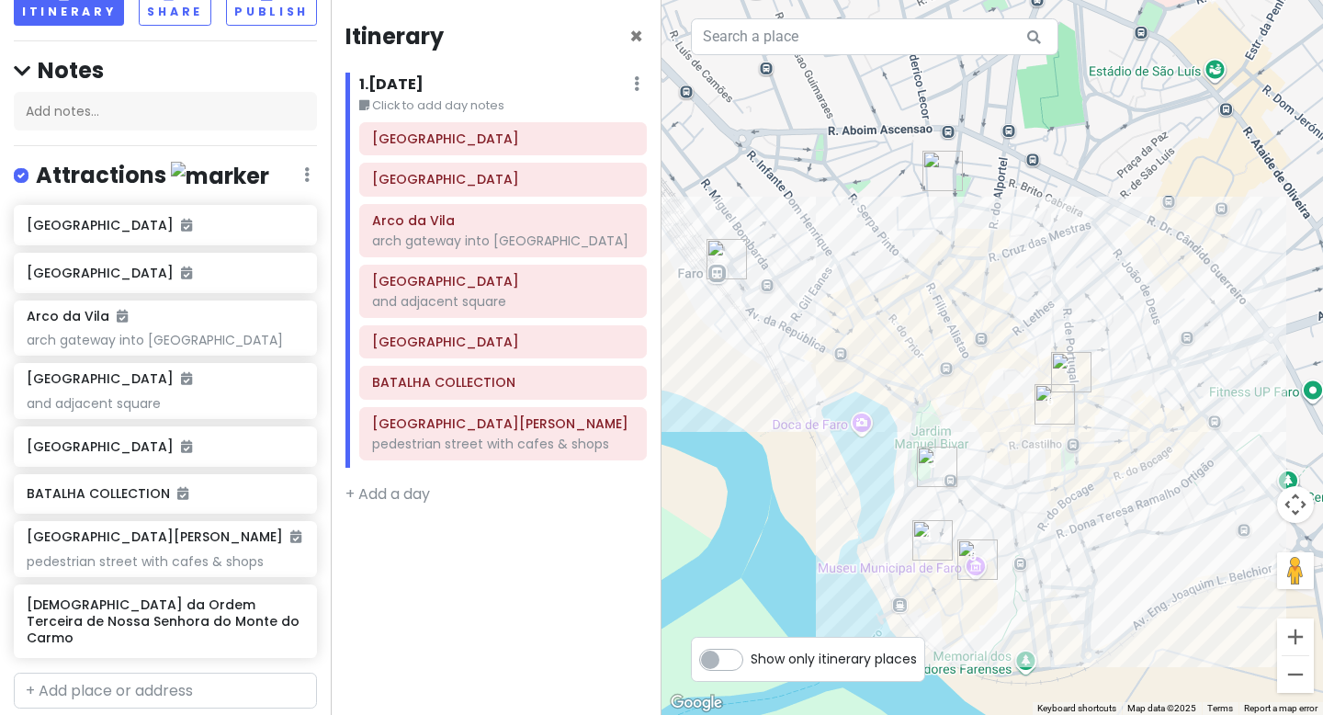
click at [1047, 409] on img "BATALHA COLLECTION" at bounding box center [1055, 404] width 40 height 40
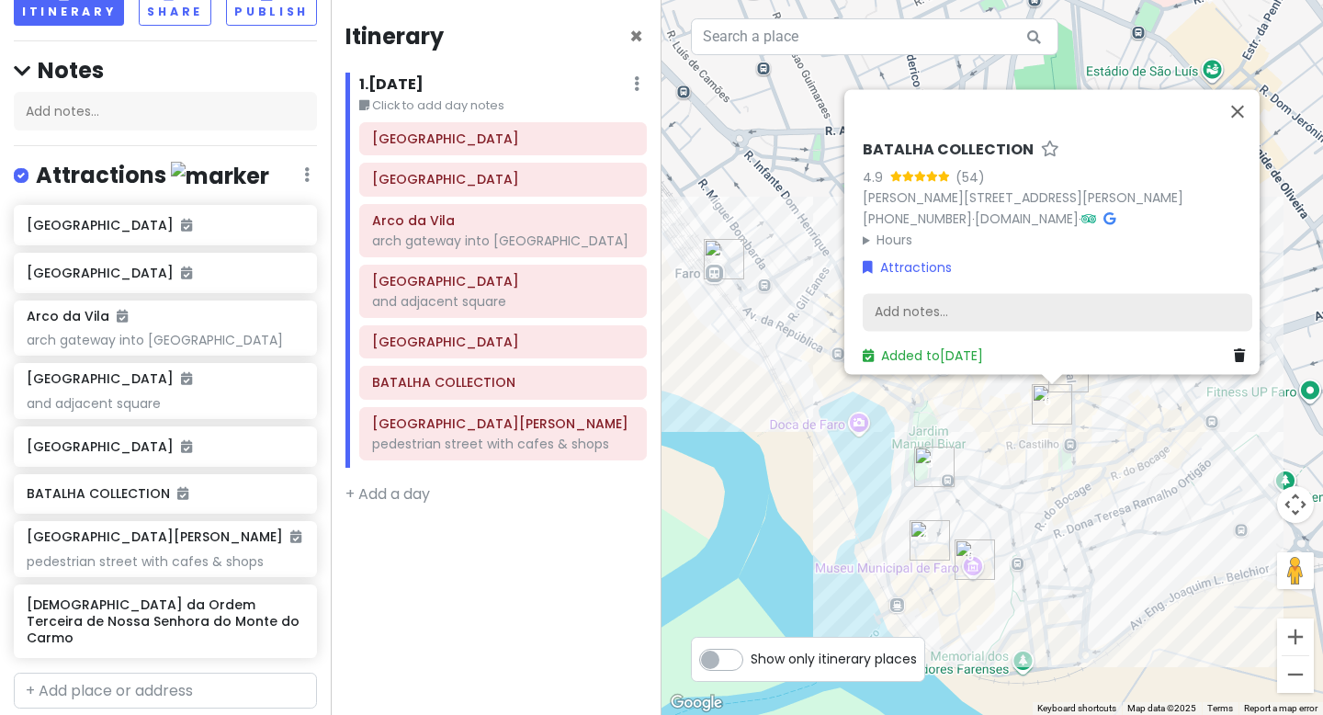
click at [978, 301] on div "Add notes..." at bounding box center [1058, 312] width 390 height 39
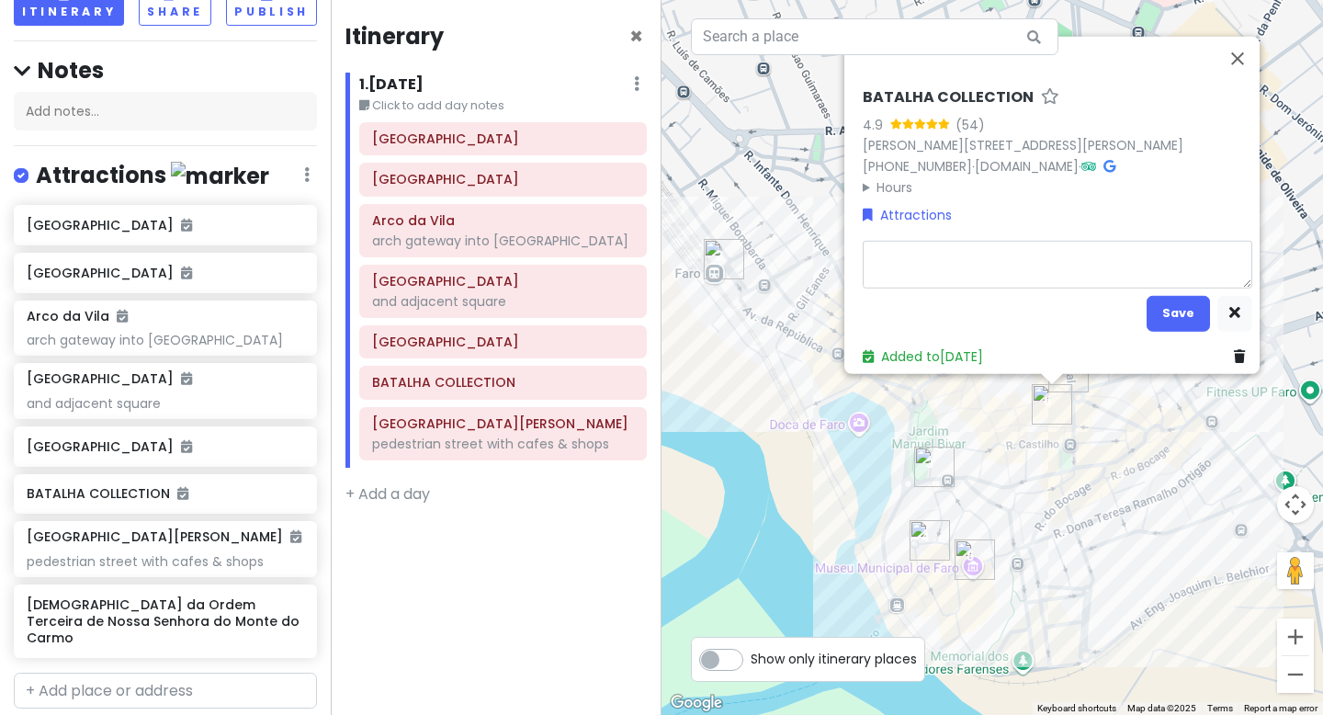
type textarea "x"
type textarea "Antique shop"
click at [1174, 299] on button "Save" at bounding box center [1178, 313] width 63 height 36
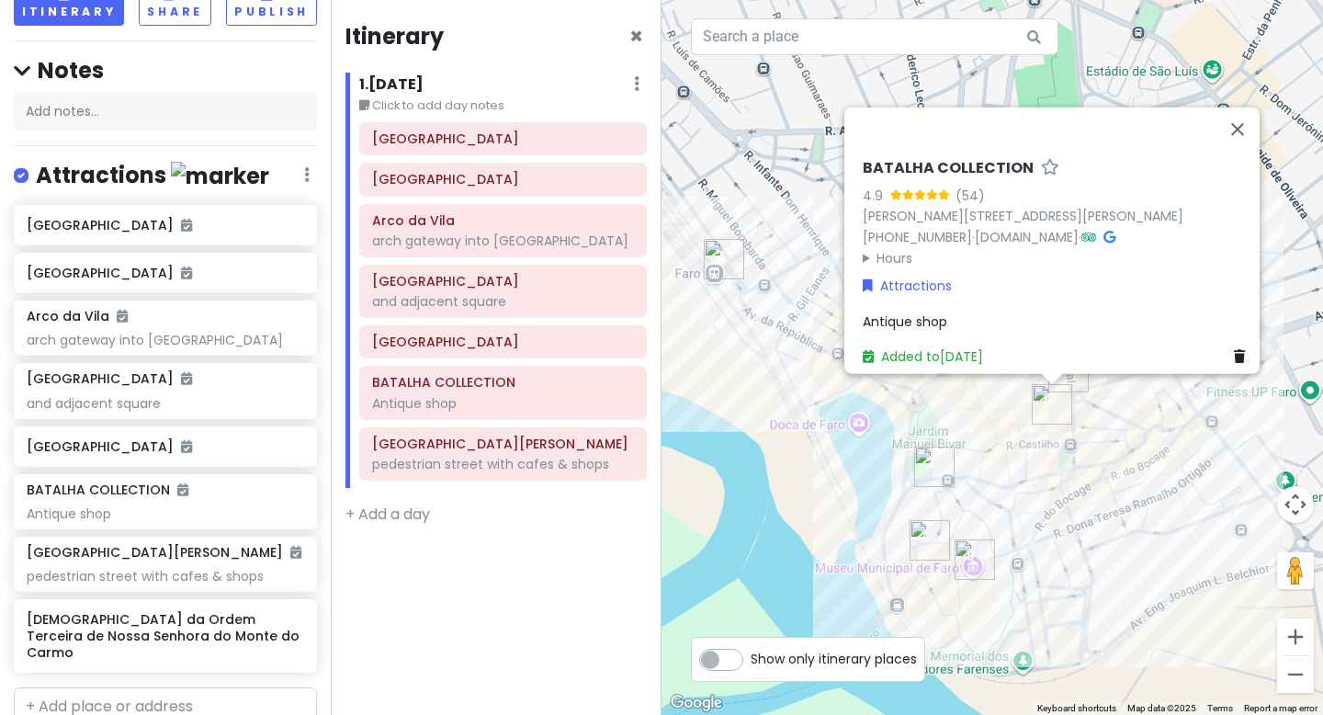
click at [1116, 231] on icon at bounding box center [1110, 237] width 12 height 13
click at [1250, 119] on button "Close" at bounding box center [1238, 130] width 44 height 44
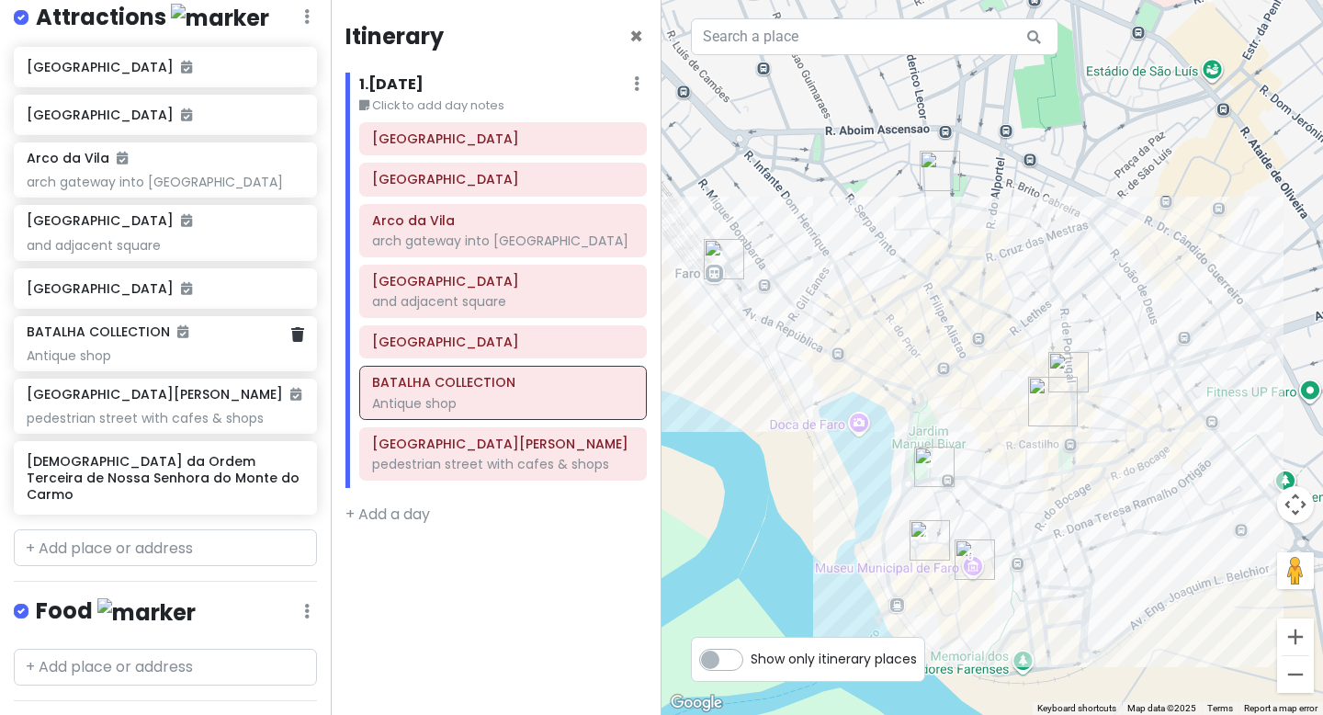
scroll to position [389, 0]
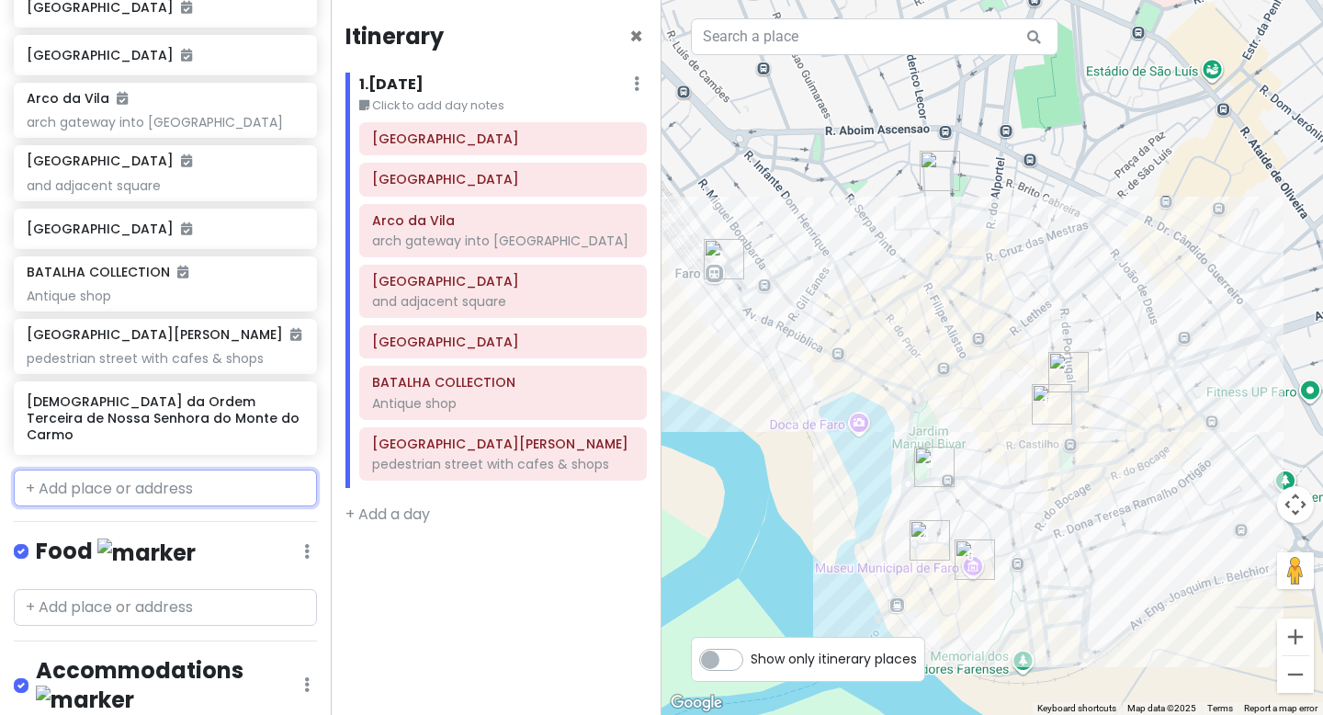
click at [165, 479] on input "text" at bounding box center [165, 488] width 303 height 37
paste input "[PERSON_NAME]"
type input "[PERSON_NAME]"
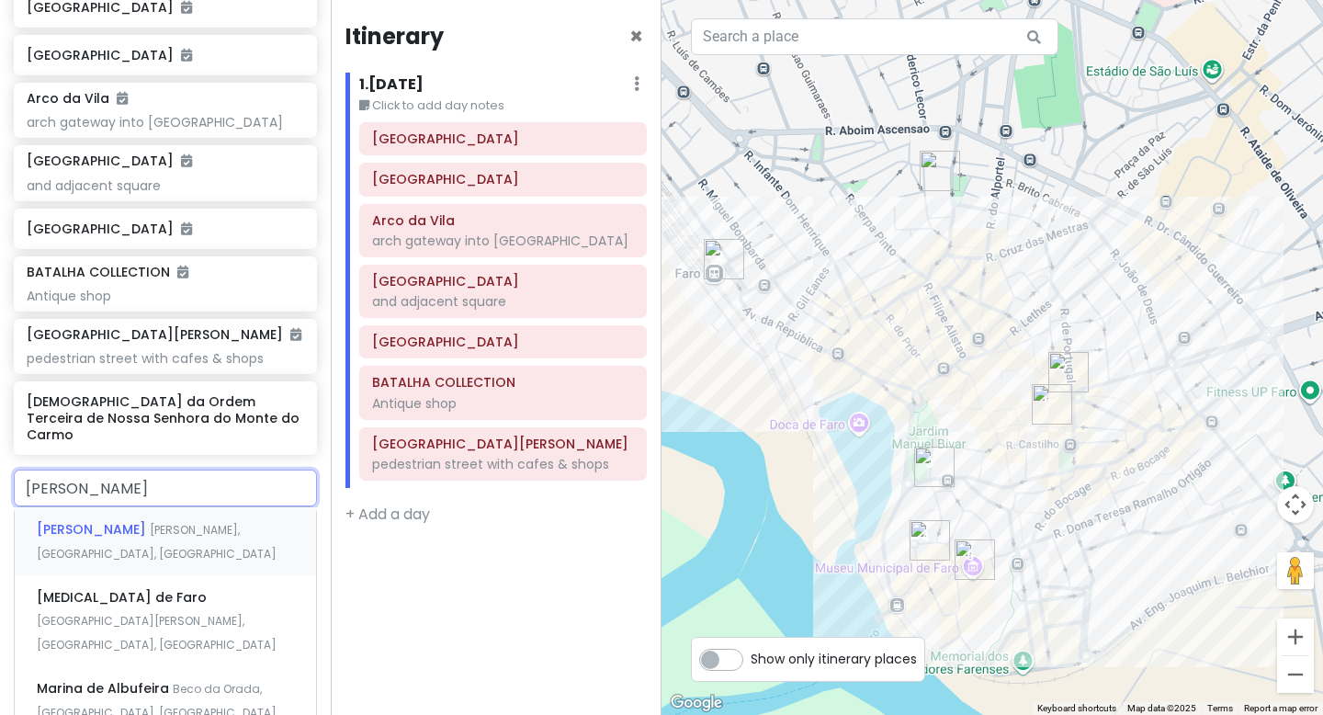
click at [173, 522] on span "[PERSON_NAME], [GEOGRAPHIC_DATA], [GEOGRAPHIC_DATA]" at bounding box center [157, 542] width 240 height 40
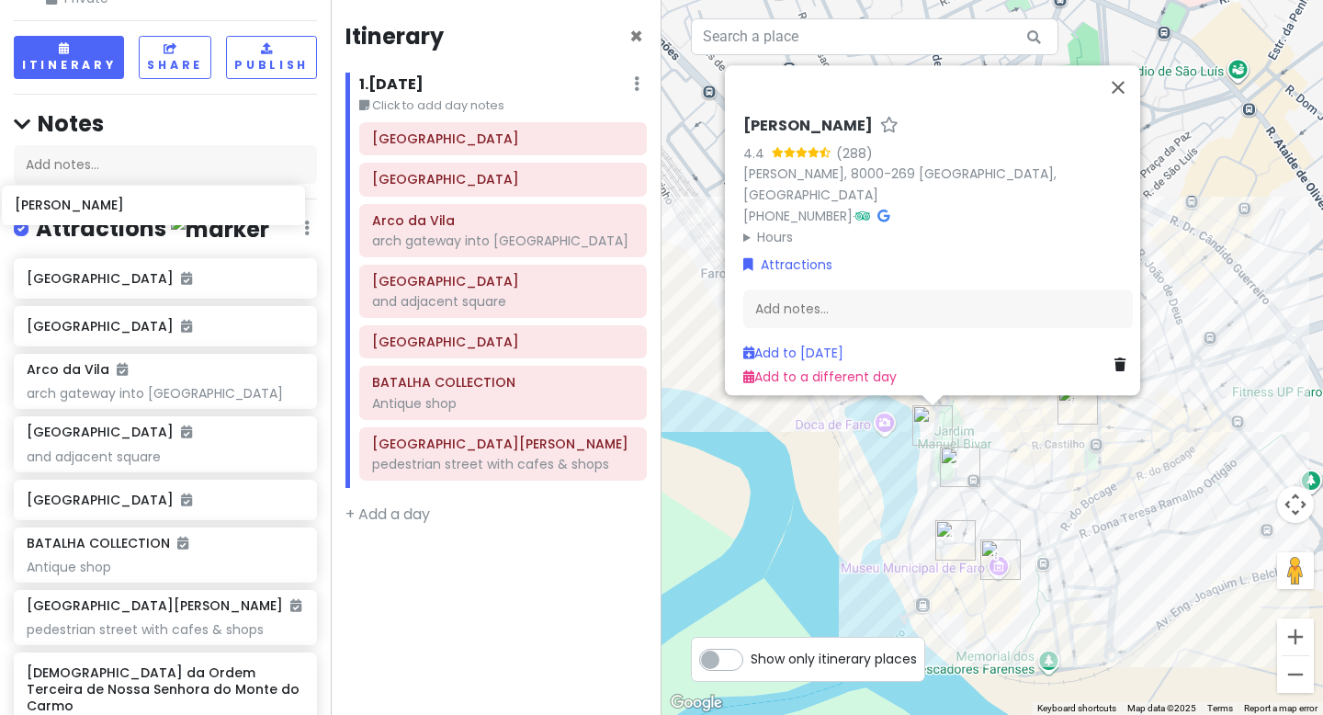
scroll to position [118, 0]
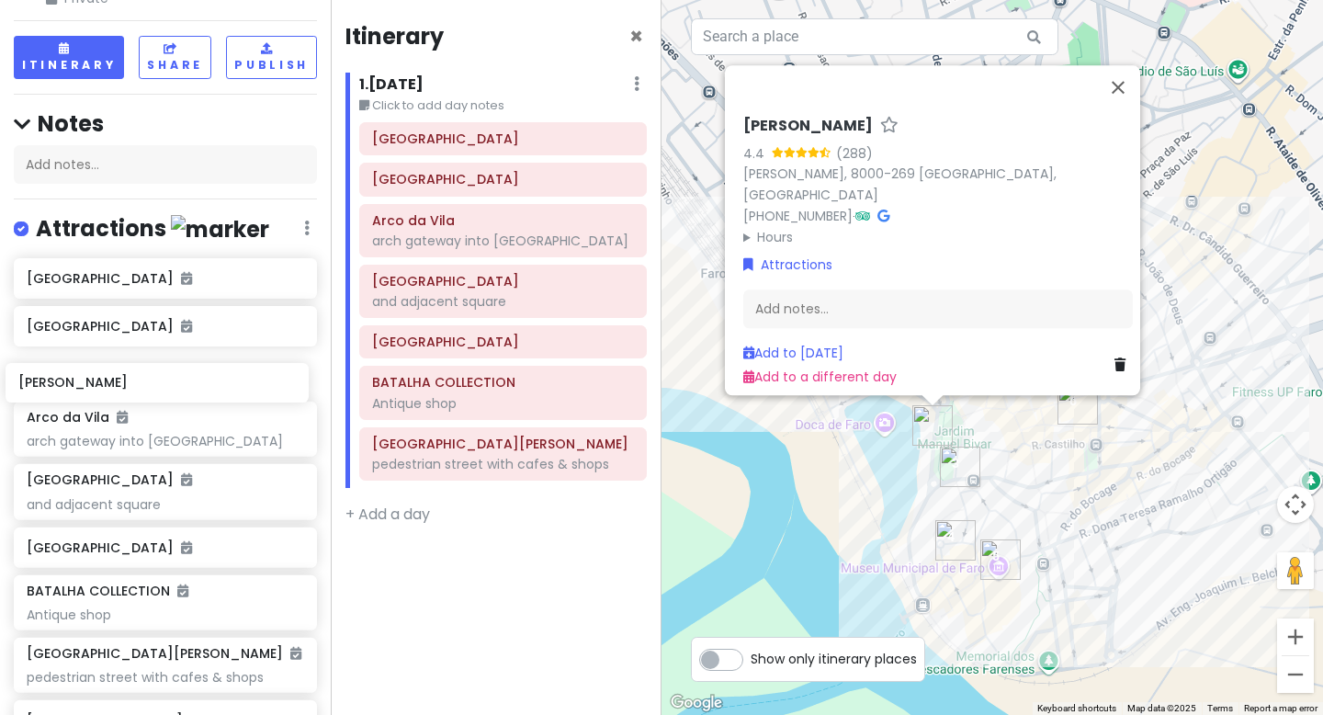
drag, startPoint x: 180, startPoint y: 419, endPoint x: 171, endPoint y: 387, distance: 33.5
click at [171, 387] on div "[GEOGRAPHIC_DATA] [GEOGRAPHIC_DATA] [GEOGRAPHIC_DATA] into [GEOGRAPHIC_DATA] an…" at bounding box center [165, 519] width 331 height 523
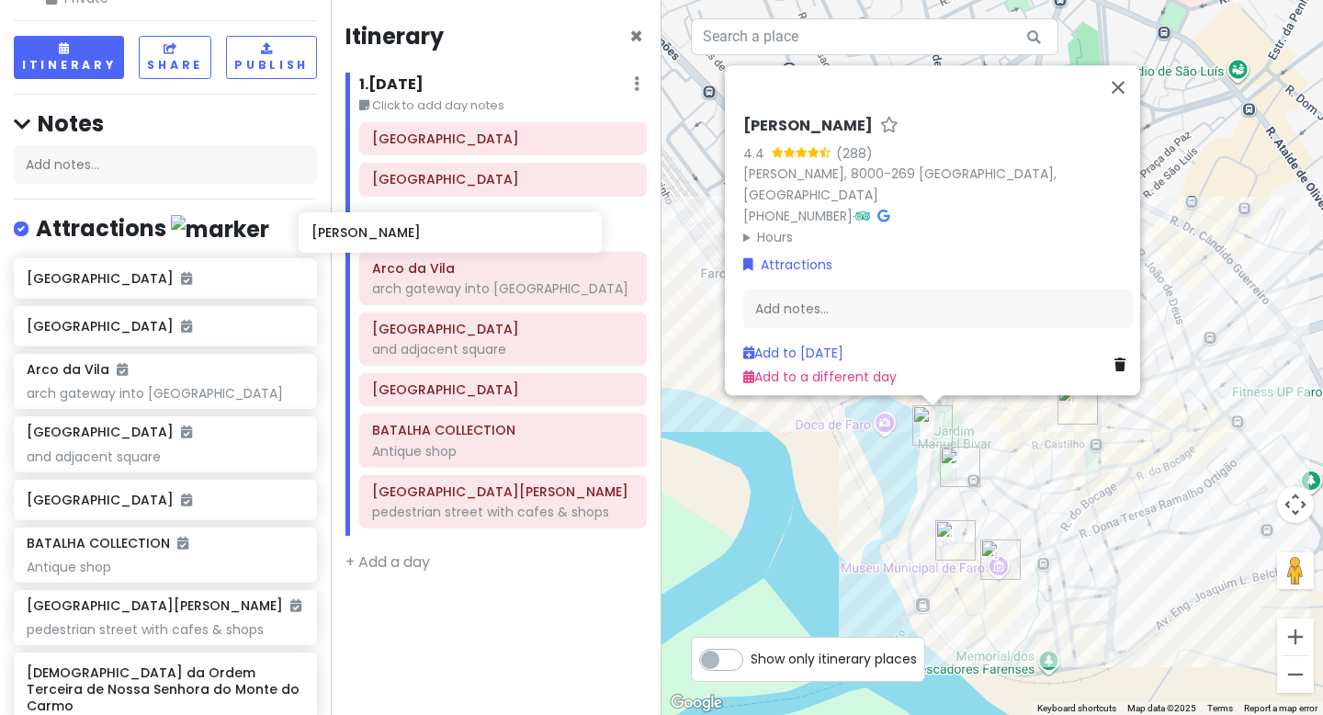
drag, startPoint x: 169, startPoint y: 380, endPoint x: 462, endPoint y: 241, distance: 324.8
click at [463, 241] on div "Faro Walking Tour Private Change Dates Make a Copy Delete Trip Go Pro ⚡️ Give F…" at bounding box center [661, 357] width 1323 height 715
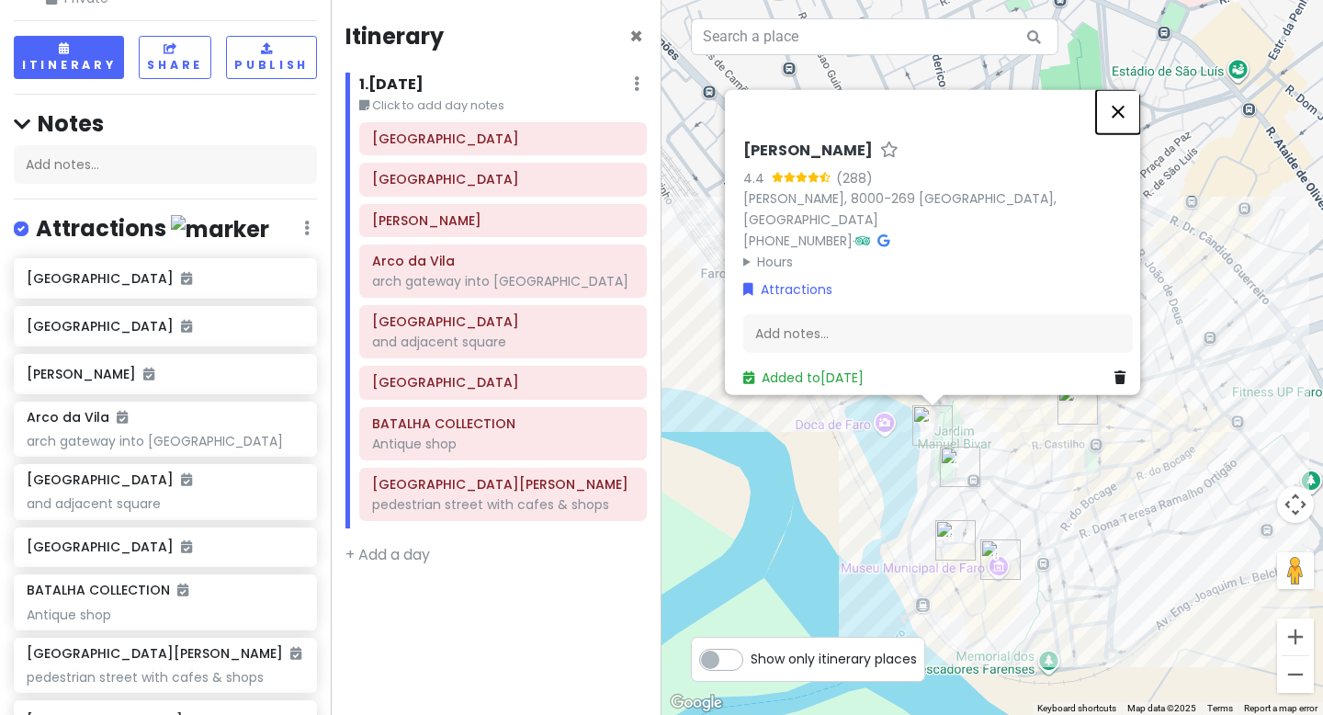
click at [1131, 123] on button "Close" at bounding box center [1118, 112] width 44 height 44
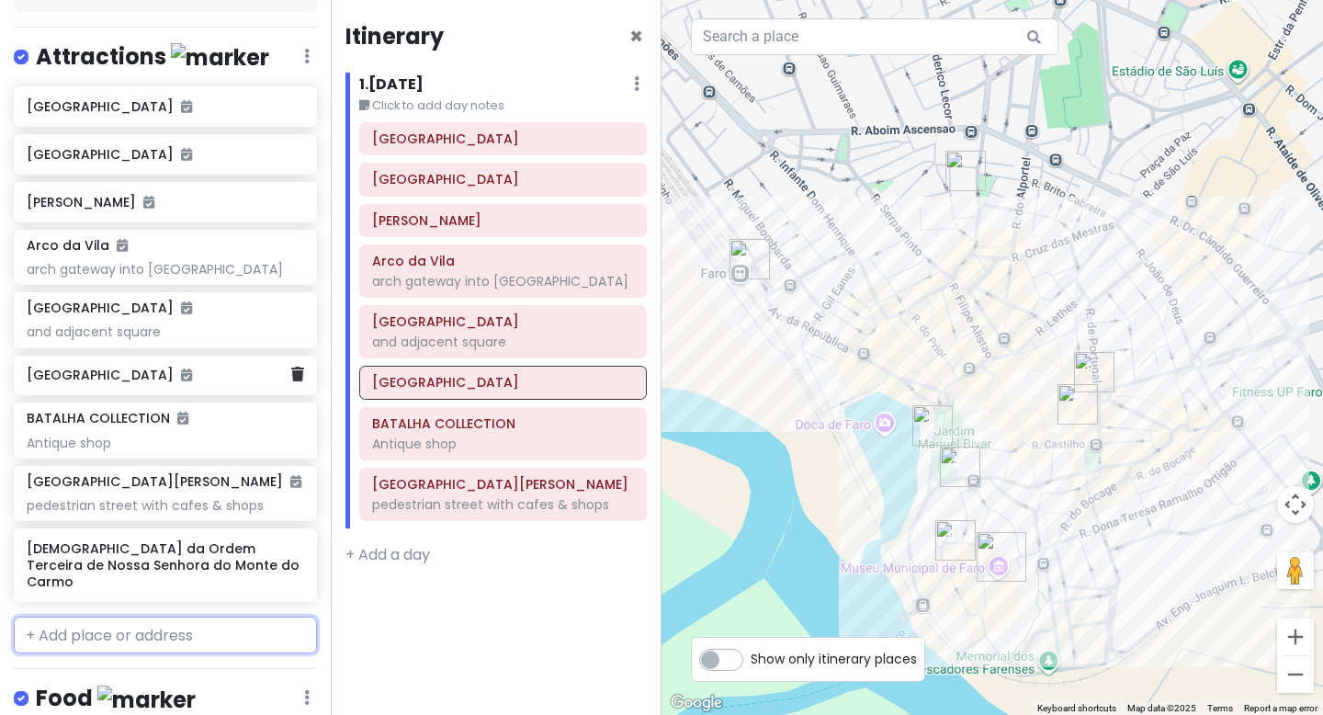
scroll to position [307, 0]
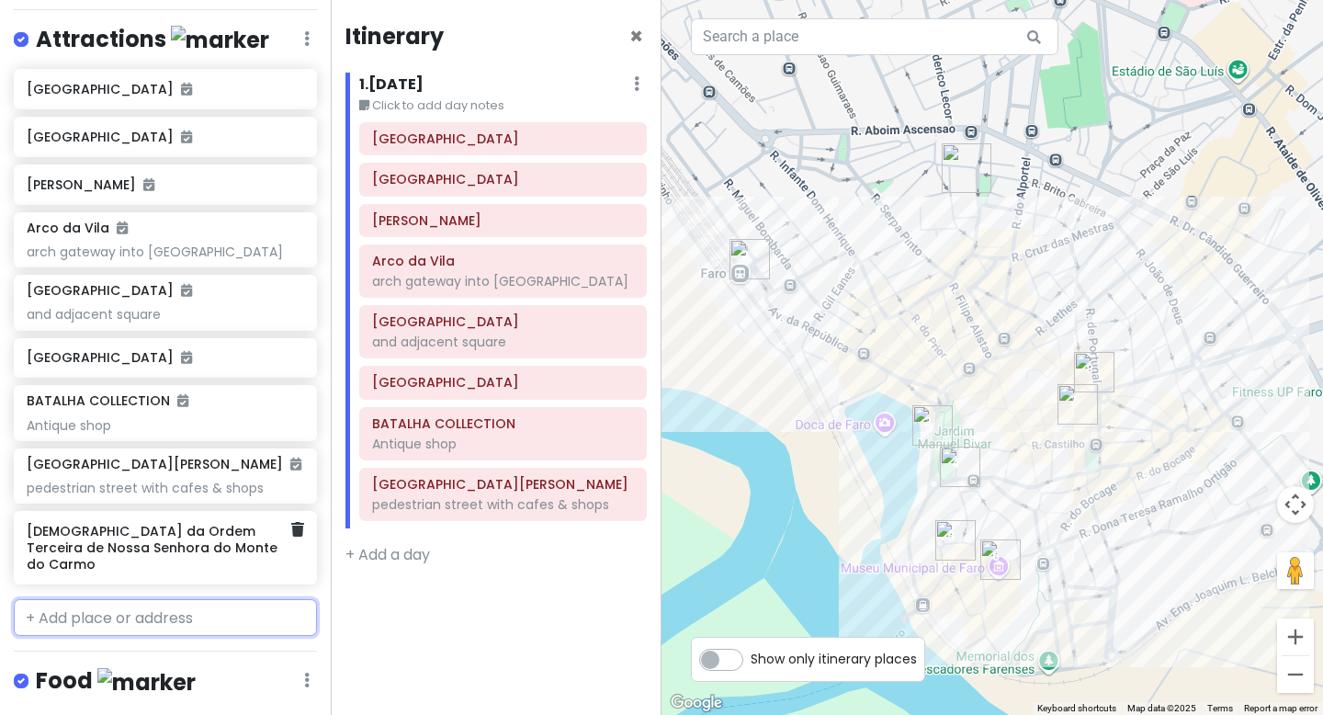
click at [121, 545] on h6 "[DEMOGRAPHIC_DATA] da Ordem Terceira de Nossa Senhora do Monte do Carmo" at bounding box center [159, 548] width 264 height 51
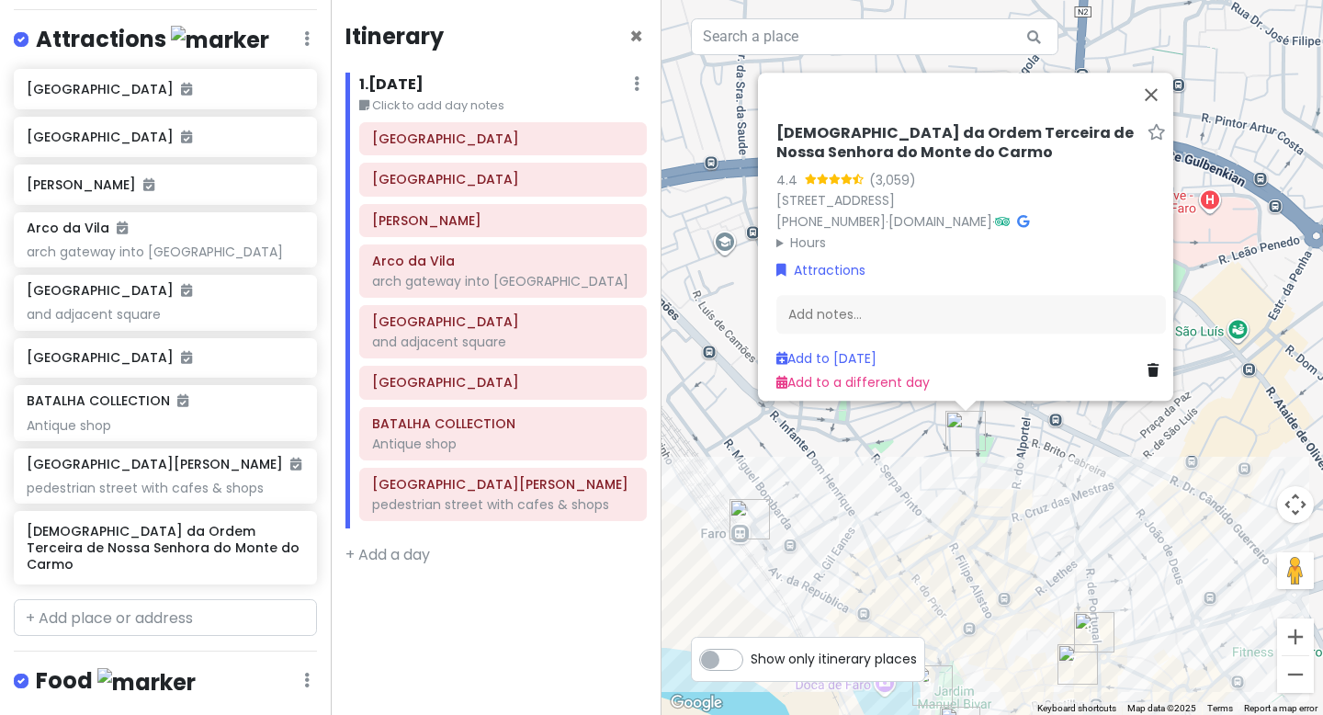
click at [1029, 215] on icon at bounding box center [1023, 221] width 12 height 13
click at [1168, 78] on button "Close" at bounding box center [1151, 95] width 44 height 44
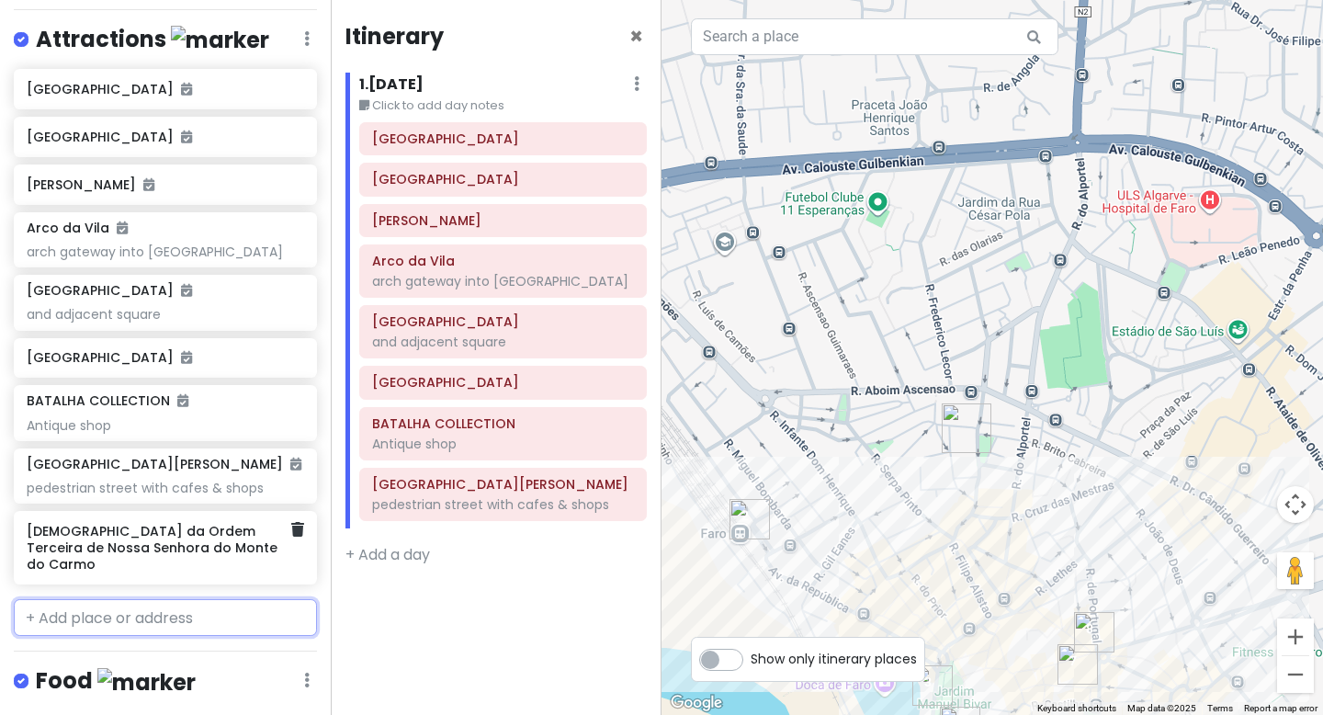
scroll to position [311, 0]
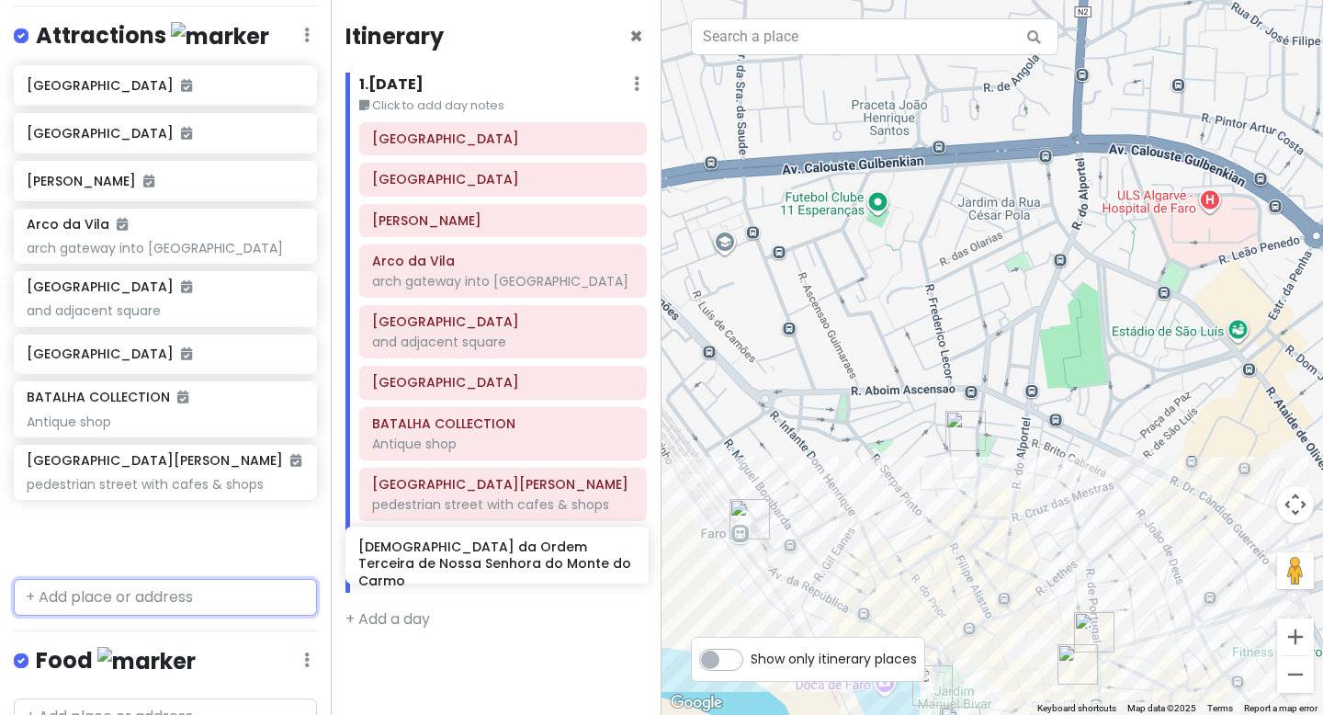
drag, startPoint x: 191, startPoint y: 528, endPoint x: 524, endPoint y: 544, distance: 333.1
click at [524, 545] on div "Faro Walking Tour Private Change Dates Make a Copy Delete Trip Go Pro ⚡️ Give F…" at bounding box center [661, 357] width 1323 height 715
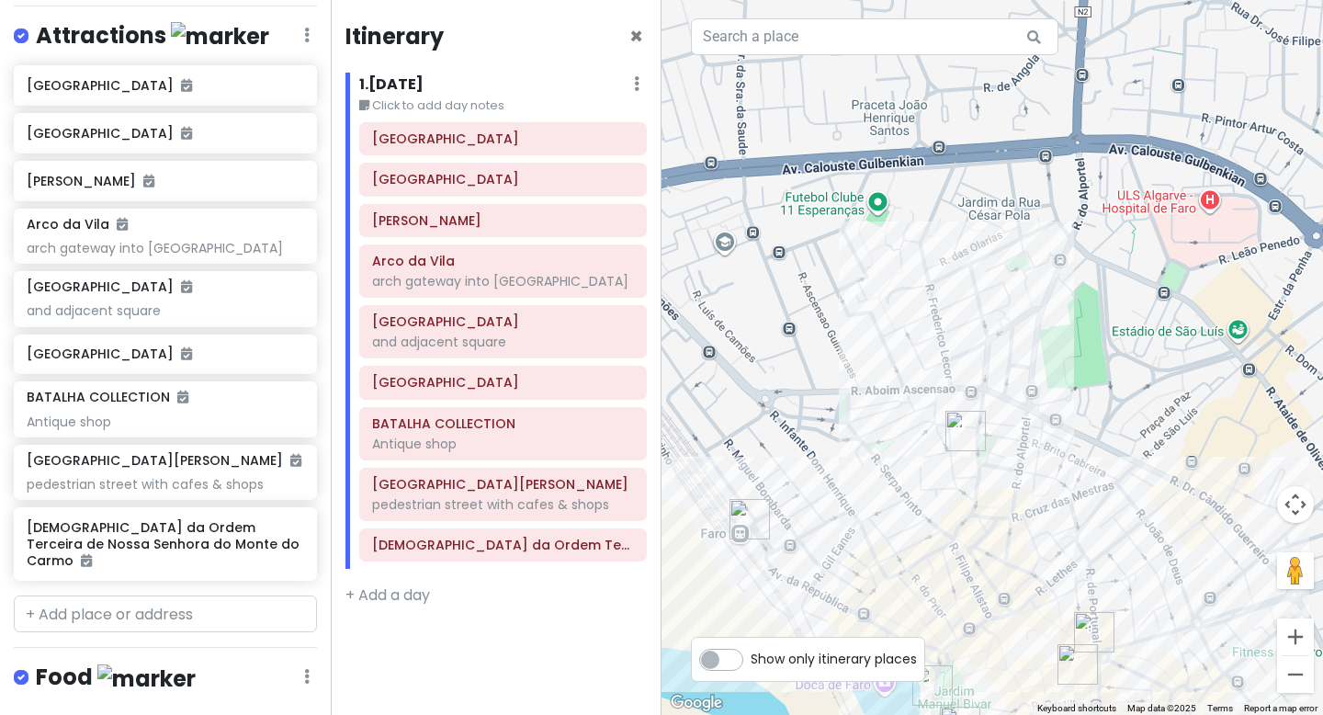
click at [751, 656] on label "Show only itinerary places" at bounding box center [834, 655] width 166 height 22
click at [751, 656] on input "Show only itinerary places" at bounding box center [757, 650] width 12 height 12
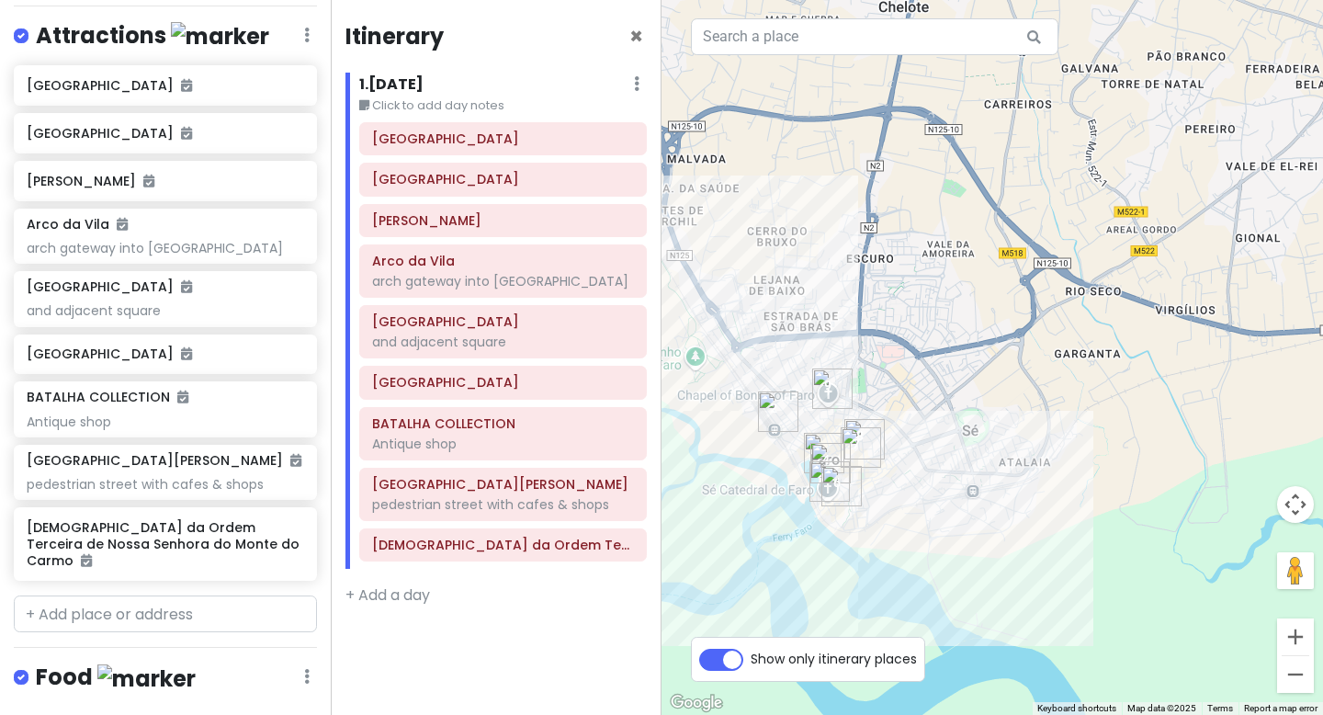
drag, startPoint x: 920, startPoint y: 418, endPoint x: 909, endPoint y: 305, distance: 113.6
click at [909, 306] on div at bounding box center [993, 357] width 662 height 715
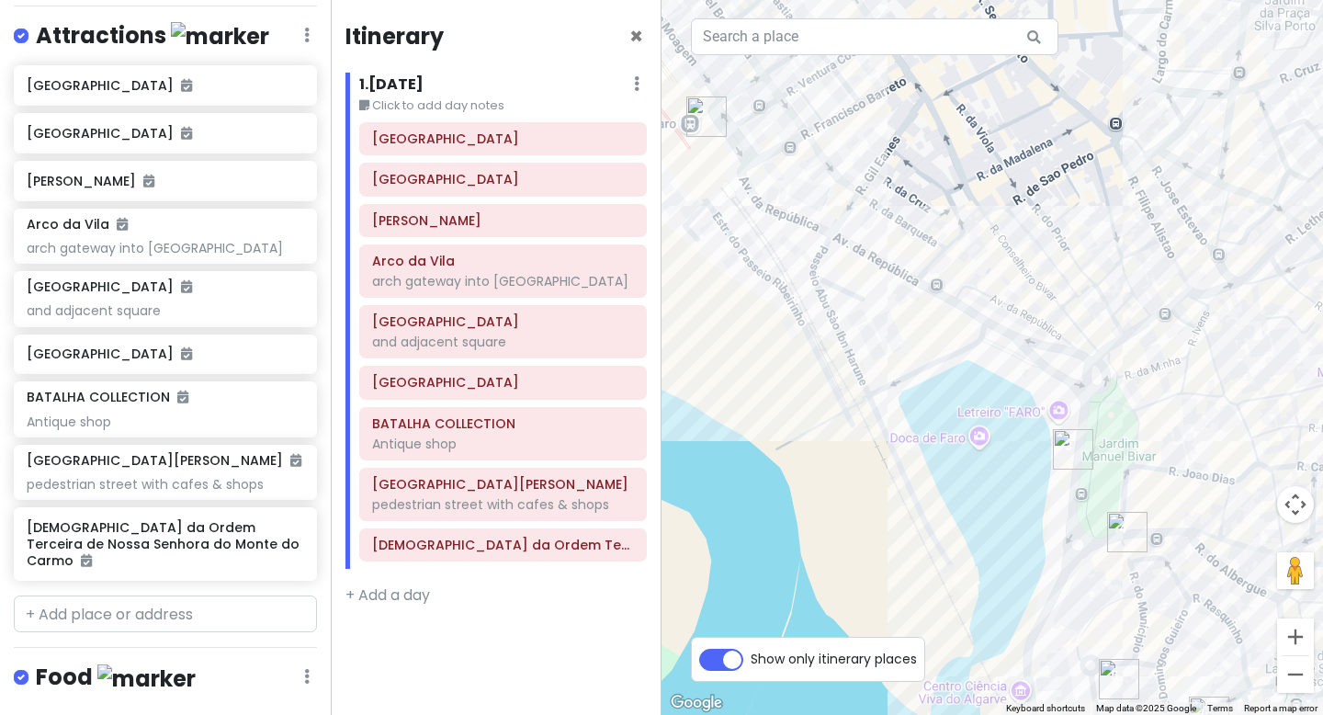
drag, startPoint x: 850, startPoint y: 302, endPoint x: 961, endPoint y: 301, distance: 111.2
click at [966, 301] on div at bounding box center [993, 357] width 662 height 715
click at [751, 659] on label "Show only itinerary places" at bounding box center [834, 655] width 166 height 22
click at [751, 656] on input "Show only itinerary places" at bounding box center [757, 650] width 12 height 12
click at [751, 659] on label "Show only itinerary places" at bounding box center [834, 655] width 166 height 22
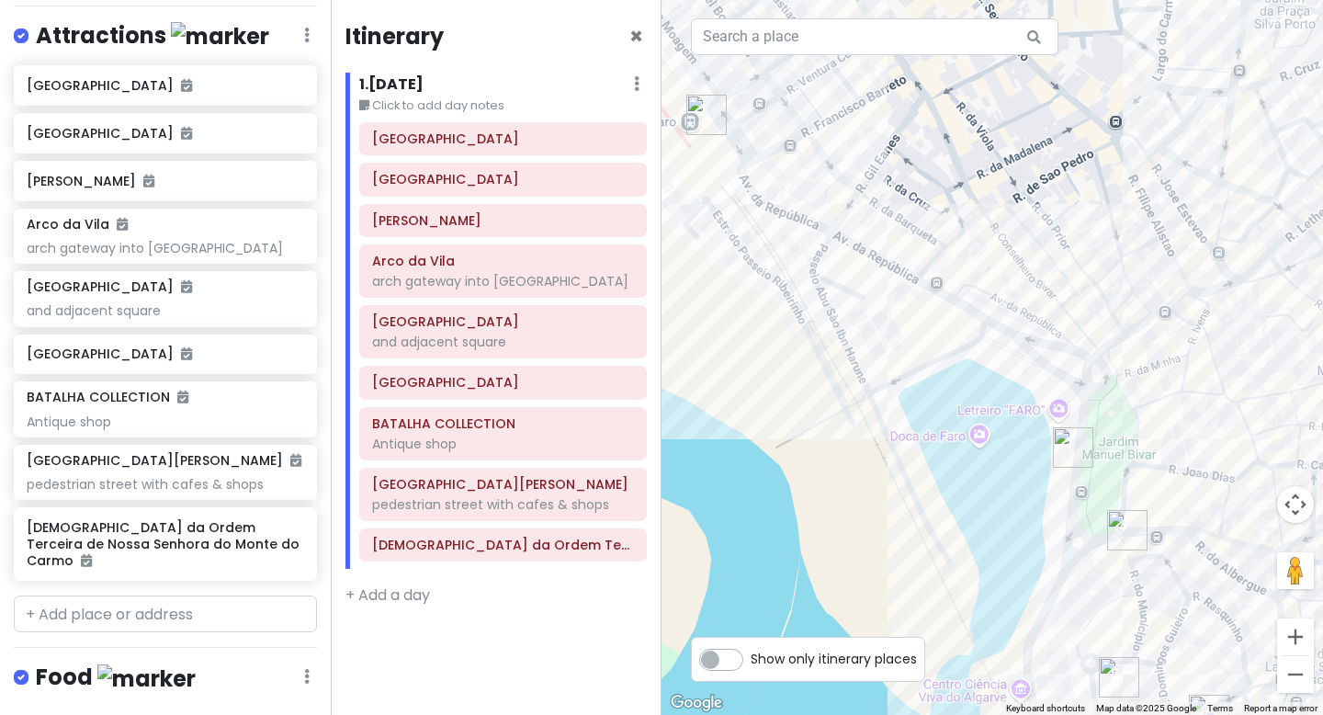
click at [751, 656] on input "Show only itinerary places" at bounding box center [757, 650] width 12 height 12
click at [751, 659] on label "Show only itinerary places" at bounding box center [834, 655] width 166 height 22
click at [751, 656] on input "Show only itinerary places" at bounding box center [757, 650] width 12 height 12
checkbox input "false"
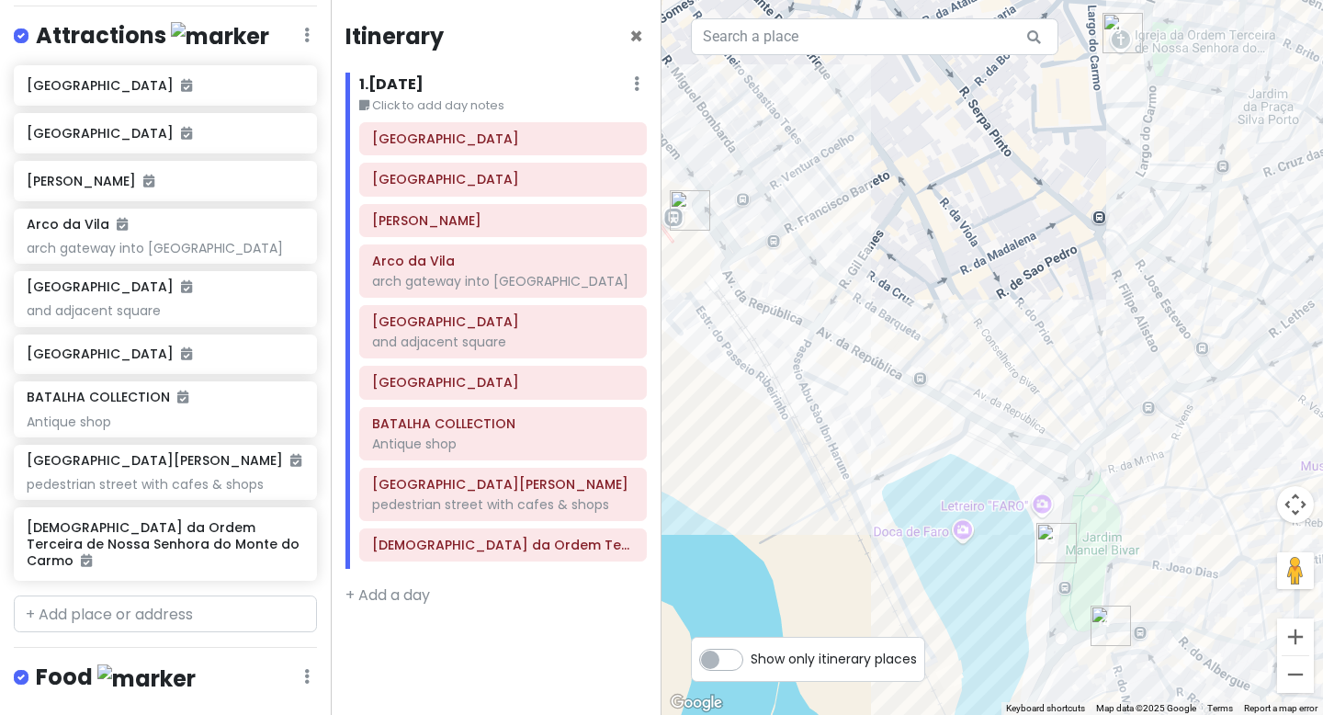
drag, startPoint x: 994, startPoint y: 248, endPoint x: 1013, endPoint y: 335, distance: 89.2
click at [1015, 339] on div at bounding box center [993, 357] width 662 height 715
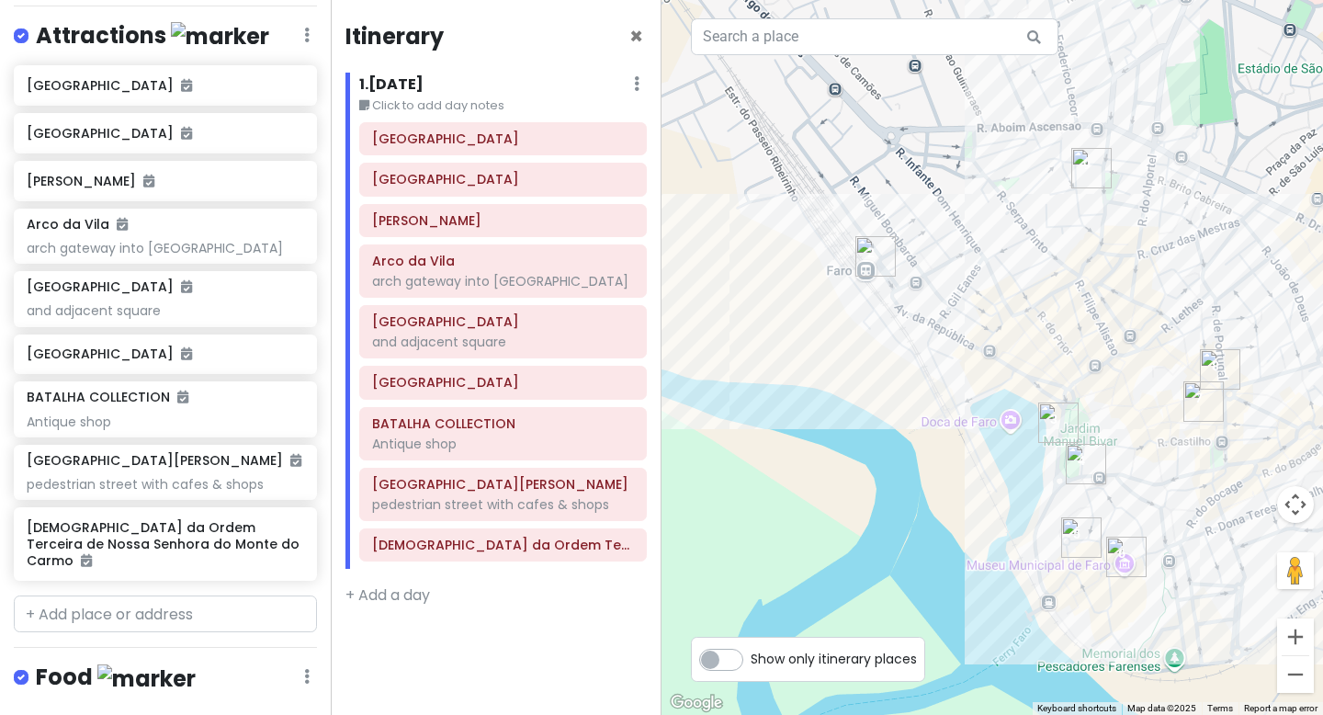
click at [635, 85] on icon at bounding box center [637, 83] width 6 height 15
click at [505, 22] on div "Itinerary ×" at bounding box center [496, 40] width 301 height 36
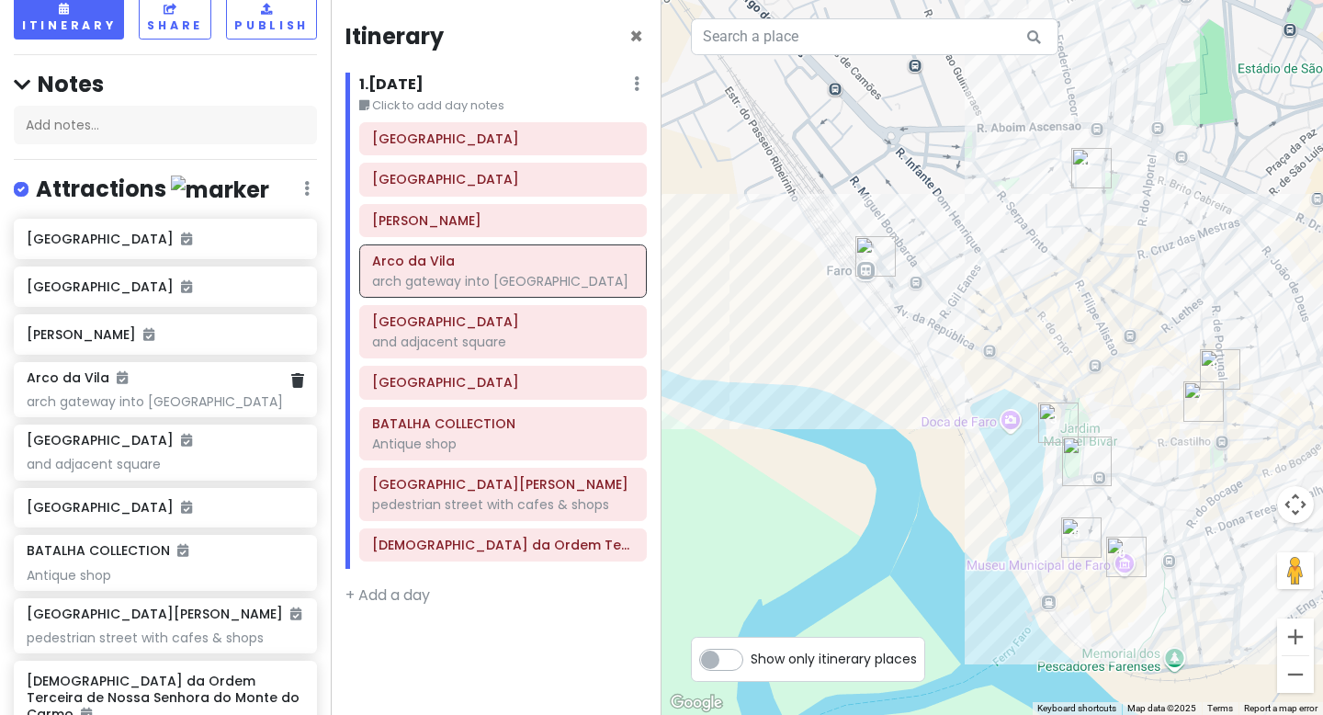
scroll to position [0, 0]
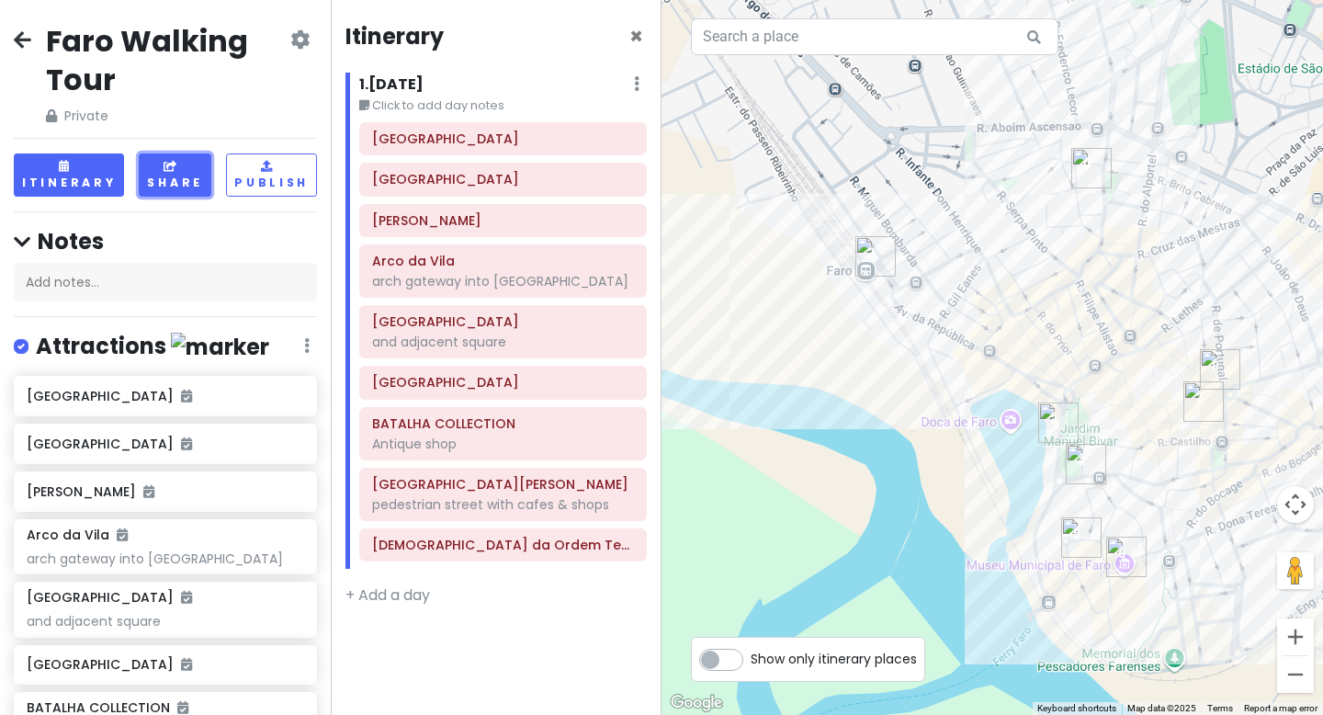
click at [177, 181] on button "Share" at bounding box center [175, 174] width 73 height 43
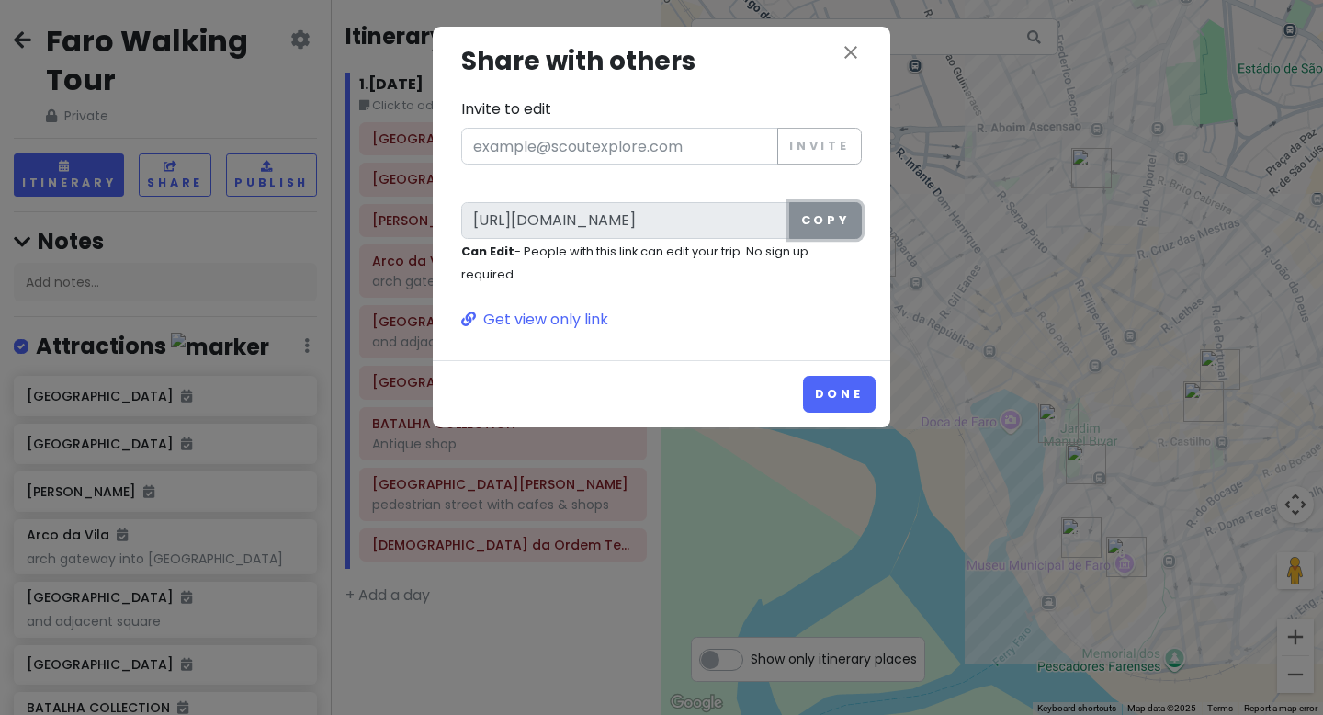
click at [821, 221] on button "Copy" at bounding box center [825, 220] width 73 height 37
click at [846, 40] on div "close Share with others Invite to edit Invite [URL][DOMAIN_NAME] Copy Can Edit …" at bounding box center [662, 194] width 458 height 334
click at [845, 54] on icon "close" at bounding box center [851, 52] width 22 height 22
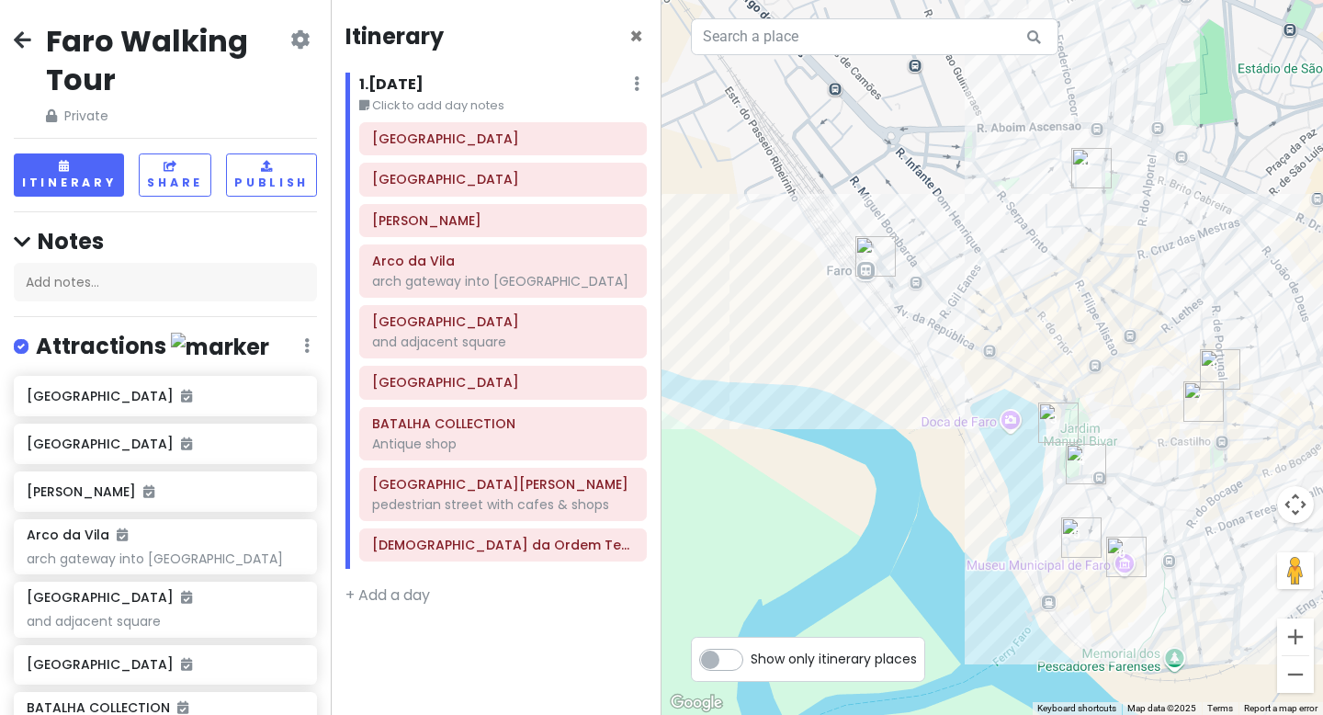
click at [634, 90] on icon at bounding box center [637, 83] width 6 height 15
click at [591, 88] on div "1 . [DATE] Edit Day Notes Delete Day" at bounding box center [503, 88] width 288 height 31
click at [506, 90] on div "1 . [DATE] Edit Day Notes Delete Day" at bounding box center [503, 88] width 288 height 31
click at [437, 31] on h4 "Itinerary" at bounding box center [395, 36] width 98 height 28
click at [422, 76] on h6 "1 . [DATE]" at bounding box center [391, 84] width 64 height 19
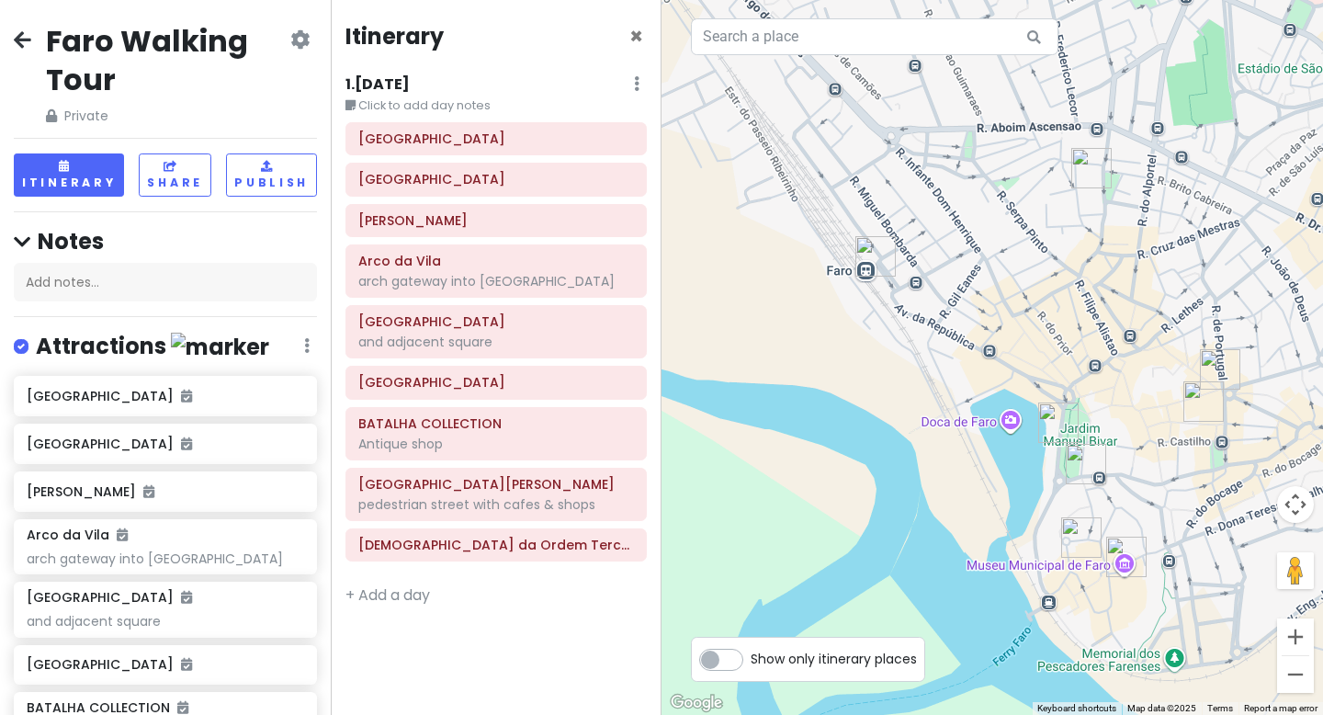
click at [405, 84] on h6 "1 . [DATE]" at bounding box center [378, 84] width 64 height 19
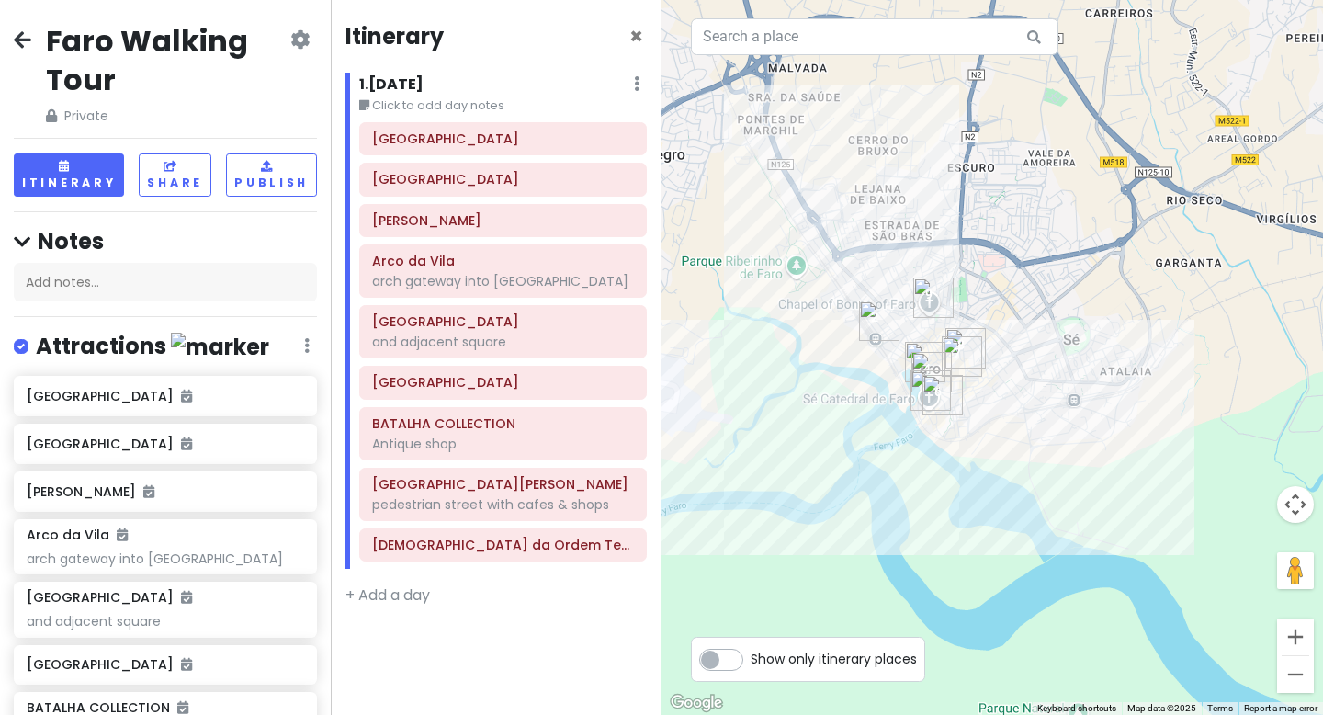
click at [879, 361] on div at bounding box center [993, 357] width 662 height 715
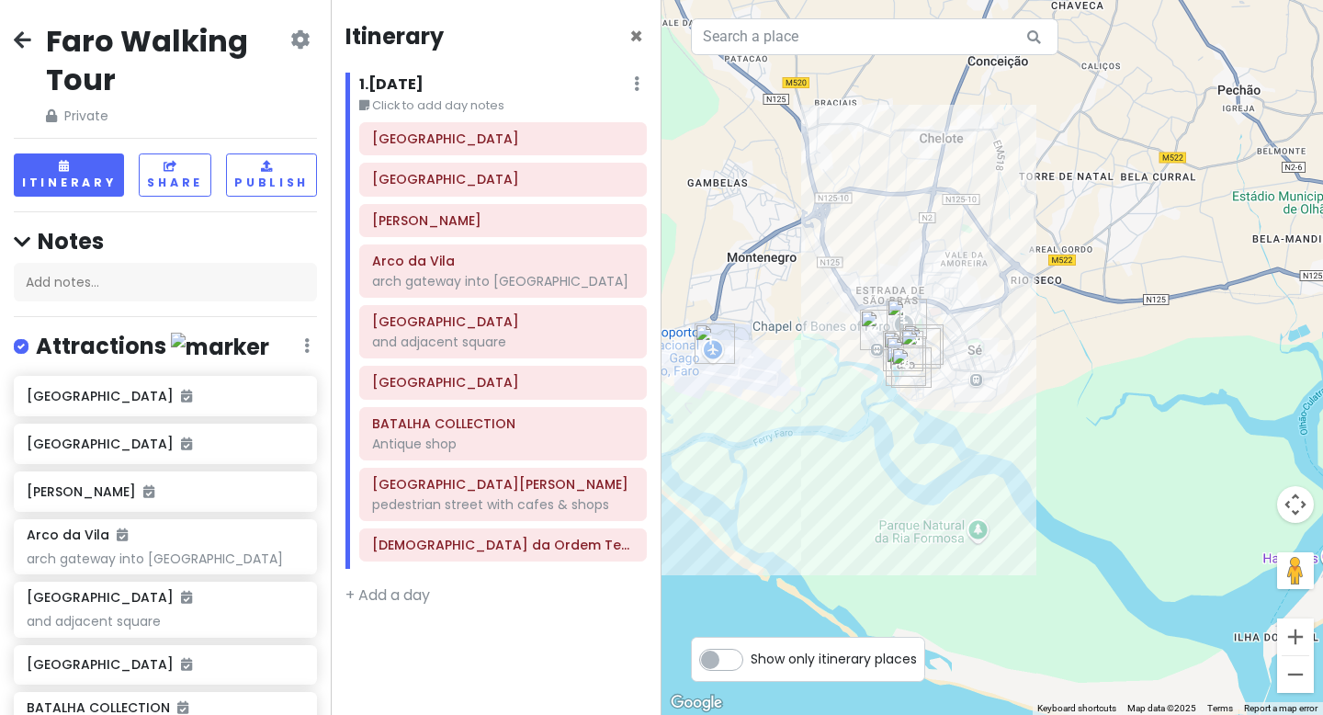
click at [874, 361] on div at bounding box center [993, 357] width 662 height 715
click at [23, 32] on icon at bounding box center [22, 39] width 17 height 15
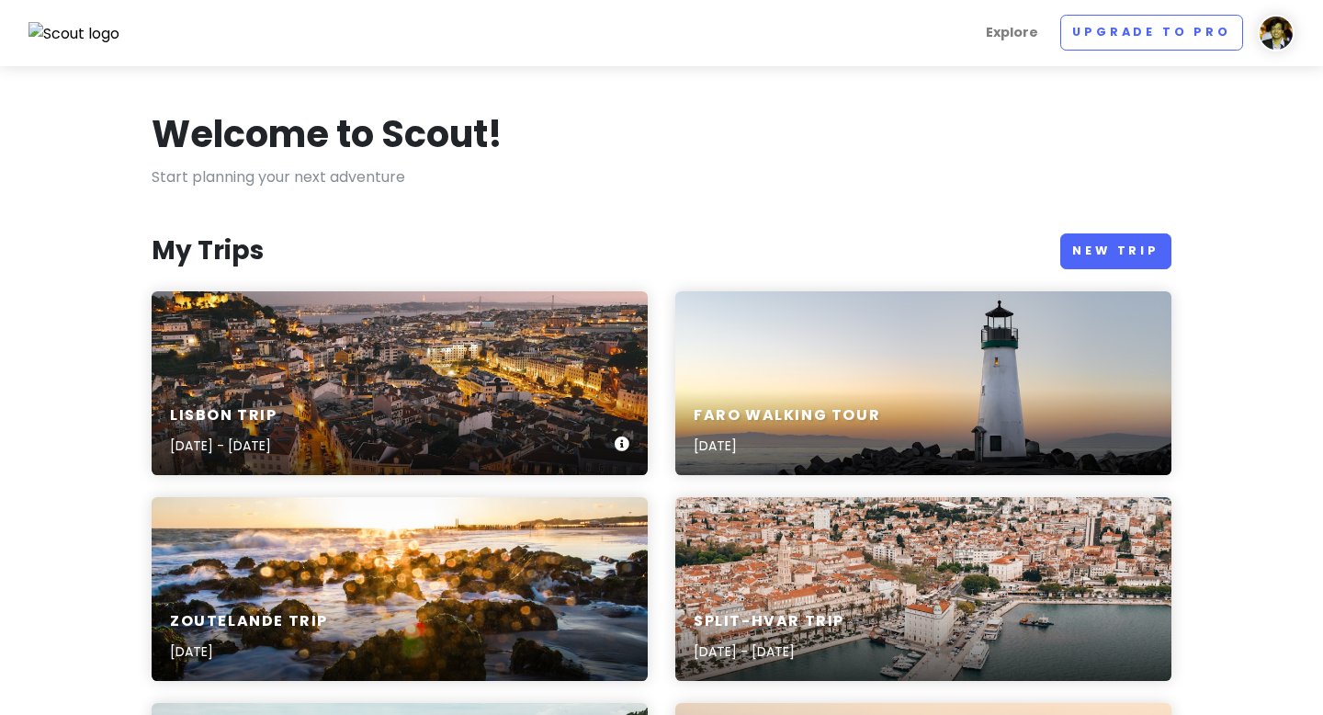
click at [472, 382] on div "Lisbon Trip [DATE] - [DATE]" at bounding box center [400, 383] width 496 height 184
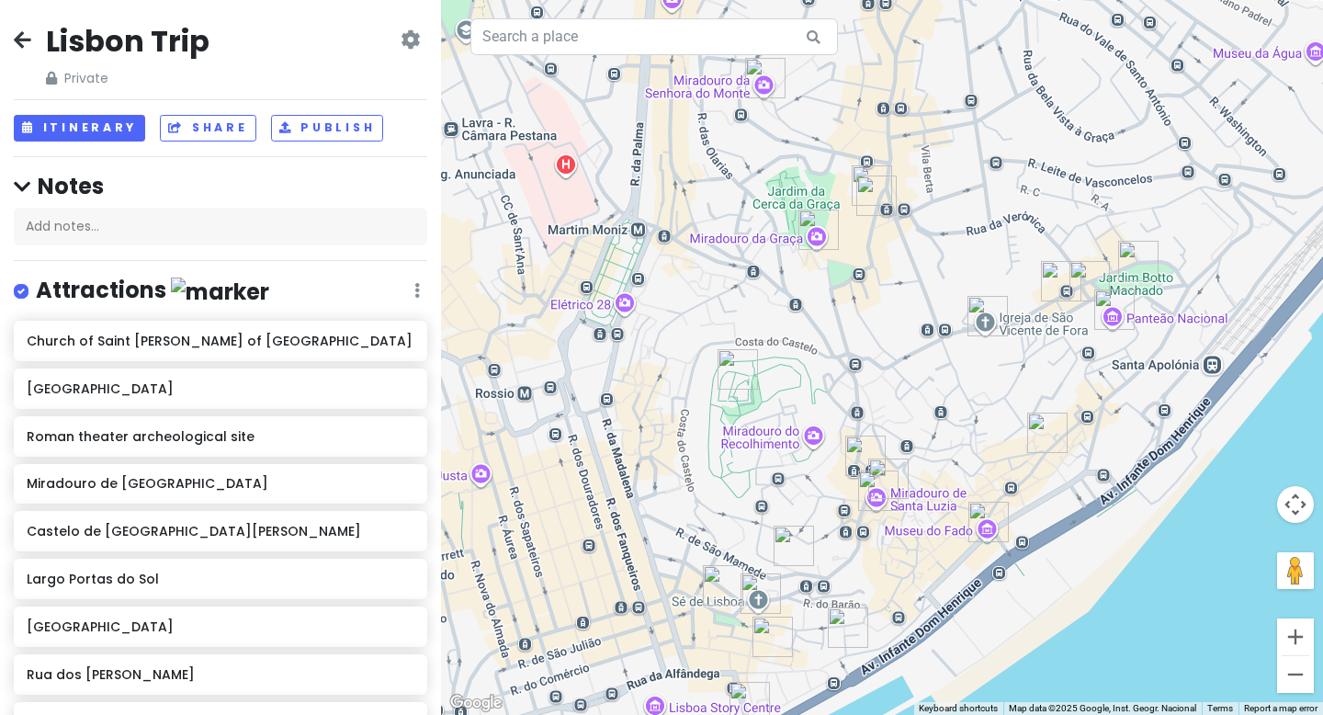
drag, startPoint x: 740, startPoint y: 265, endPoint x: 789, endPoint y: 314, distance: 70.2
click at [789, 315] on div at bounding box center [882, 357] width 882 height 715
